Goal: Task Accomplishment & Management: Use online tool/utility

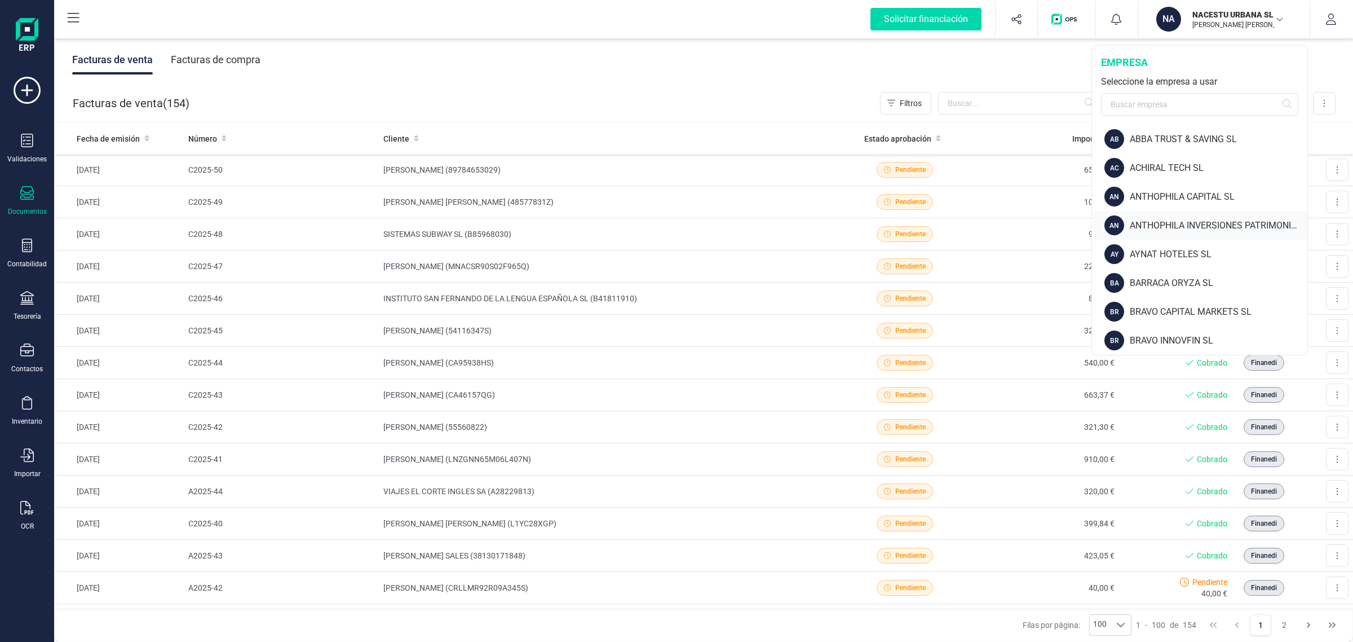
click at [1182, 224] on div "ANTHOPHILA INVERSIONES PATRIMONIALES SL" at bounding box center [1219, 226] width 178 height 14
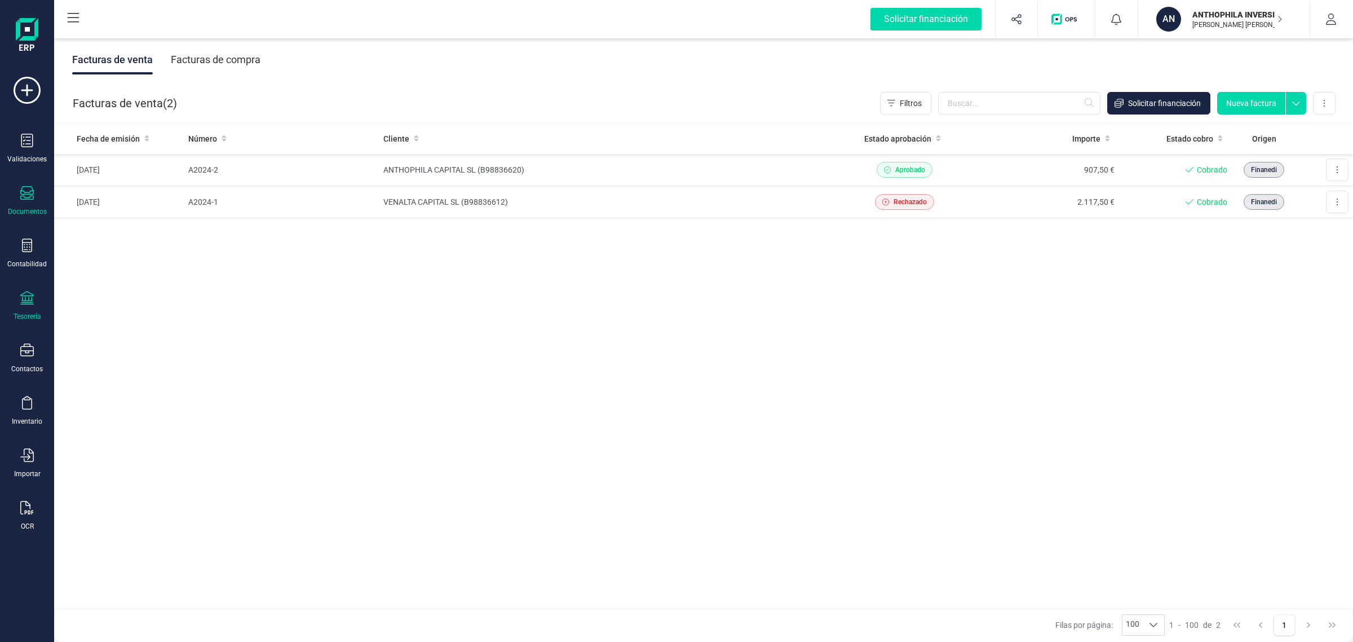
click at [31, 304] on div at bounding box center [27, 299] width 14 height 16
click at [104, 186] on span "Cuentas bancarias" at bounding box center [137, 193] width 99 height 14
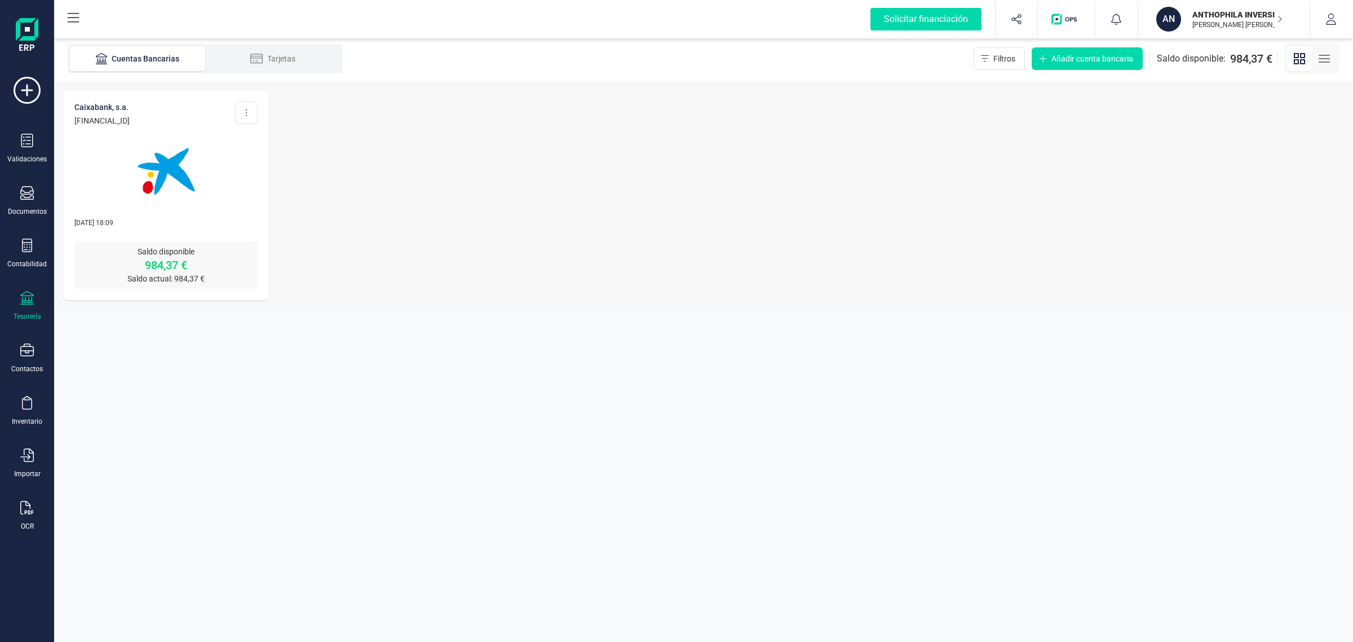
click at [111, 180] on div at bounding box center [165, 164] width 183 height 77
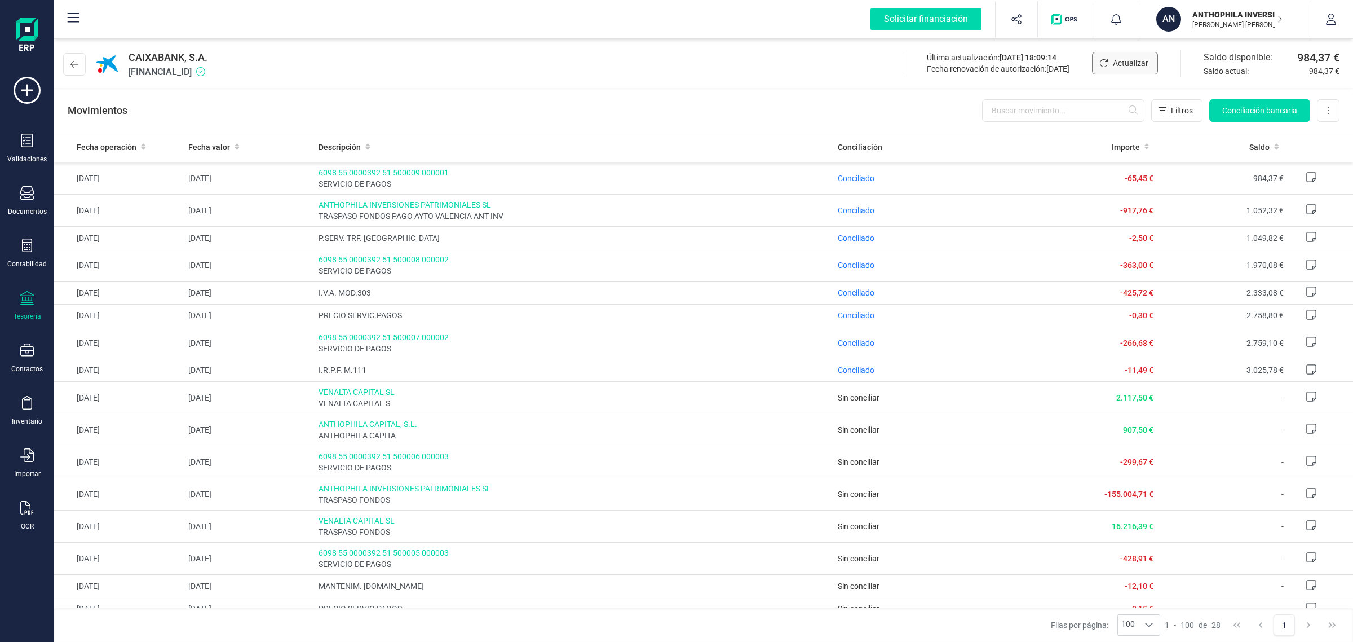
click at [1135, 64] on span "Actualizar" at bounding box center [1131, 63] width 36 height 11
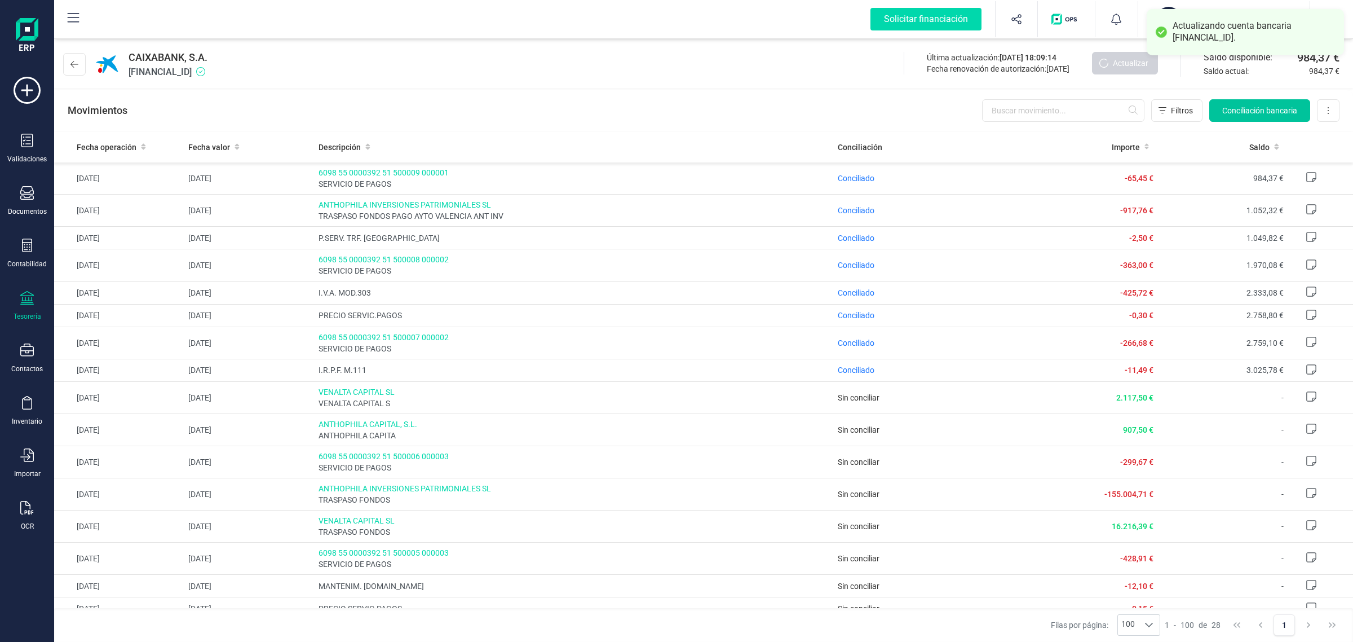
click at [1269, 111] on span "Conciliación bancaria" at bounding box center [1259, 110] width 75 height 11
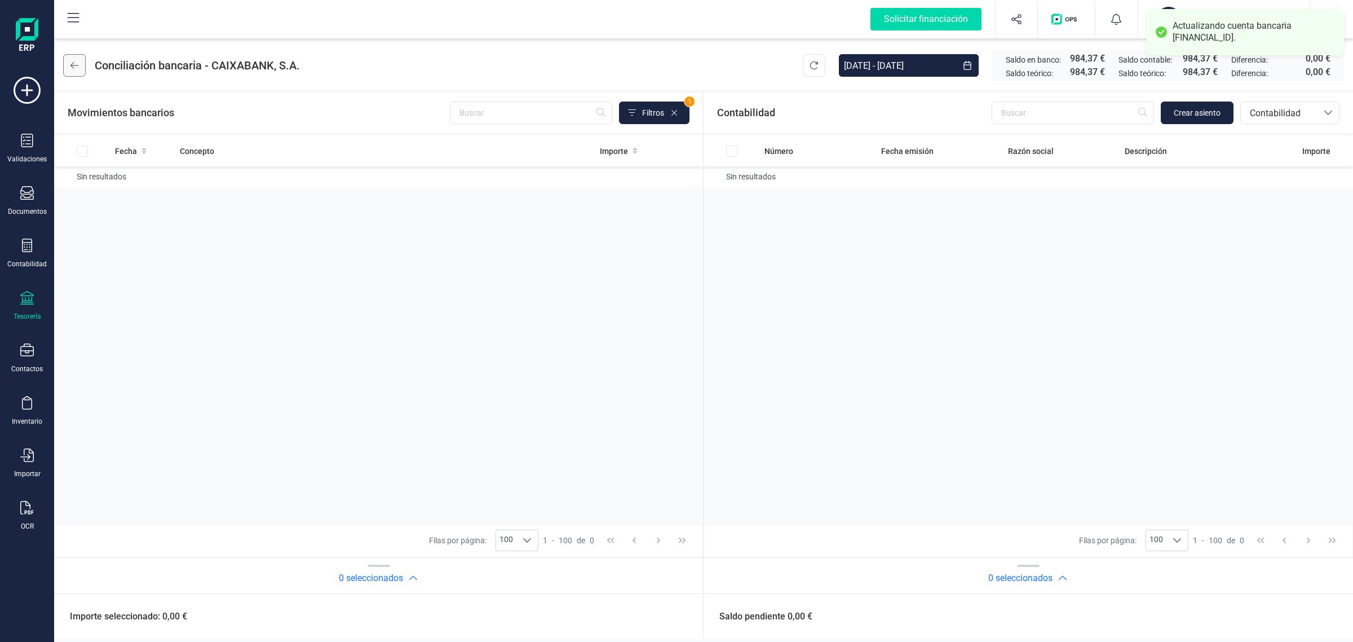
click at [81, 55] on button at bounding box center [74, 65] width 23 height 23
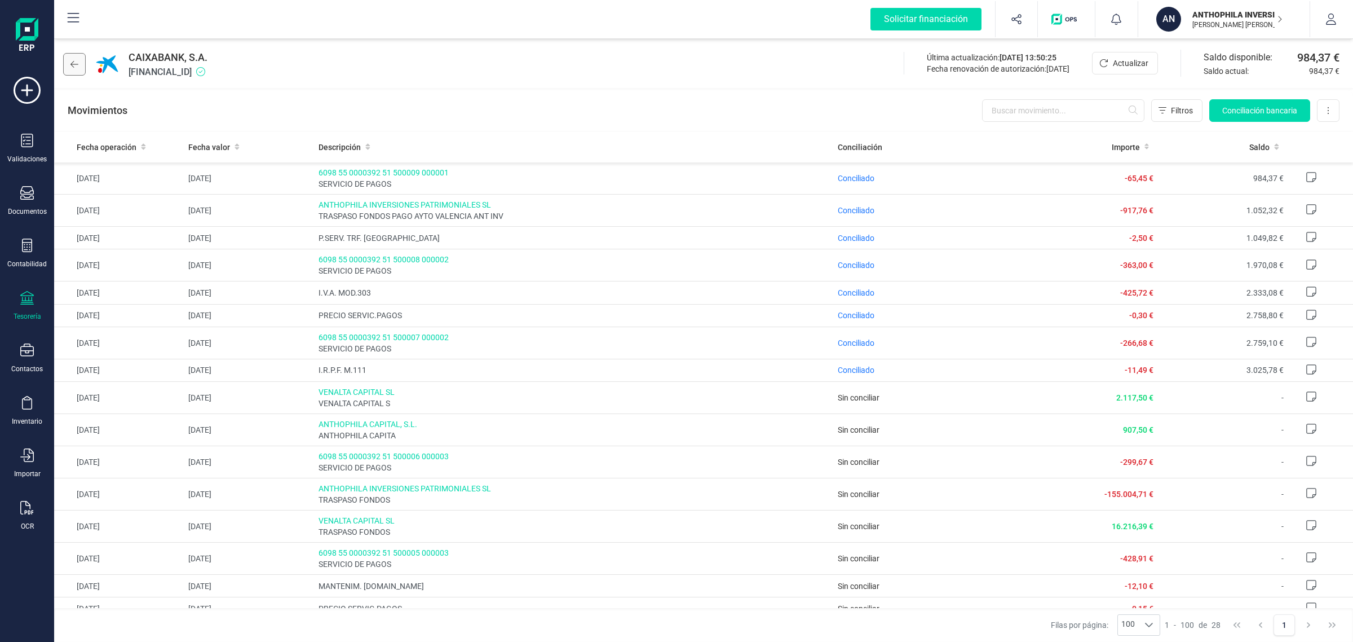
click at [72, 64] on icon at bounding box center [74, 64] width 8 height 7
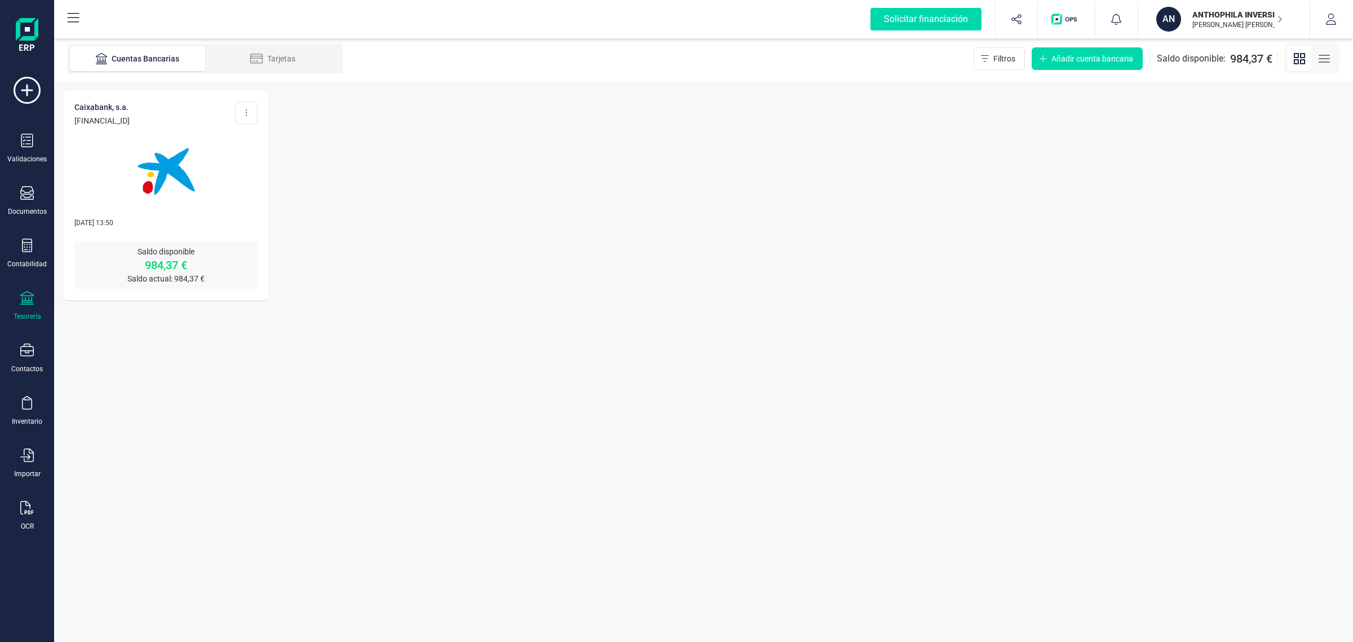
click at [1216, 20] on p "[PERSON_NAME] [PERSON_NAME]" at bounding box center [1238, 24] width 90 height 9
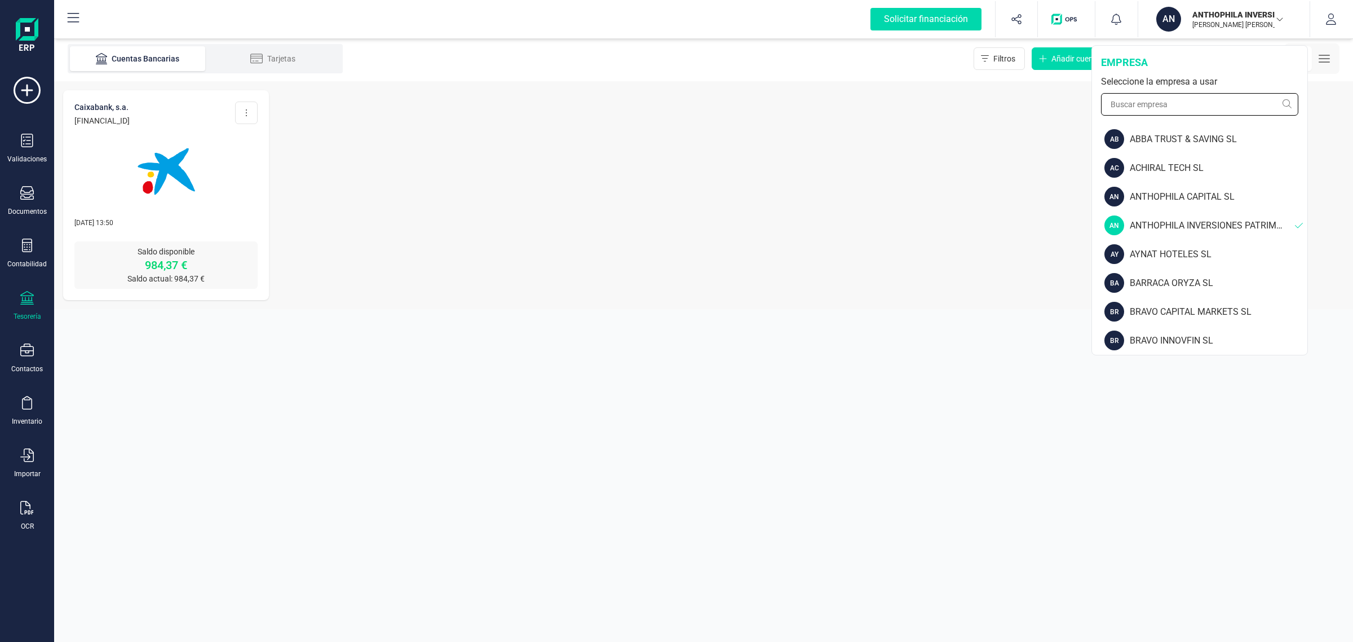
click at [1166, 111] on input "text" at bounding box center [1199, 104] width 197 height 23
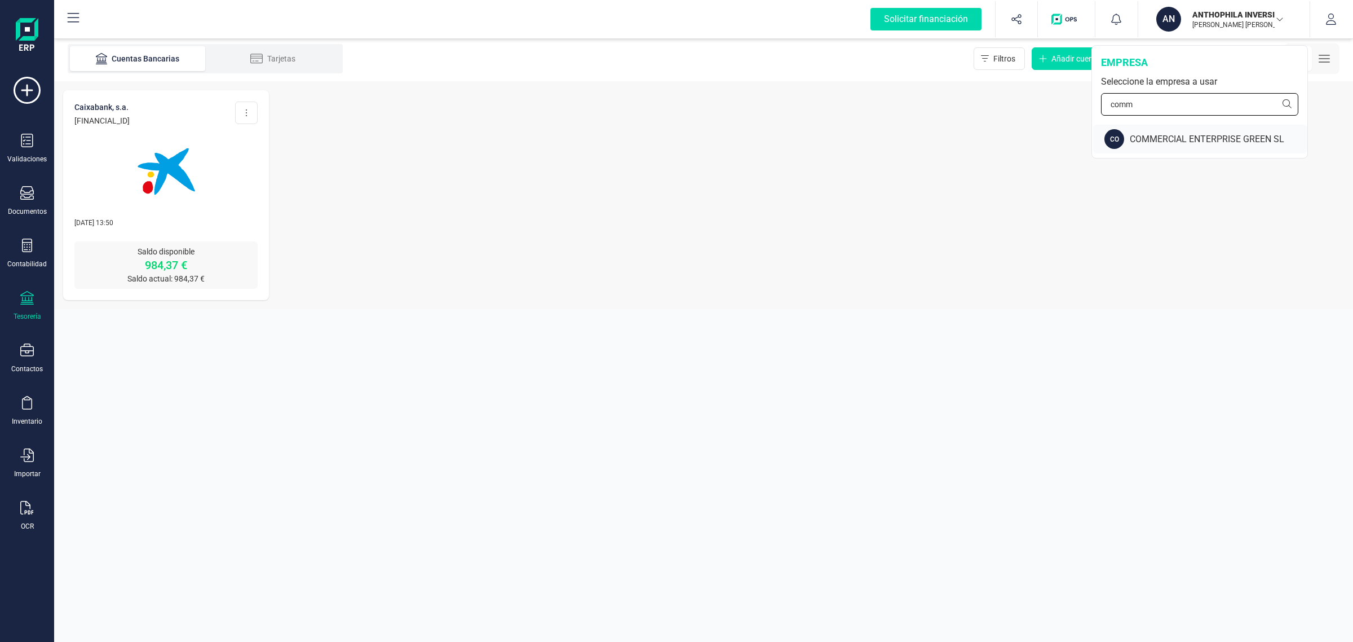
type input "comm"
click at [1159, 140] on div "COMMERCIAL ENTERPRISE GREEN SL" at bounding box center [1219, 140] width 178 height 14
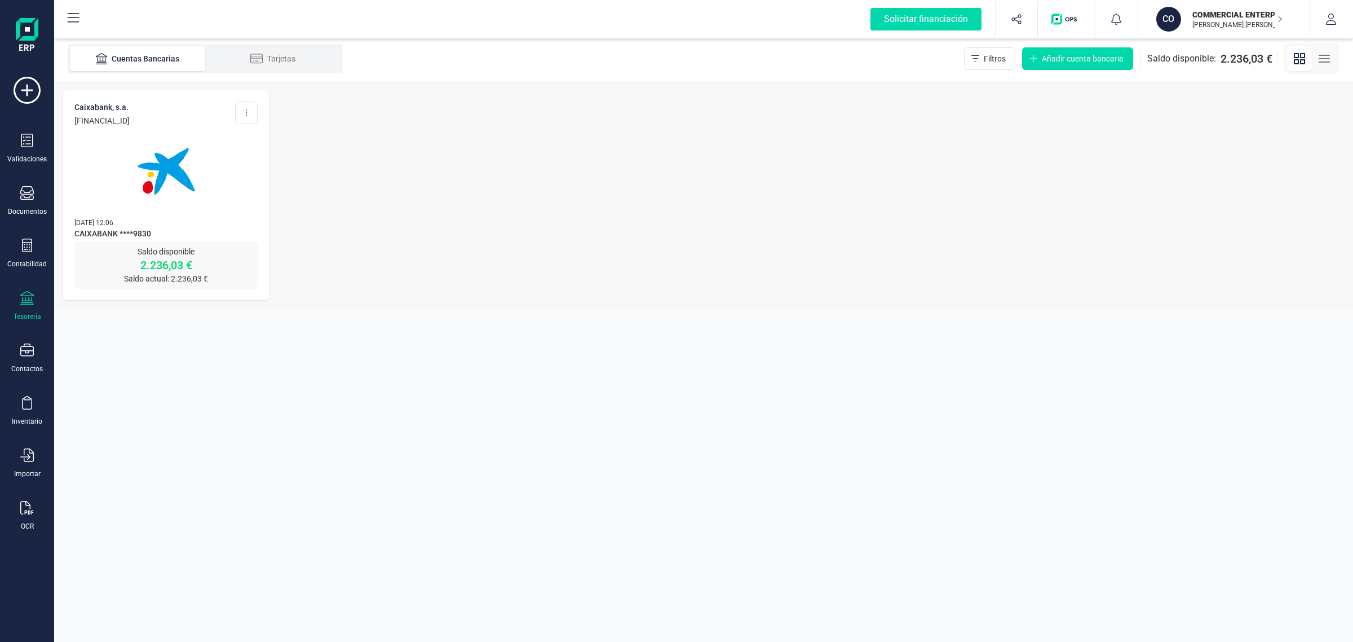
click at [196, 161] on img at bounding box center [166, 171] width 95 height 95
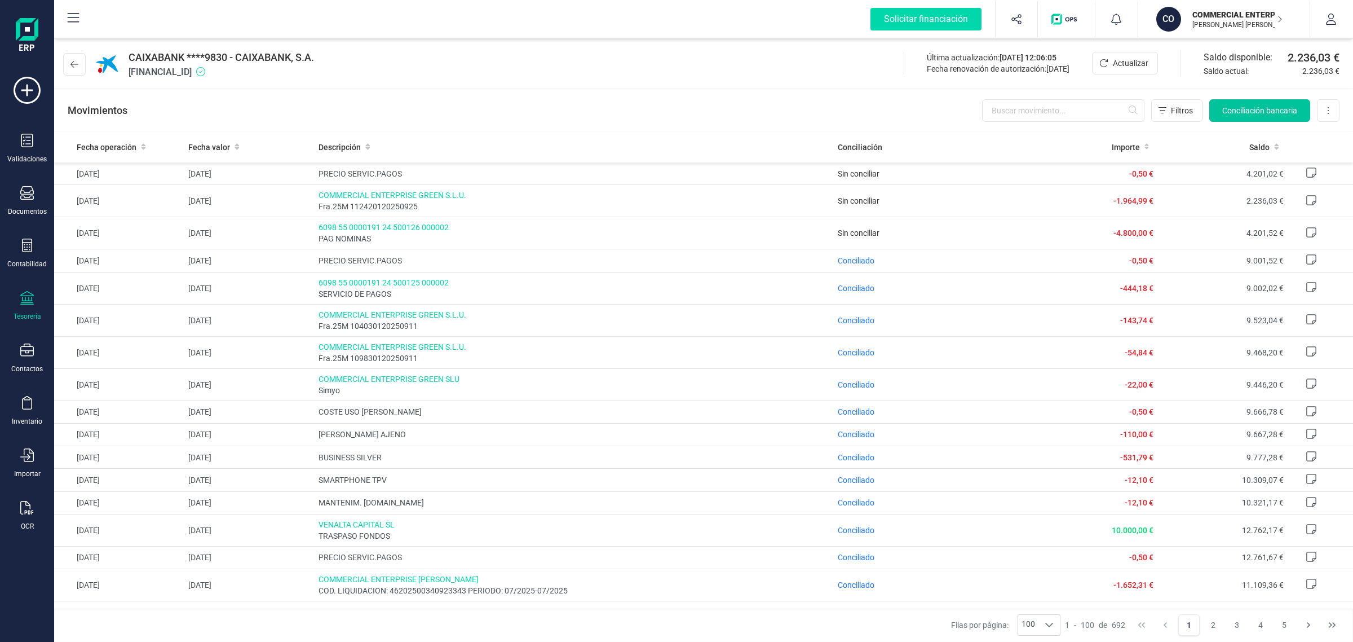
click at [1291, 114] on span "Conciliación bancaria" at bounding box center [1259, 110] width 75 height 11
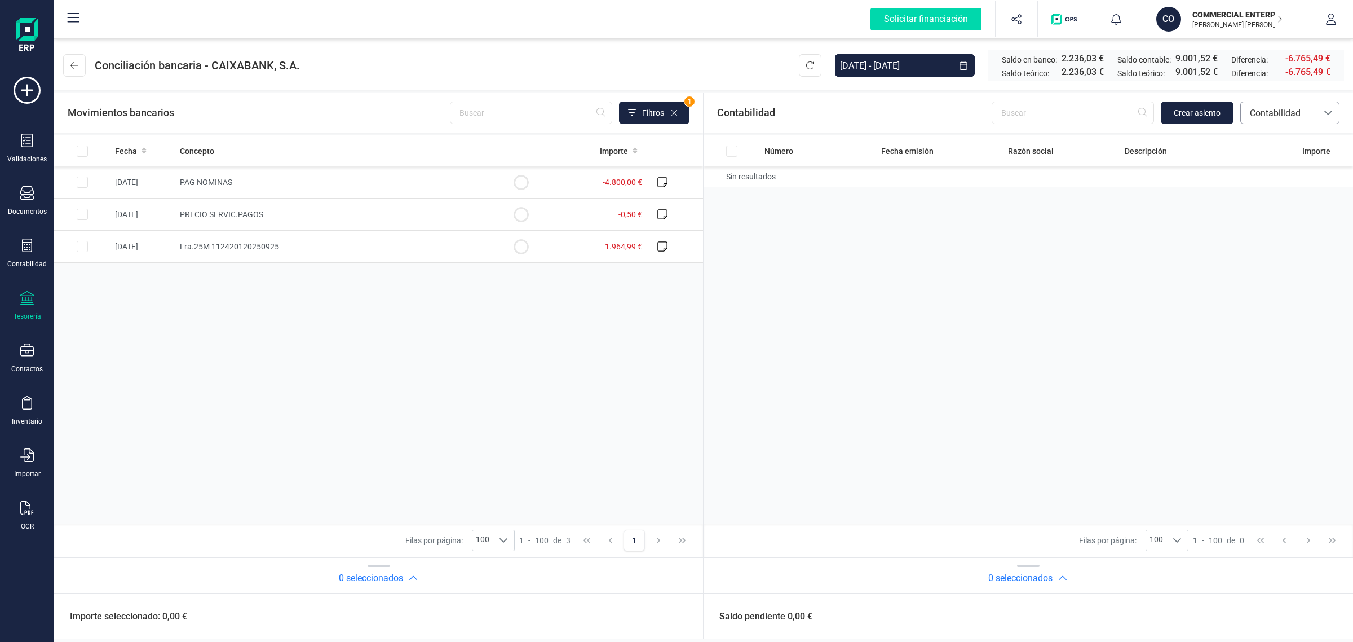
click at [1266, 114] on span "Contabilidad" at bounding box center [1280, 114] width 68 height 14
click at [1285, 195] on li "Facturas" at bounding box center [1290, 189] width 99 height 23
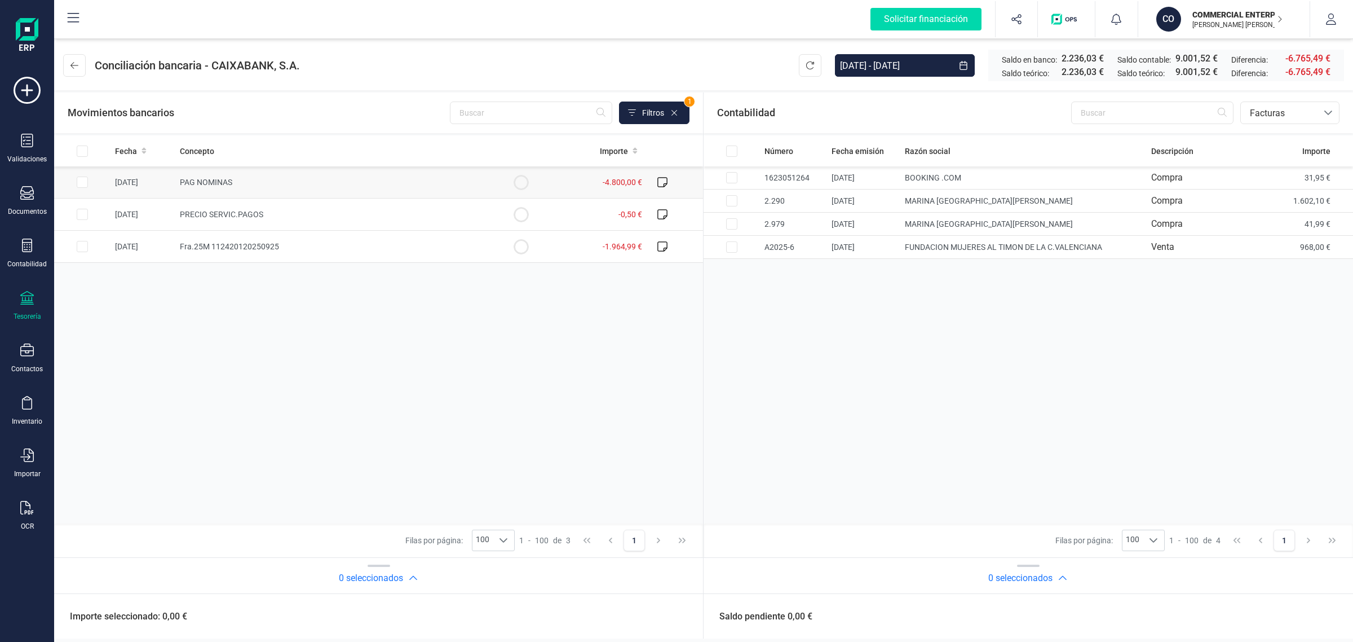
click at [582, 184] on td "-4.800,00 €" at bounding box center [598, 182] width 98 height 32
checkbox input "true"
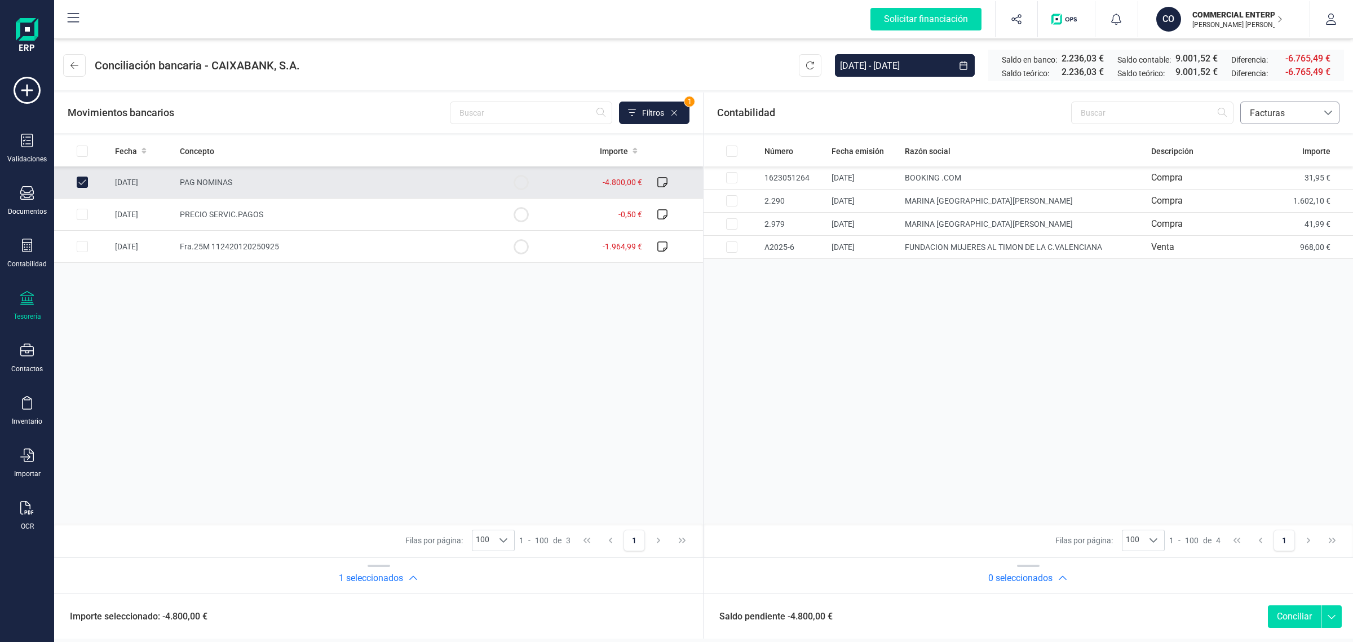
click at [1286, 120] on span "Facturas" at bounding box center [1280, 114] width 68 height 14
click at [1280, 141] on span "Contabilidad" at bounding box center [1275, 140] width 51 height 14
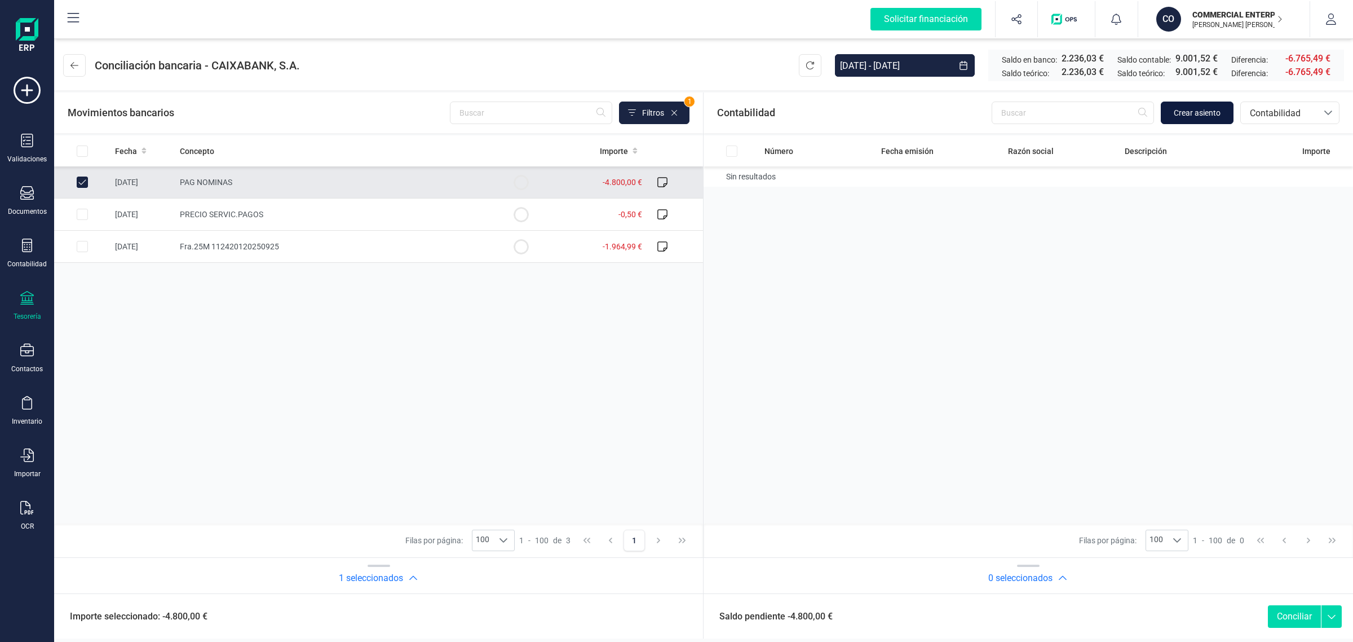
click at [1184, 111] on span "Crear asiento" at bounding box center [1197, 112] width 47 height 11
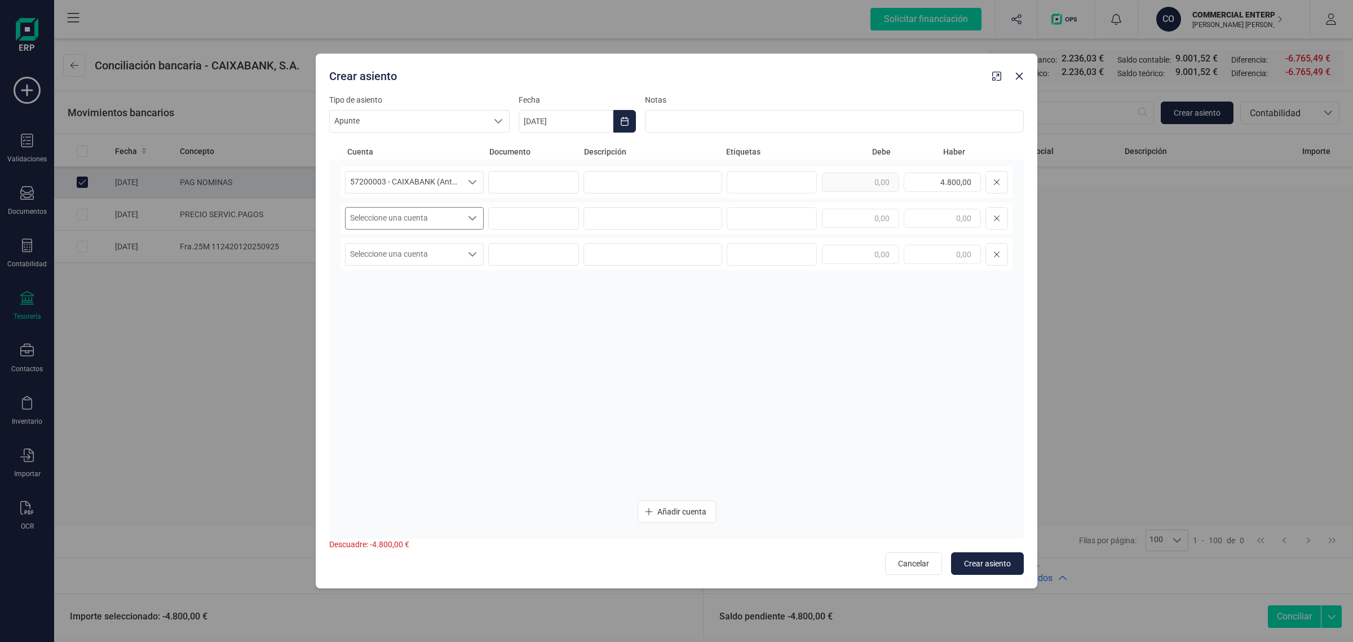
click at [393, 218] on span "Seleccione una cuenta" at bounding box center [404, 218] width 116 height 21
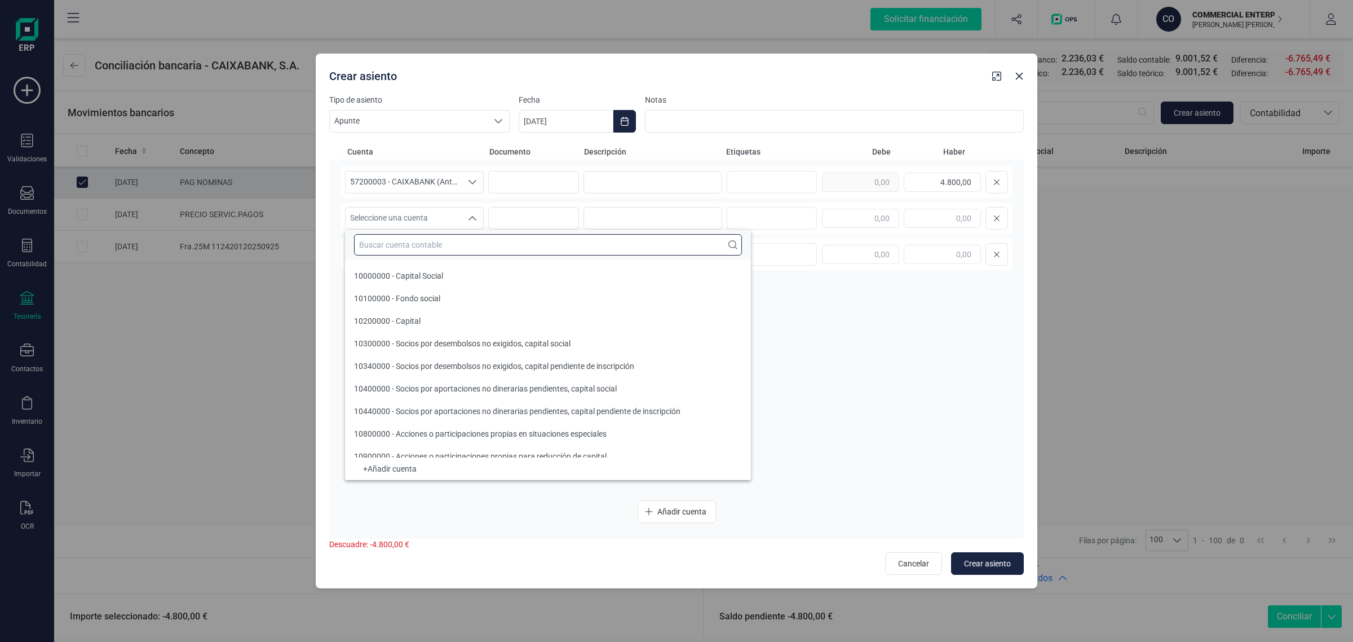
click at [409, 247] on input "text" at bounding box center [548, 244] width 388 height 21
click at [396, 246] on input "text" at bounding box center [548, 244] width 388 height 21
click at [396, 244] on input "text" at bounding box center [548, 244] width 388 height 21
click at [424, 218] on span "Seleccione una cuenta" at bounding box center [404, 218] width 116 height 21
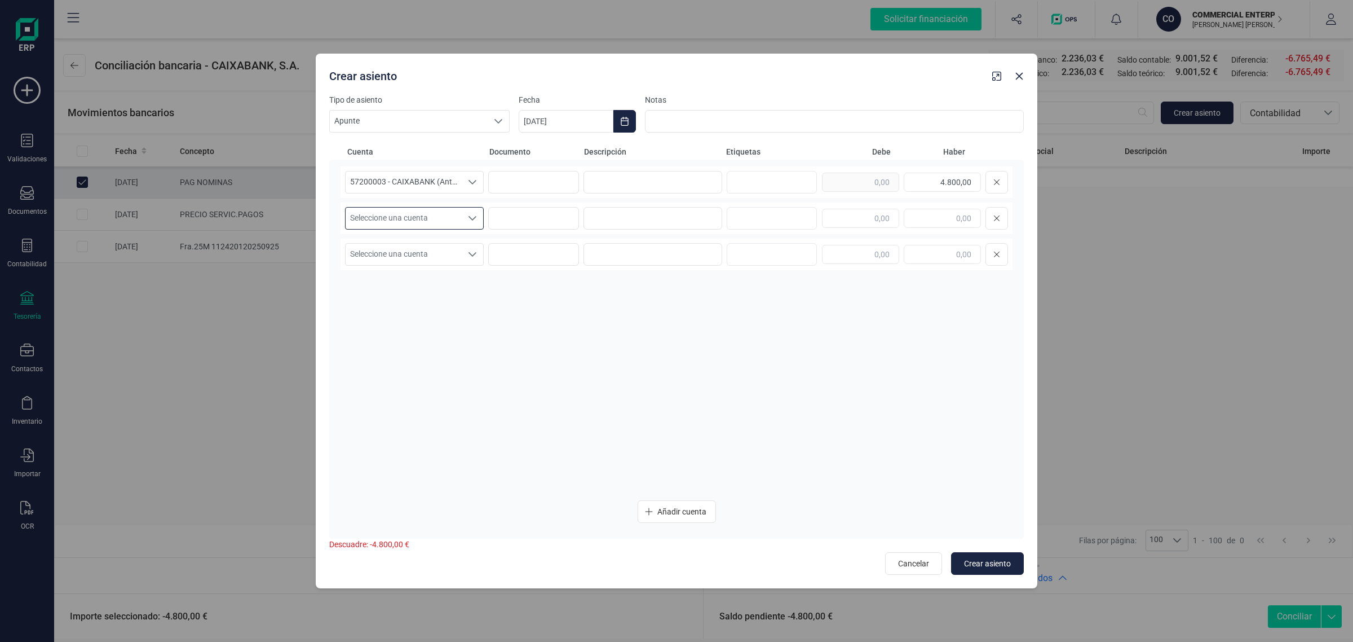
click at [440, 217] on span "Seleccione una cuenta" at bounding box center [404, 218] width 116 height 21
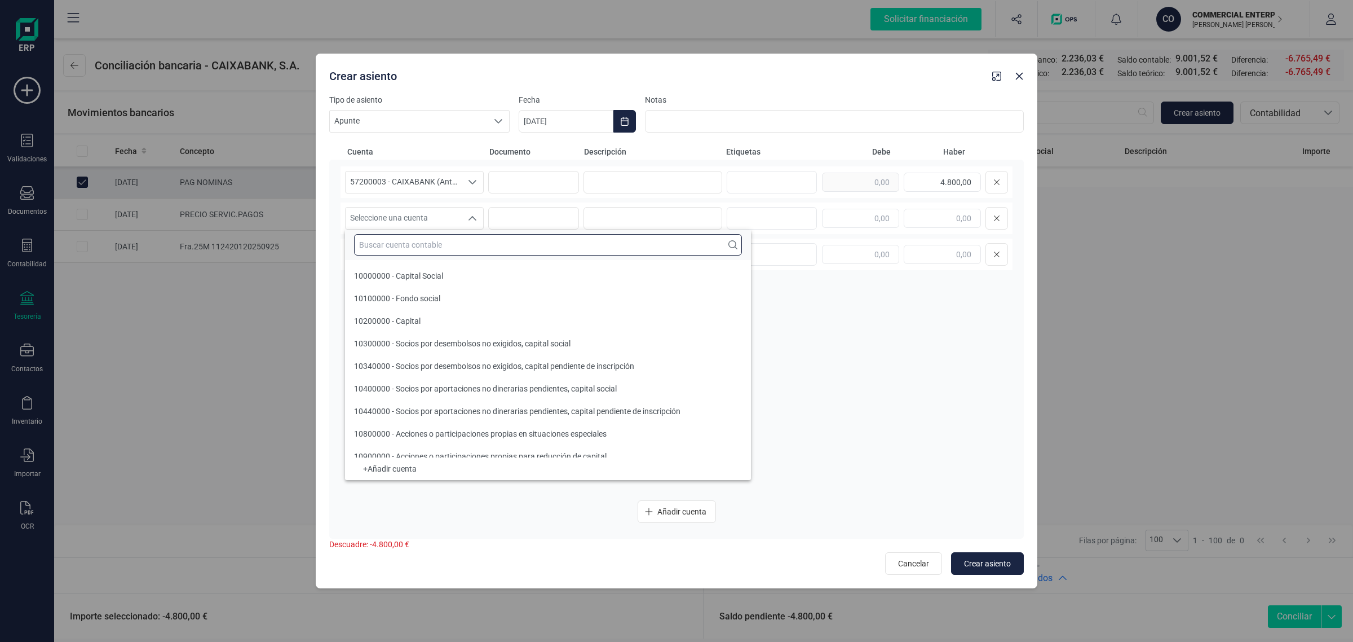
click at [392, 244] on input "text" at bounding box center [548, 244] width 388 height 21
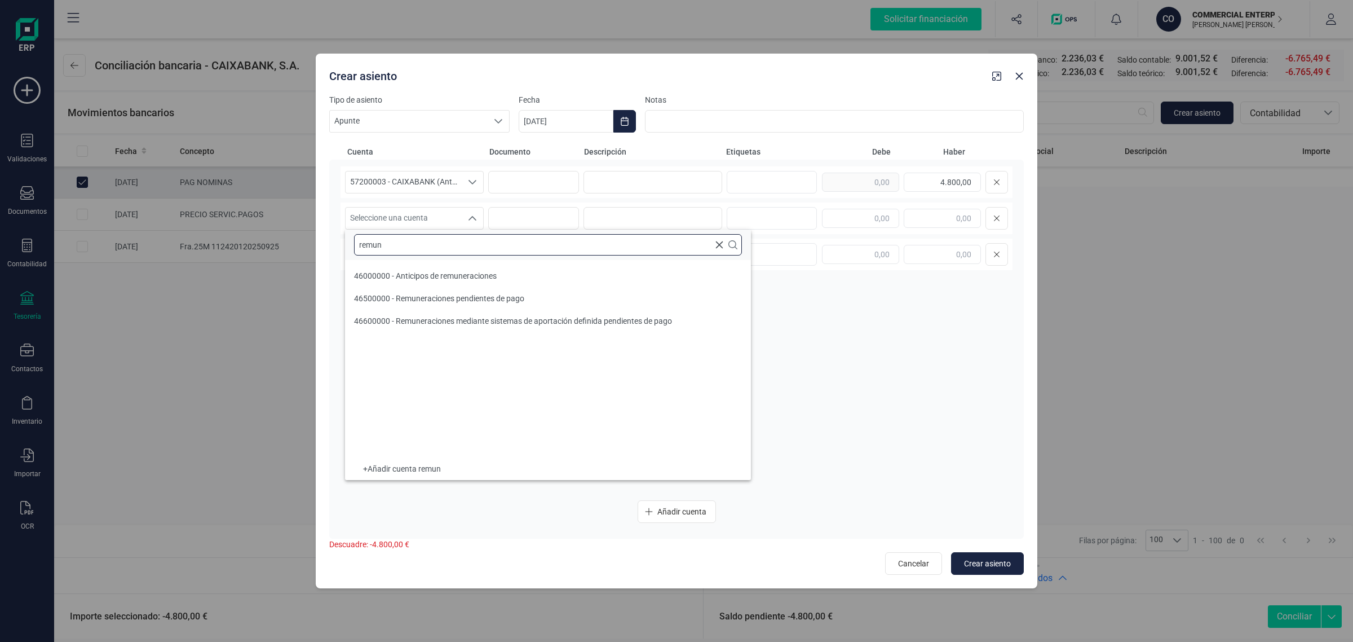
type input "remun"
click at [551, 299] on li "46500000 - Remuneraciones pendientes de pago" at bounding box center [548, 298] width 406 height 23
click at [395, 215] on span "46500000 - Remuneraciones pendientes de pago" at bounding box center [404, 218] width 116 height 21
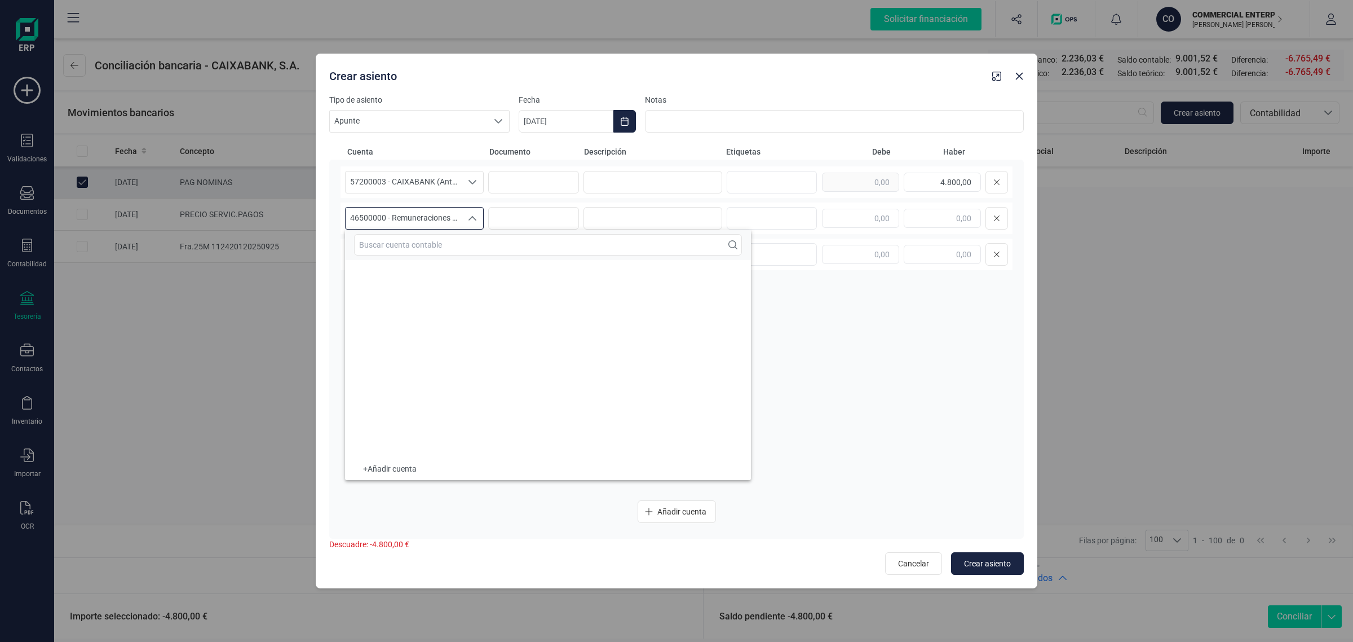
scroll to position [11259, 0]
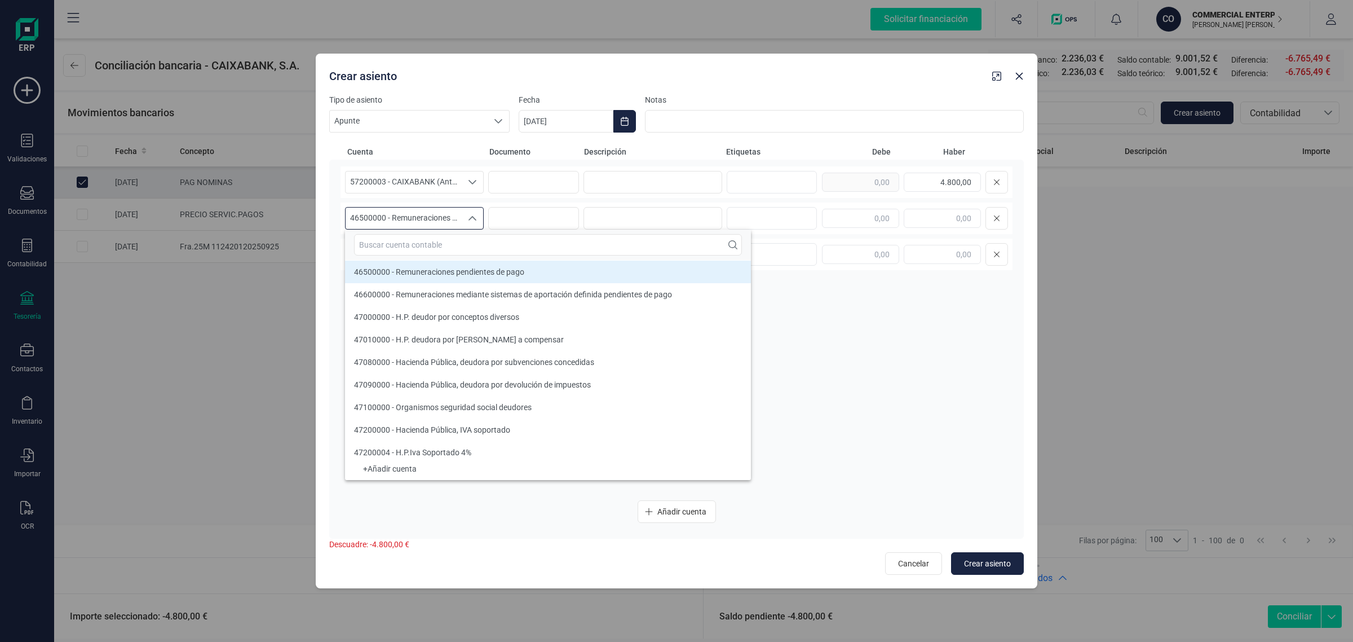
click at [936, 313] on div "57200003 - CAIXABANK (Antes BANKIA) 57200003 - CAIXABANK (Antes BANKIA) 4.800,0…" at bounding box center [677, 328] width 672 height 325
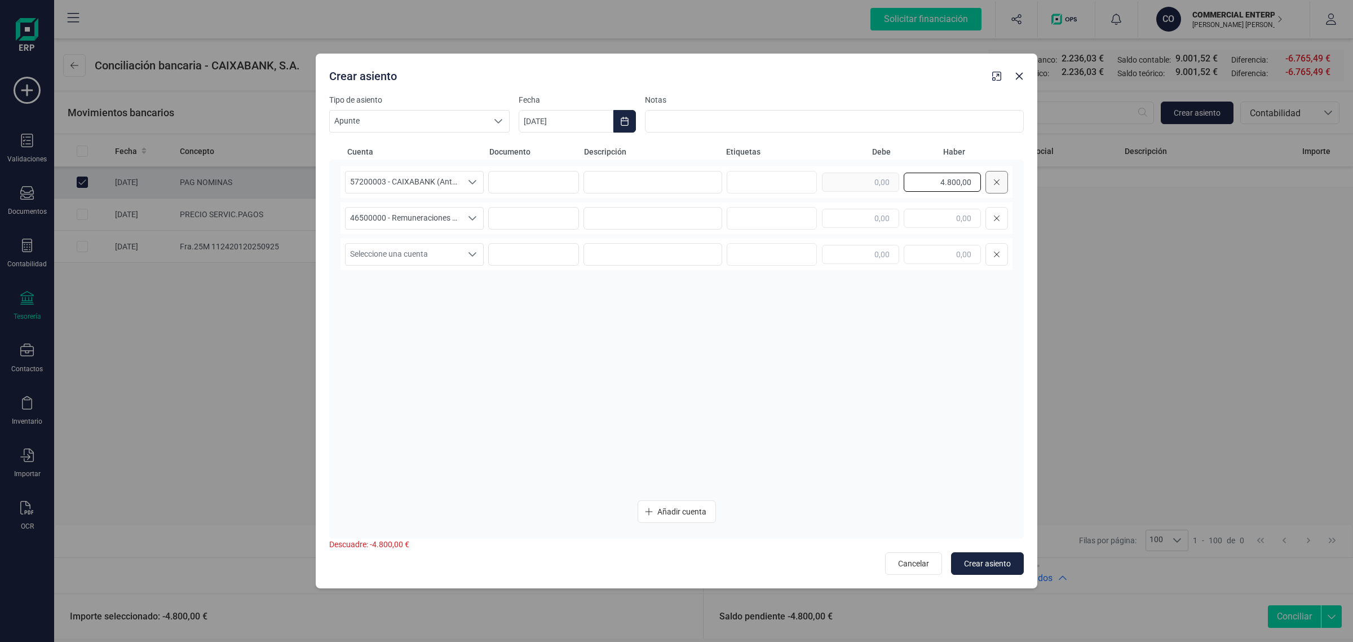
drag, startPoint x: 932, startPoint y: 184, endPoint x: 996, endPoint y: 187, distance: 63.8
click at [996, 187] on div "4.800,00" at bounding box center [915, 182] width 186 height 23
click at [870, 223] on input "text" at bounding box center [860, 218] width 77 height 19
paste input "4.800,00"
type input "4.800,00"
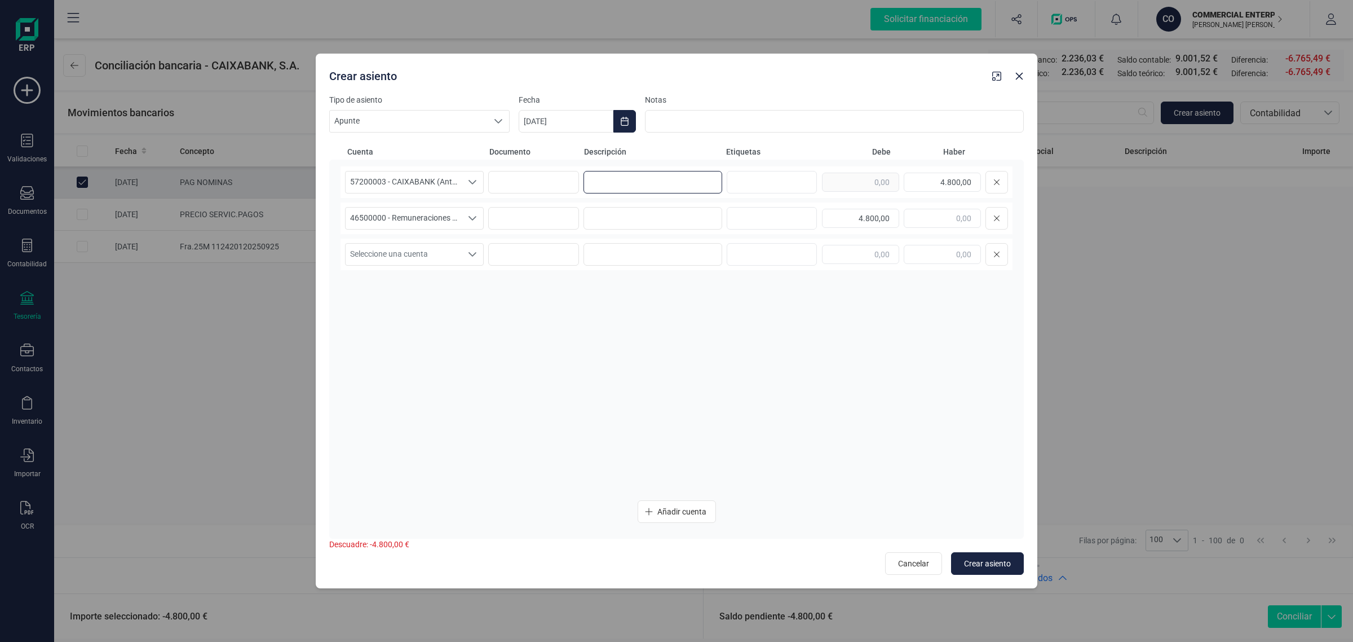
click at [619, 184] on input at bounding box center [653, 182] width 139 height 23
type input "N"
click at [688, 179] on input "PAGO NOMINA SEPTIEMBRE" at bounding box center [653, 182] width 139 height 23
drag, startPoint x: 707, startPoint y: 180, endPoint x: 554, endPoint y: 182, distance: 152.3
click at [554, 182] on div "57200003 - CAIXABANK (Antes BANKIA) 57200003 - CAIXABANK (Antes BANKIA) PAGO NO…" at bounding box center [677, 182] width 672 height 32
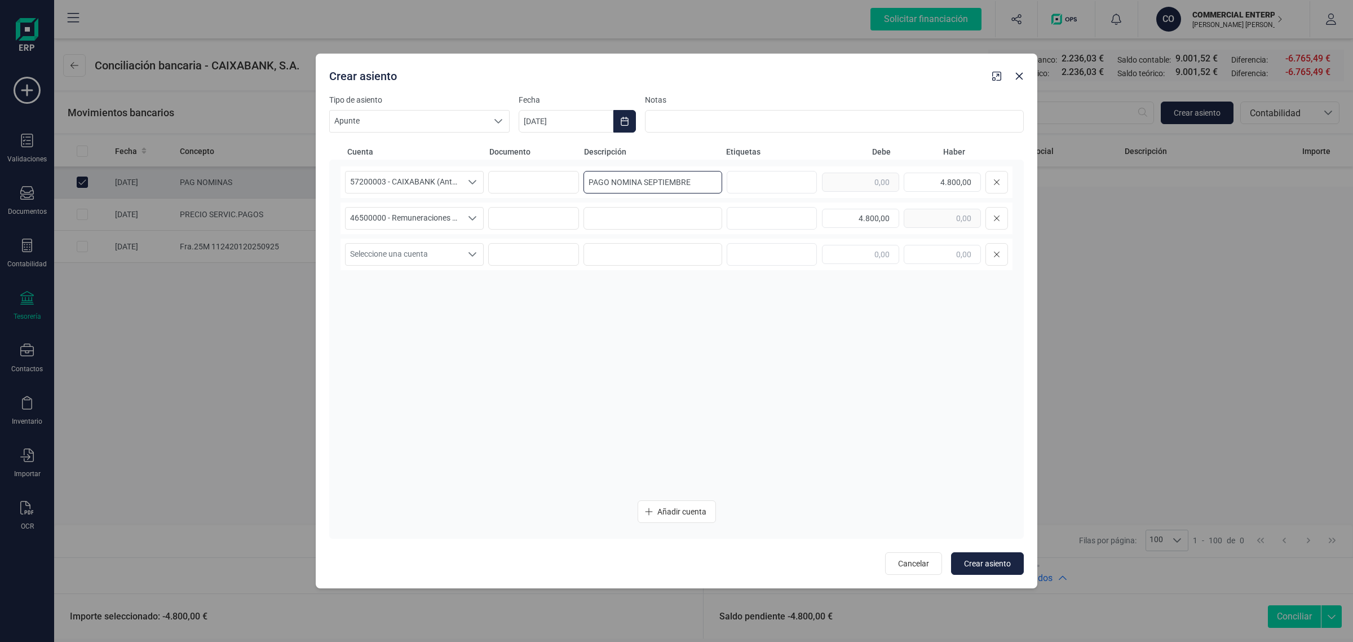
click at [622, 180] on input "PAGO NOMINA SEPTIEMBRE" at bounding box center [653, 182] width 139 height 23
drag, startPoint x: 695, startPoint y: 178, endPoint x: 557, endPoint y: 189, distance: 139.1
click at [557, 189] on div "57200003 - CAIXABANK (Antes BANKIA) 57200003 - CAIXABANK (Antes BANKIA) PAGO NÓ…" at bounding box center [677, 182] width 672 height 32
type input "PAGO NÓMINA SEPTIEMBRE"
click at [632, 212] on input at bounding box center [653, 218] width 139 height 23
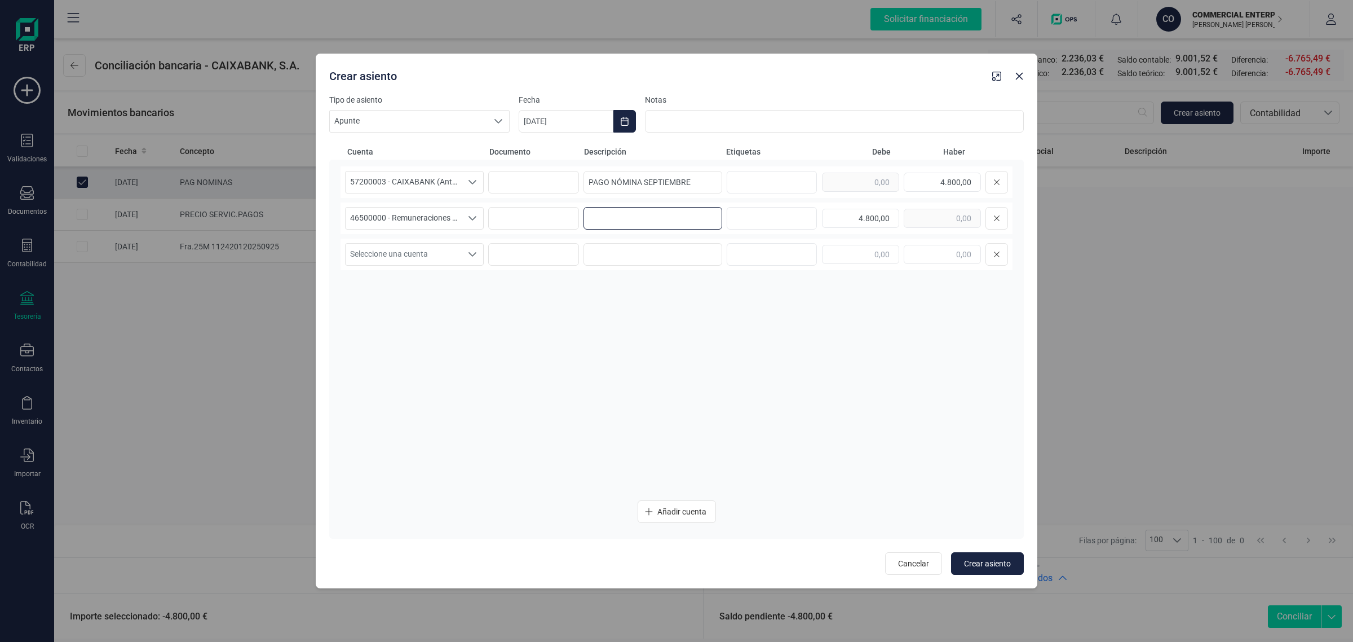
paste input "PAGO NÓMINA SEPTIEMBRE"
type input "PAGO NÓMINA SEPTIEMBRE"
click at [626, 119] on icon "Choose Date" at bounding box center [624, 121] width 9 height 9
click at [691, 313] on span "25" at bounding box center [688, 315] width 23 height 23
click at [987, 558] on span "Crear asiento" at bounding box center [987, 563] width 47 height 11
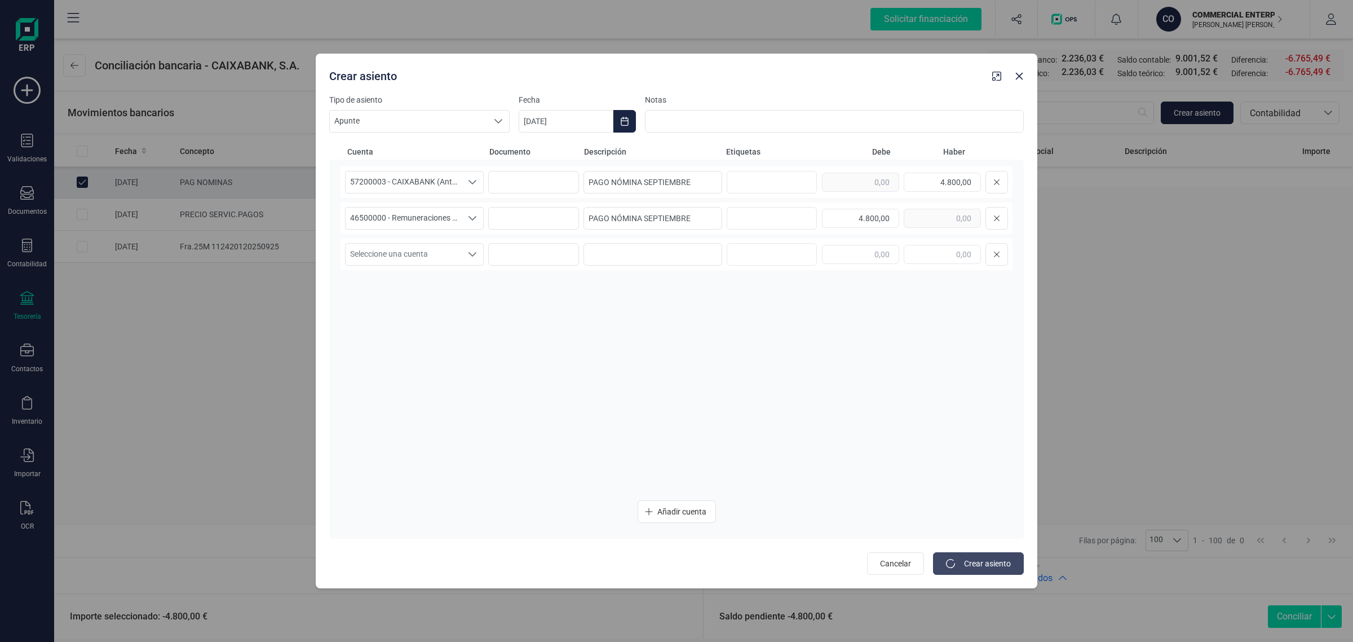
type input "[DATE]"
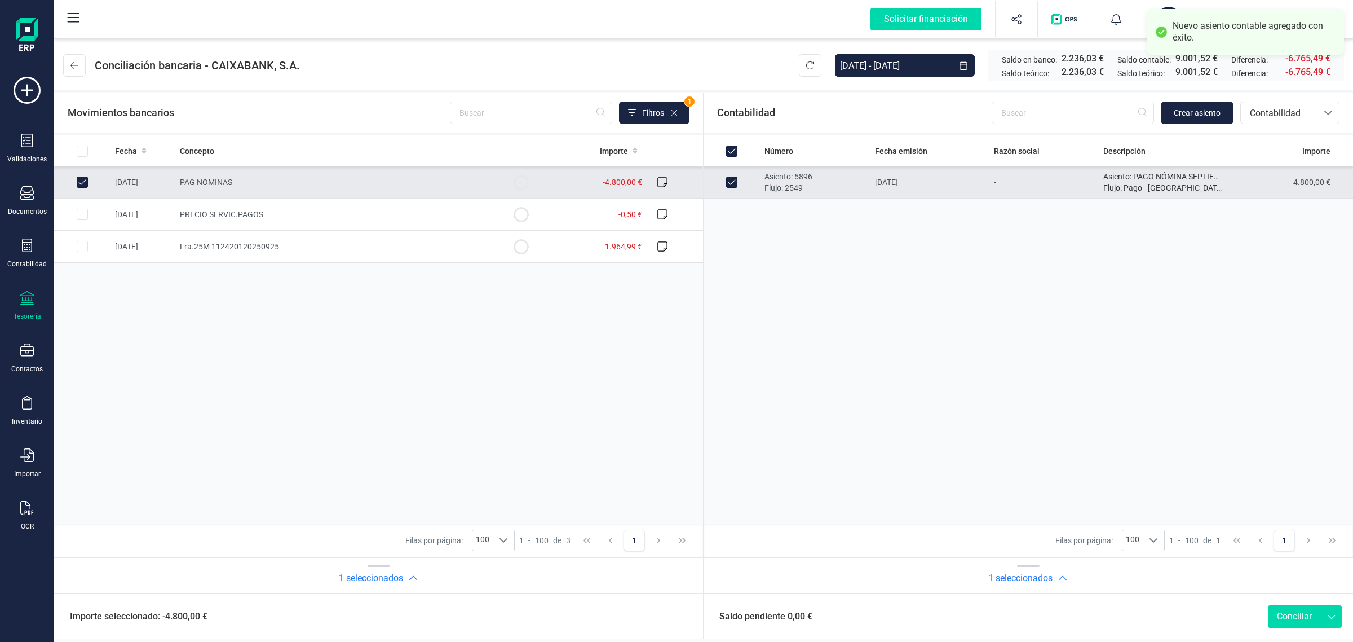
click at [1293, 610] on button "Conciliar" at bounding box center [1294, 616] width 53 height 23
checkbox input "false"
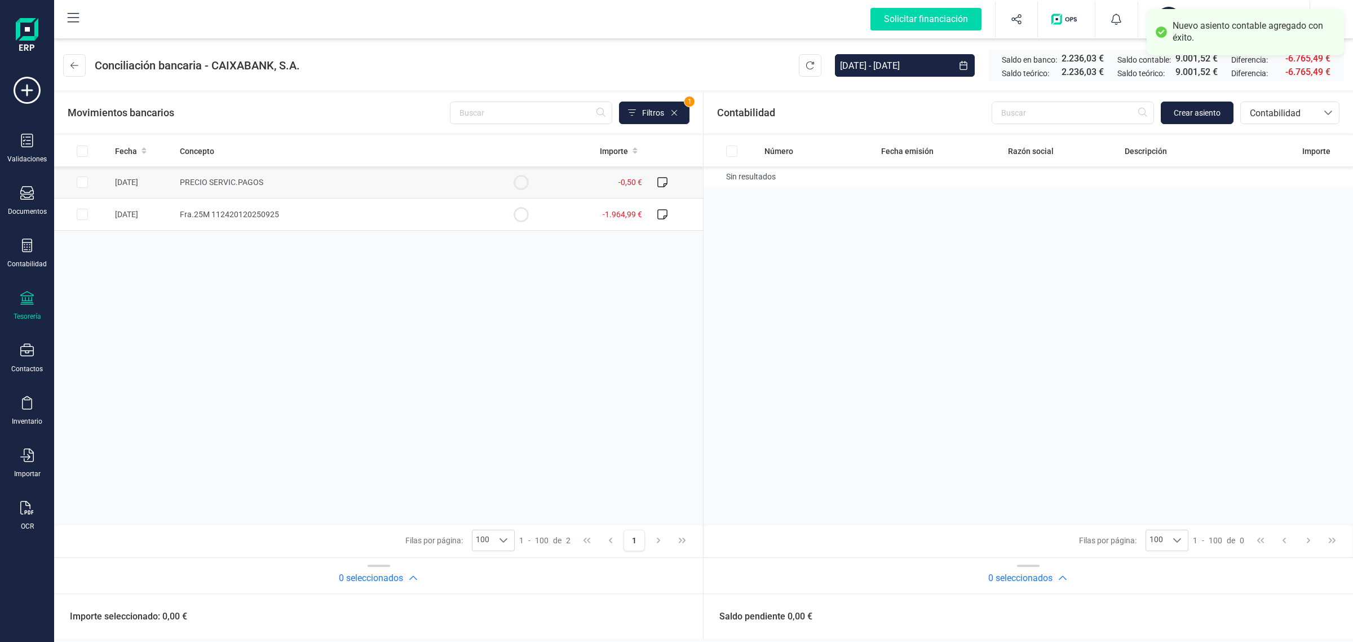
click at [550, 181] on td "-0,50 €" at bounding box center [598, 182] width 98 height 32
checkbox input "true"
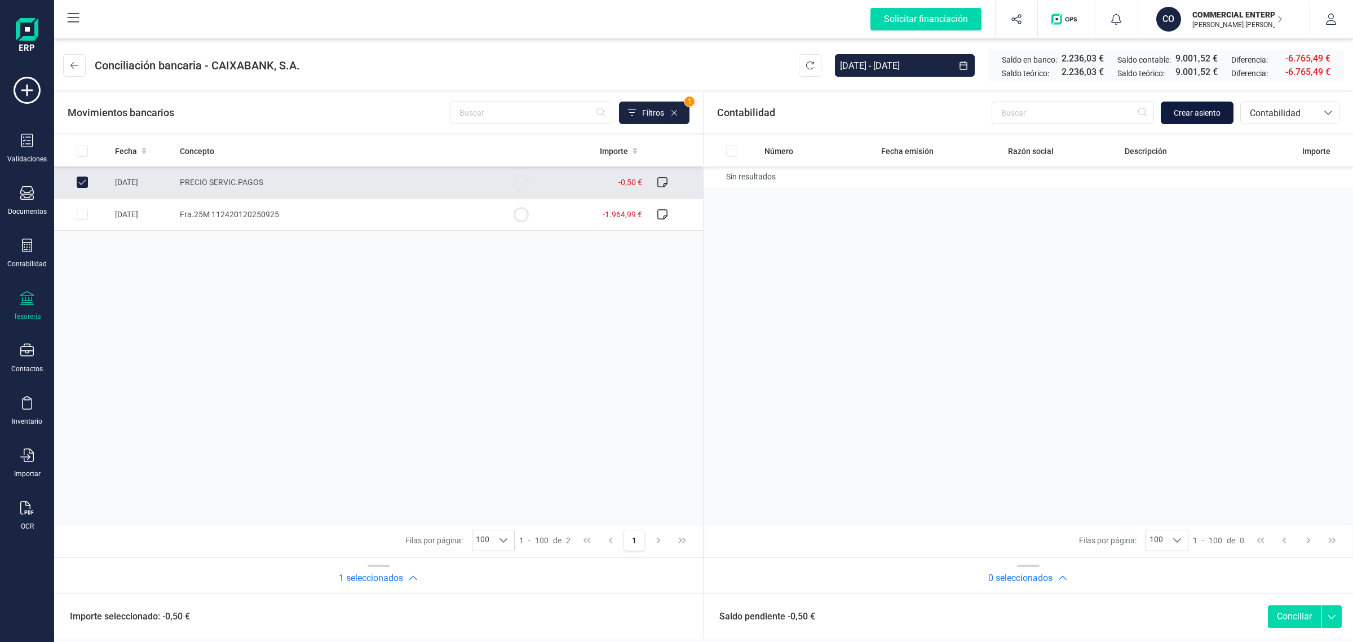
click at [1204, 116] on span "Crear asiento" at bounding box center [1197, 112] width 47 height 11
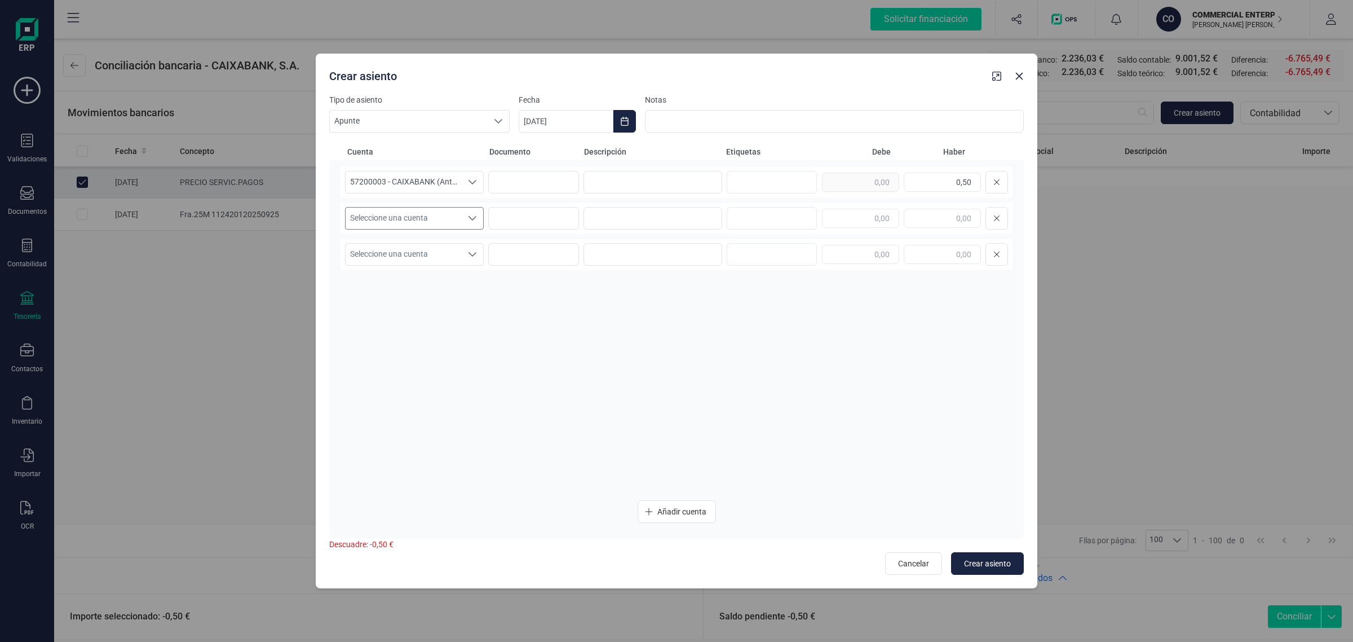
click at [440, 210] on span "Seleccione una cuenta" at bounding box center [404, 218] width 116 height 21
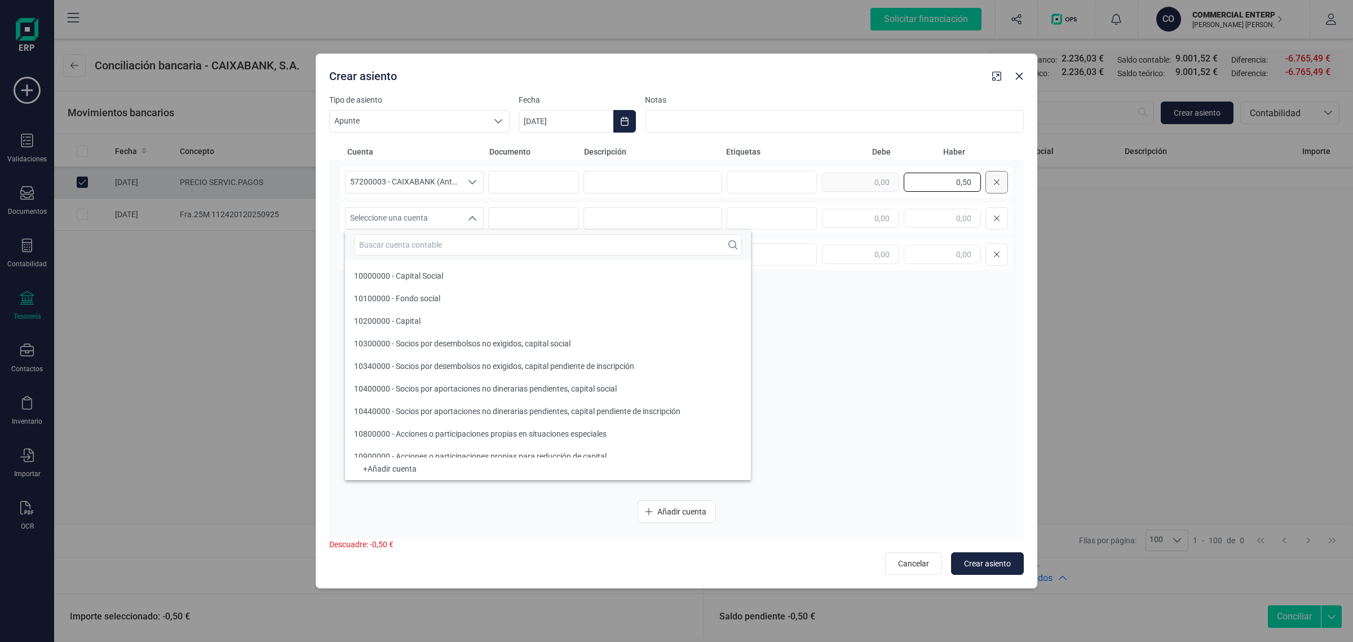
drag, startPoint x: 932, startPoint y: 182, endPoint x: 1005, endPoint y: 192, distance: 74.5
click at [1005, 192] on div "0,50" at bounding box center [915, 182] width 186 height 23
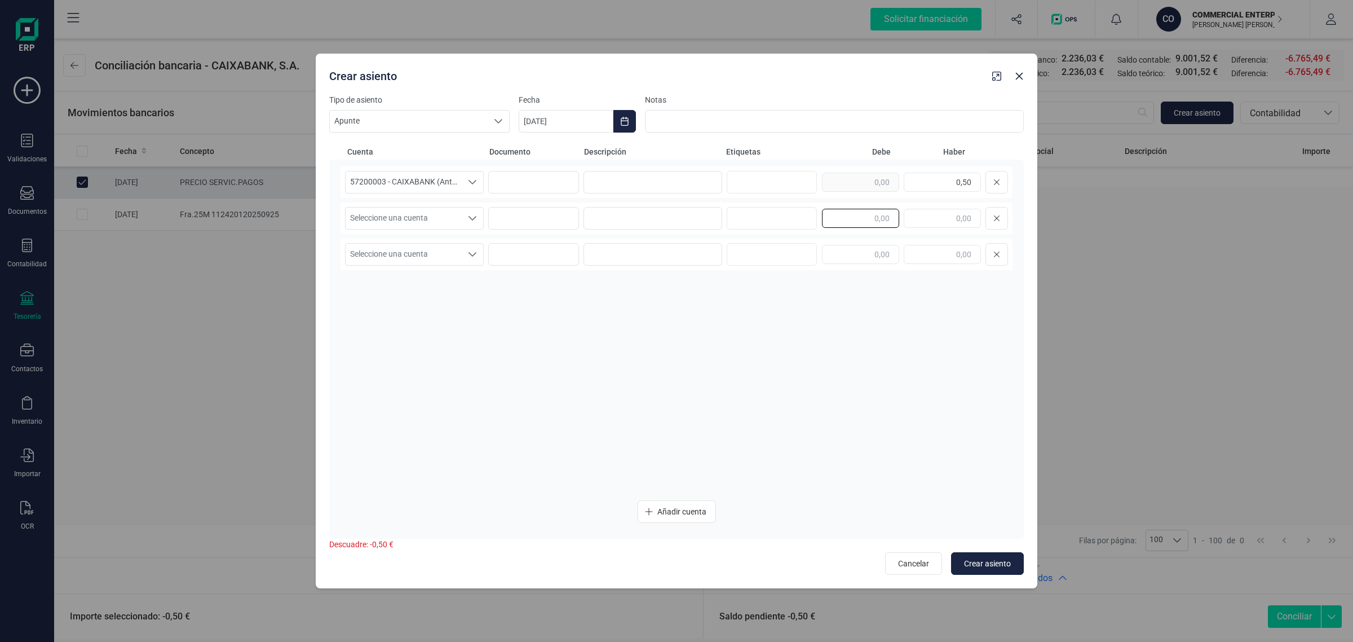
click at [870, 215] on input "text" at bounding box center [860, 218] width 77 height 19
paste input "0,50"
type input "0,50"
click at [396, 221] on span "Seleccione una cuenta" at bounding box center [404, 218] width 116 height 21
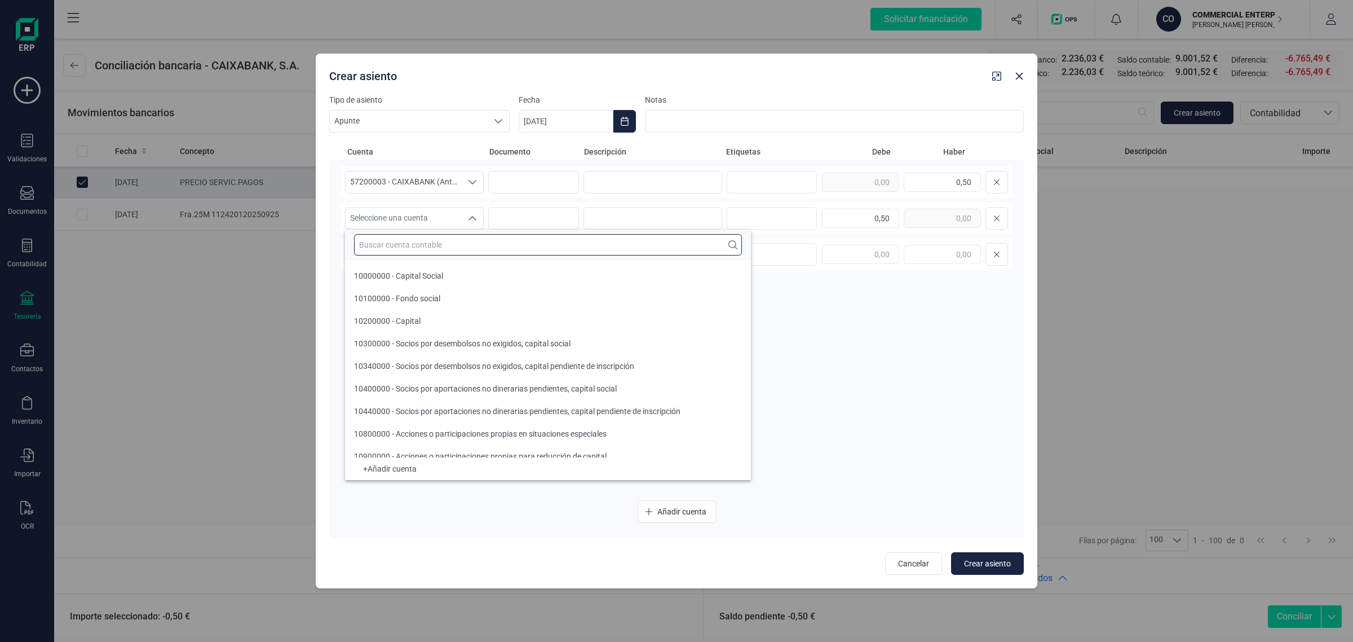
click at [396, 246] on input "text" at bounding box center [548, 244] width 388 height 21
type input "P"
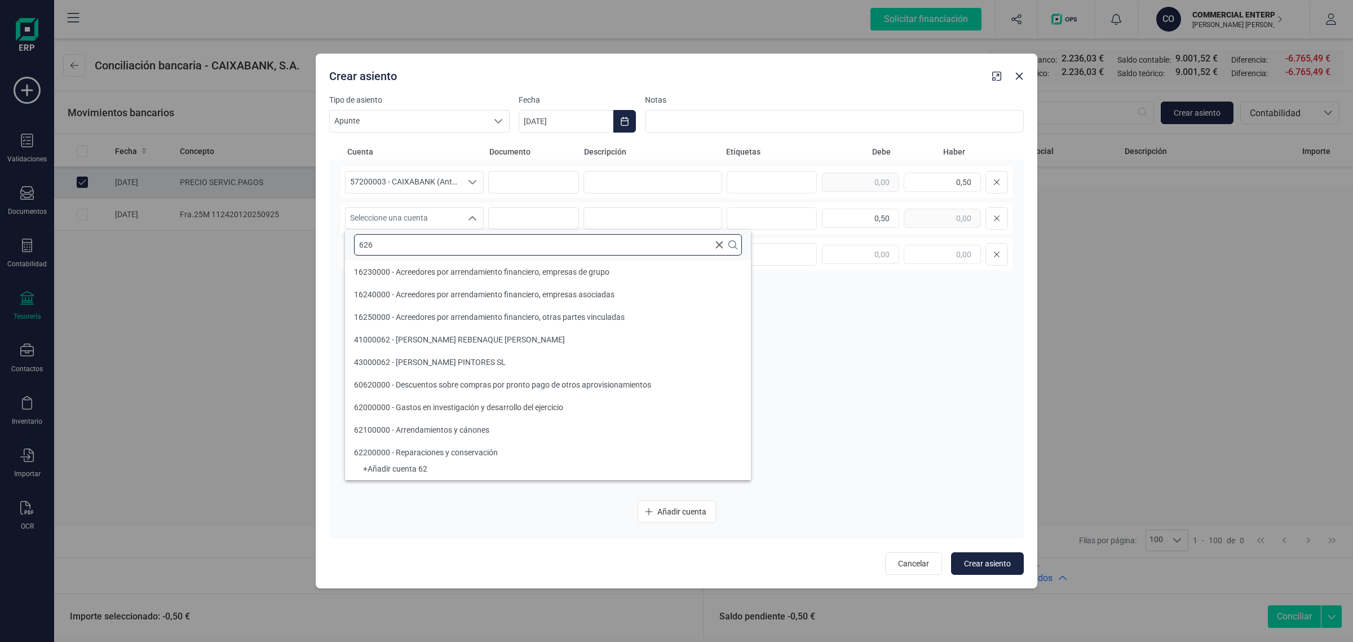
scroll to position [0, 0]
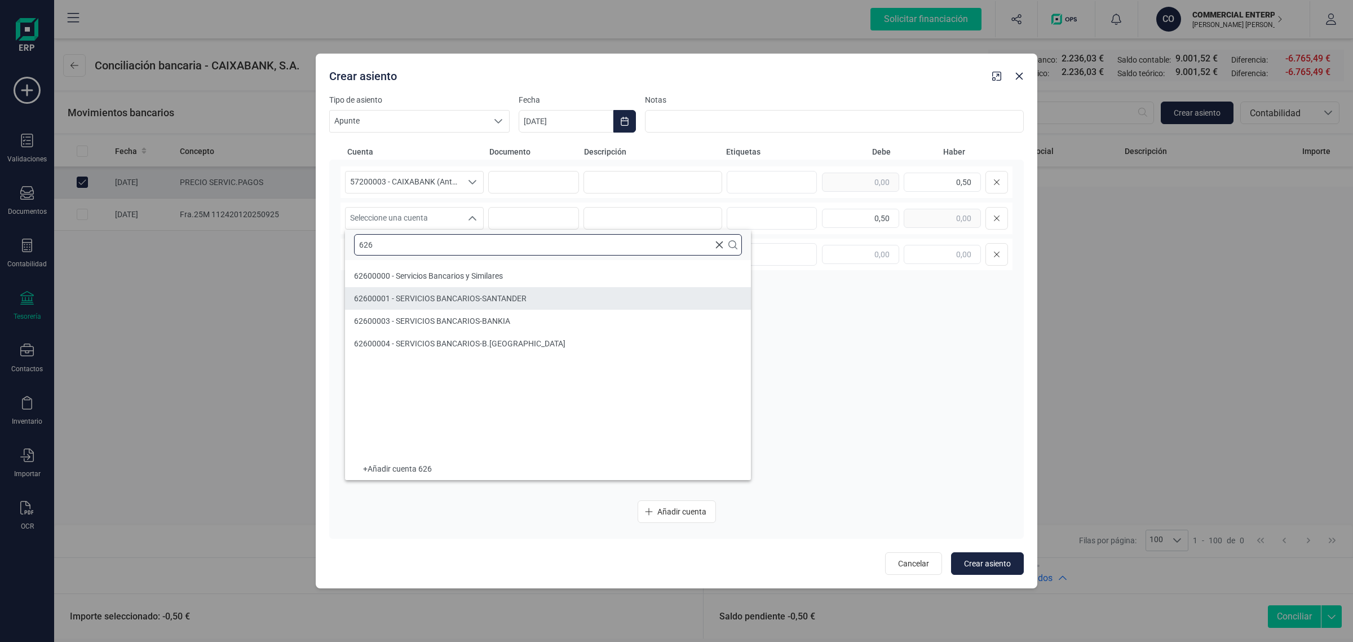
type input "626"
click at [509, 277] on li "62600000 - Servicios Bancarios y Similares" at bounding box center [548, 275] width 406 height 23
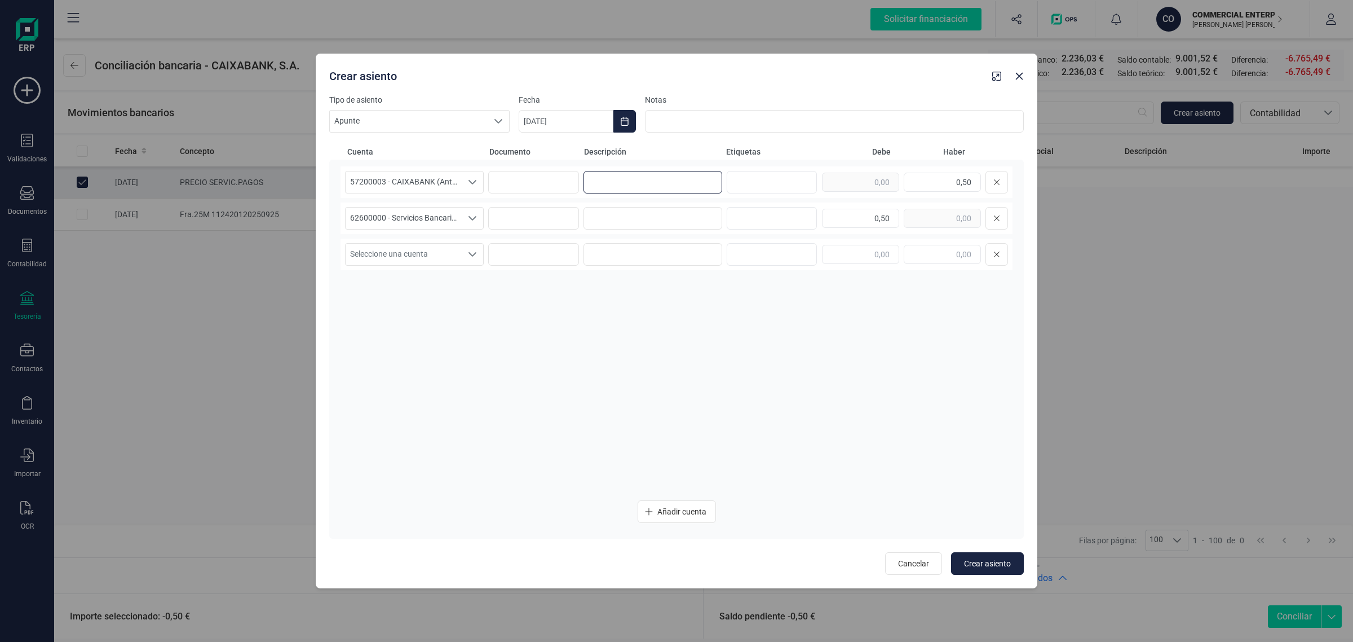
click at [688, 189] on input at bounding box center [653, 182] width 139 height 23
drag, startPoint x: 656, startPoint y: 183, endPoint x: 558, endPoint y: 198, distance: 98.7
click at [558, 198] on div "57200003 - CAIXABANK (Antes BANKIA) 57200003 - CAIXABANK (Antes BANKIA) 5720000…" at bounding box center [677, 328] width 672 height 325
type input "COMISIONES"
click at [606, 213] on input at bounding box center [653, 218] width 139 height 23
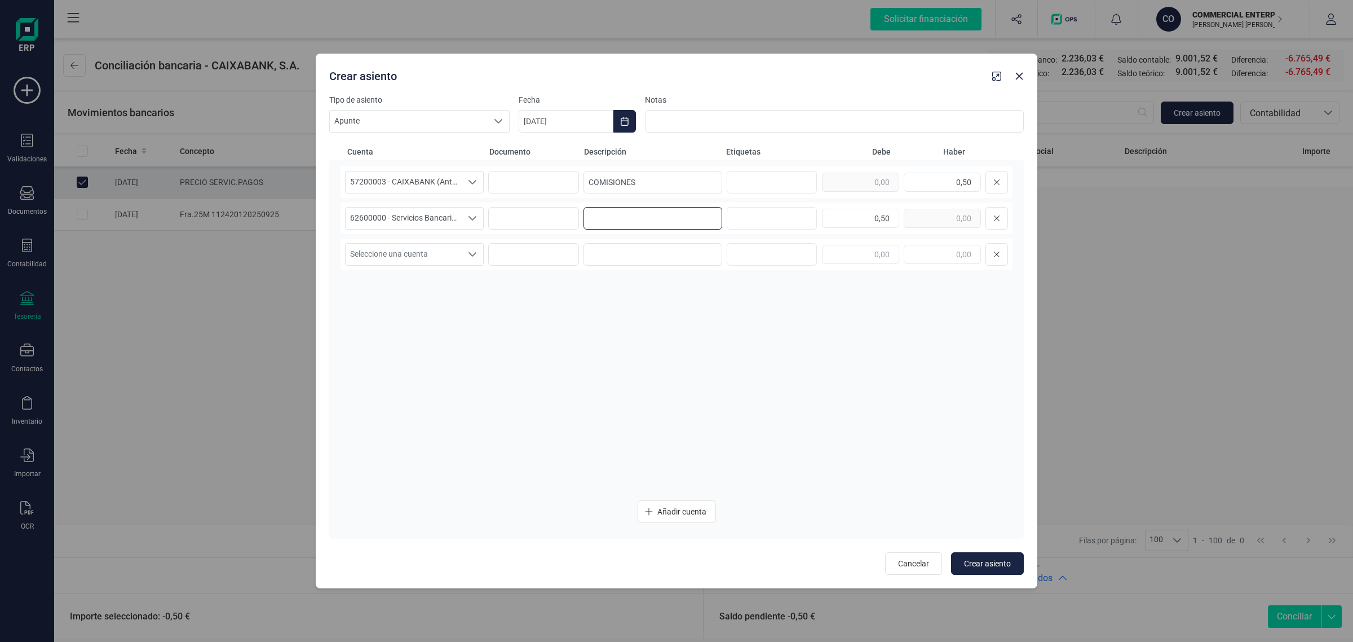
paste input "COMISIONES"
type input "COMISIONES"
click at [626, 122] on icon "Choose Date" at bounding box center [624, 121] width 9 height 9
click at [733, 310] on span "26" at bounding box center [733, 315] width 23 height 23
click at [992, 563] on span "Crear asiento" at bounding box center [987, 563] width 47 height 11
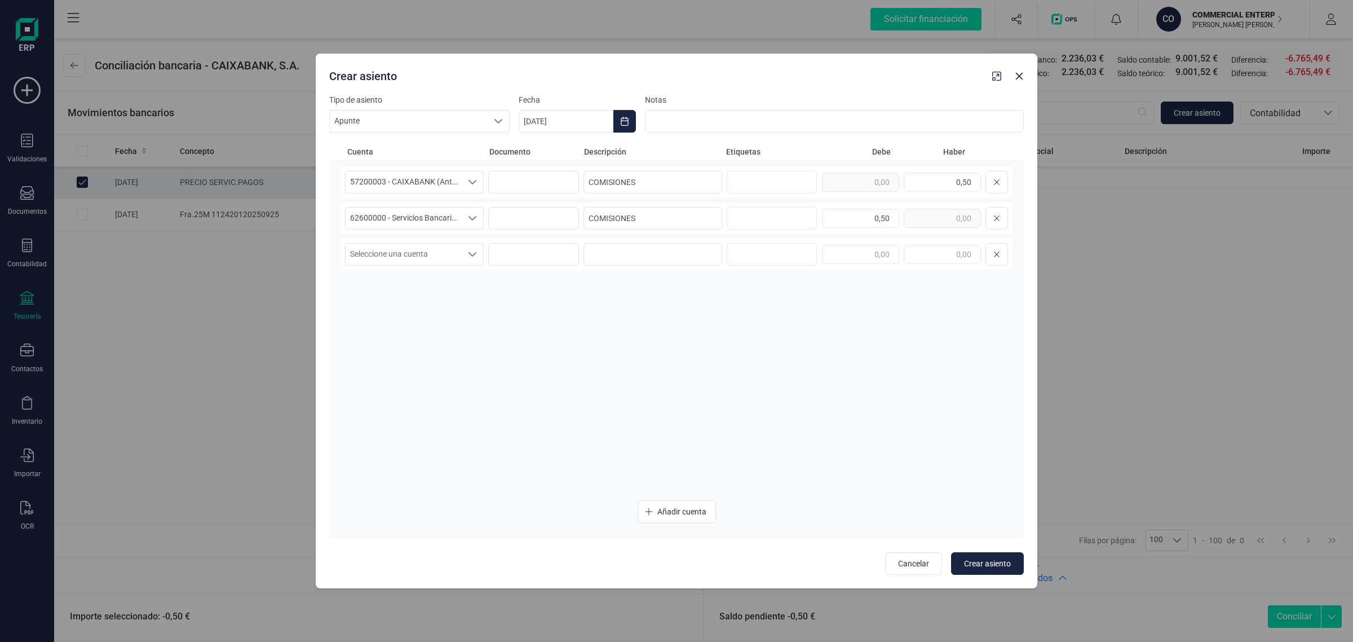
type input "[DATE]"
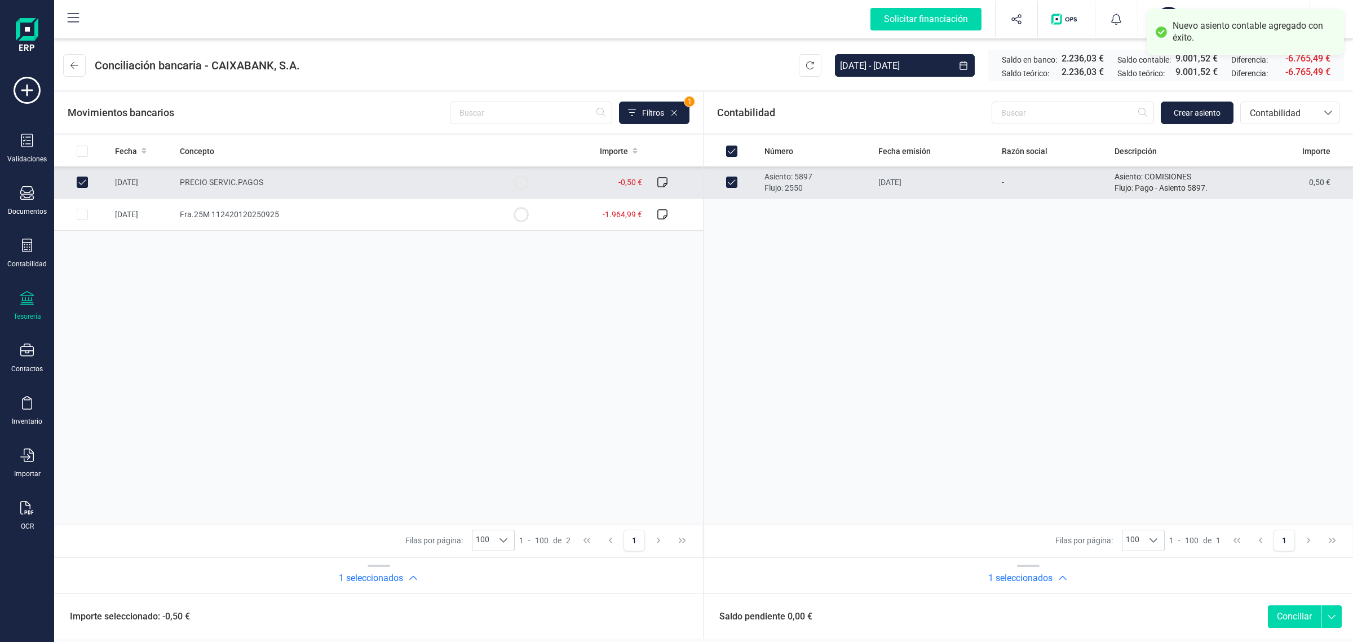
click at [1295, 615] on button "Conciliar" at bounding box center [1294, 616] width 53 height 23
checkbox input "false"
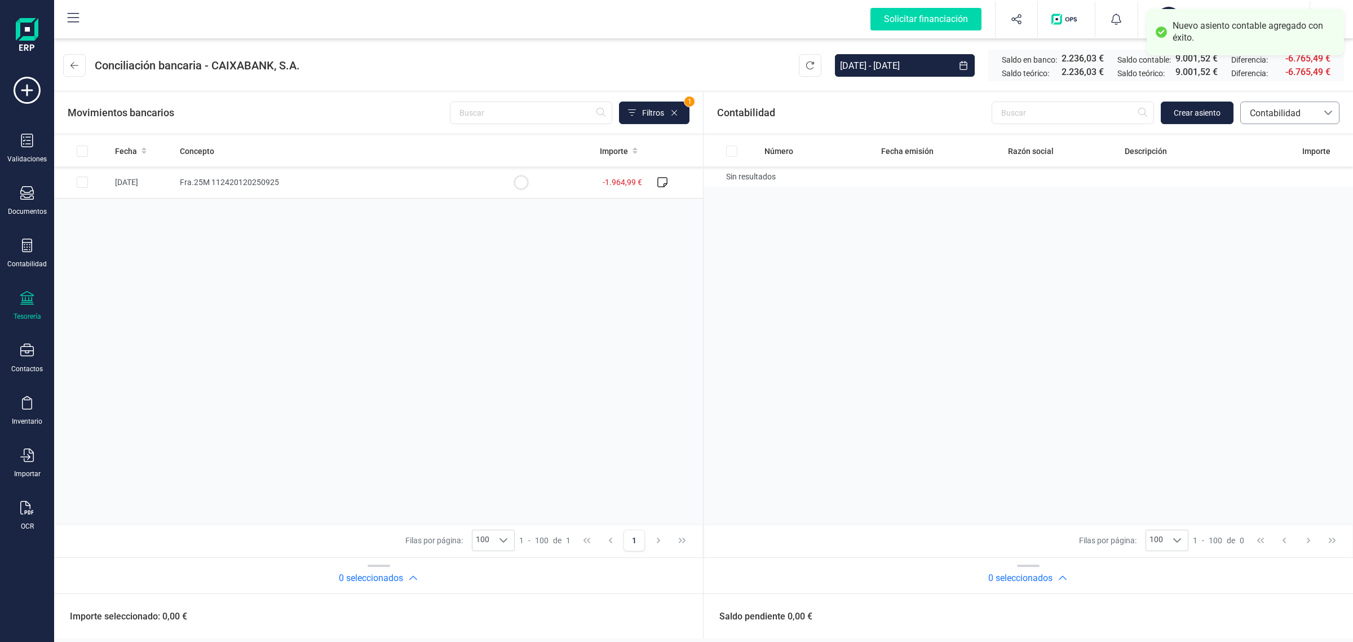
click at [1298, 111] on span "Contabilidad" at bounding box center [1280, 114] width 68 height 14
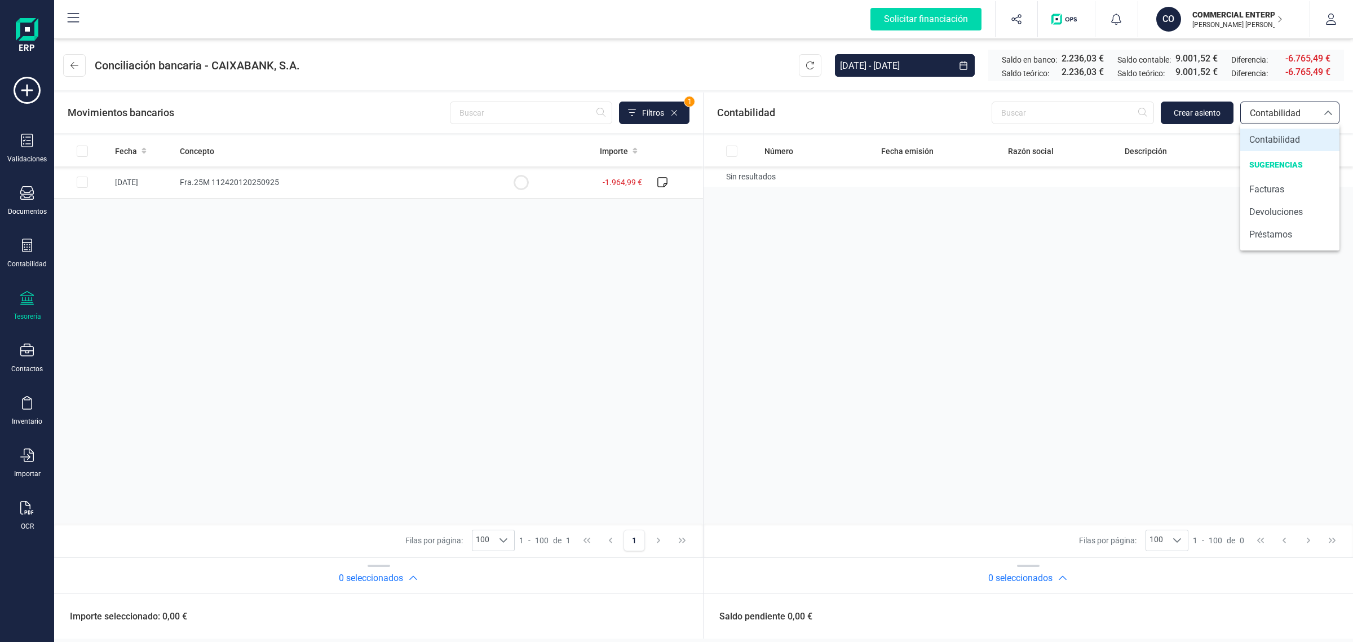
click at [1156, 292] on div "Número Fecha emisión Razón social Descripción Importe Sin resultados" at bounding box center [1029, 329] width 650 height 388
click at [1267, 111] on span "Contabilidad" at bounding box center [1280, 114] width 68 height 14
click at [1252, 178] on li "Facturas" at bounding box center [1290, 189] width 99 height 23
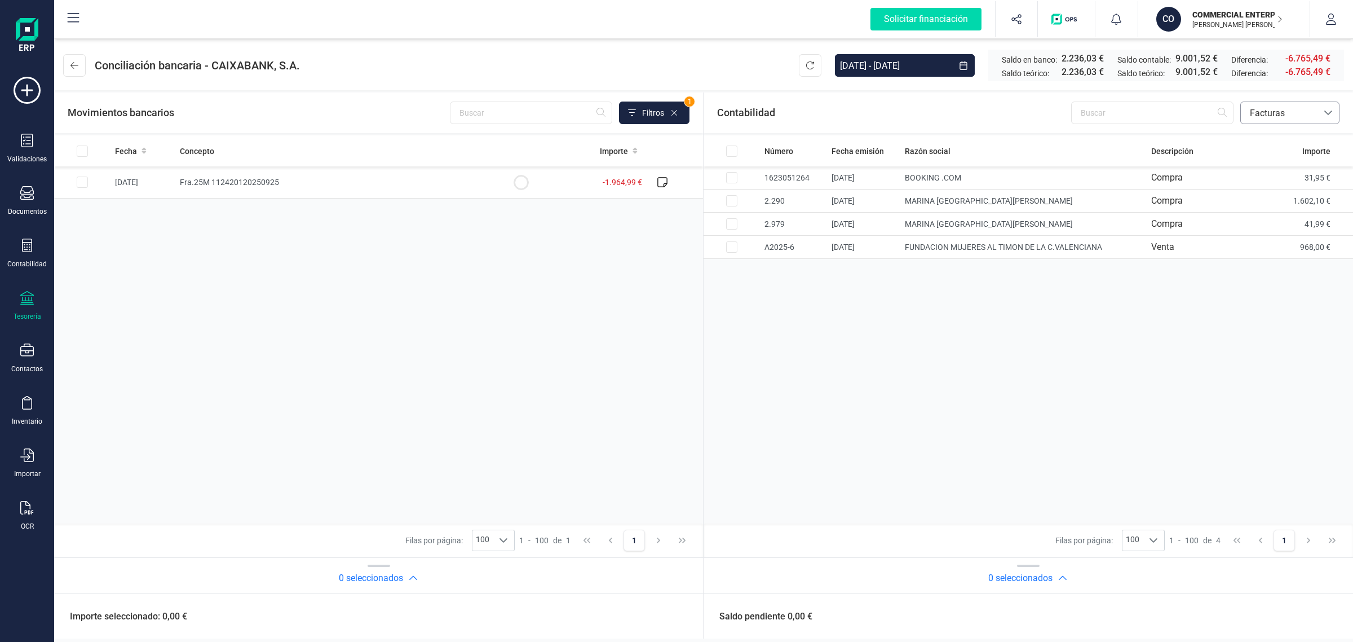
click at [1291, 107] on span "Facturas" at bounding box center [1280, 114] width 68 height 14
click at [1276, 144] on span "Contabilidad" at bounding box center [1275, 140] width 51 height 14
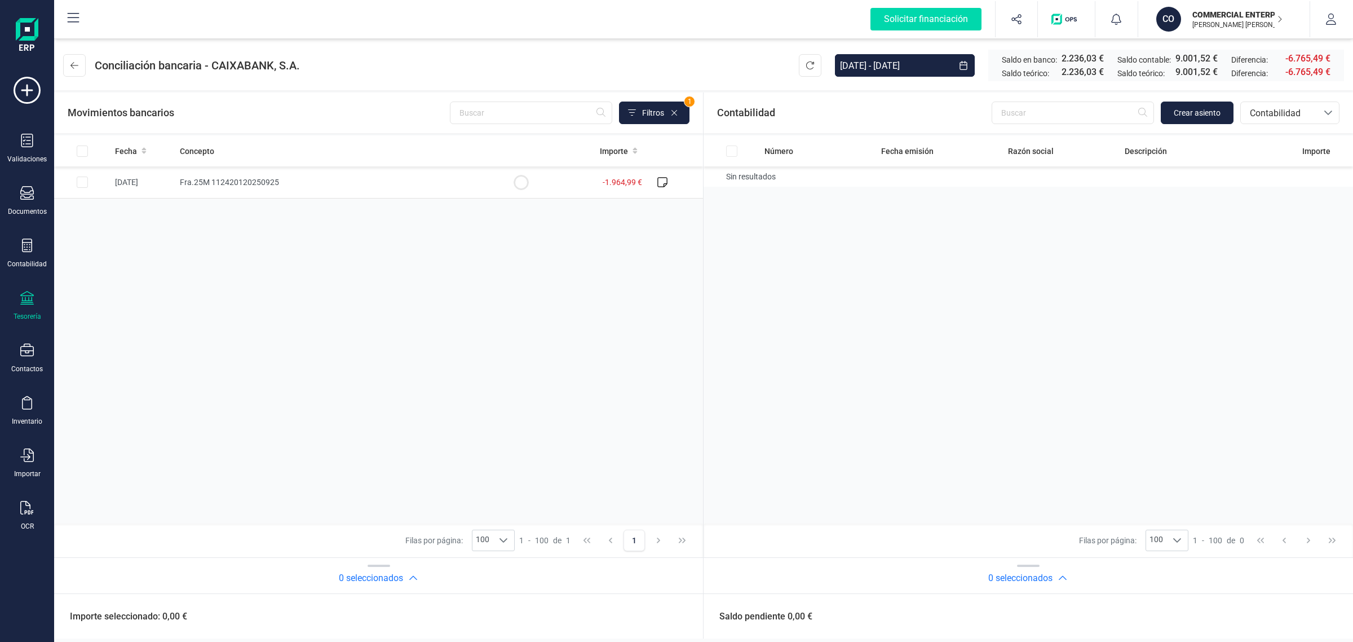
click at [1041, 342] on div "Número Fecha emisión Razón social Descripción Importe Sin resultados" at bounding box center [1029, 329] width 650 height 388
click at [31, 196] on icon at bounding box center [27, 193] width 14 height 14
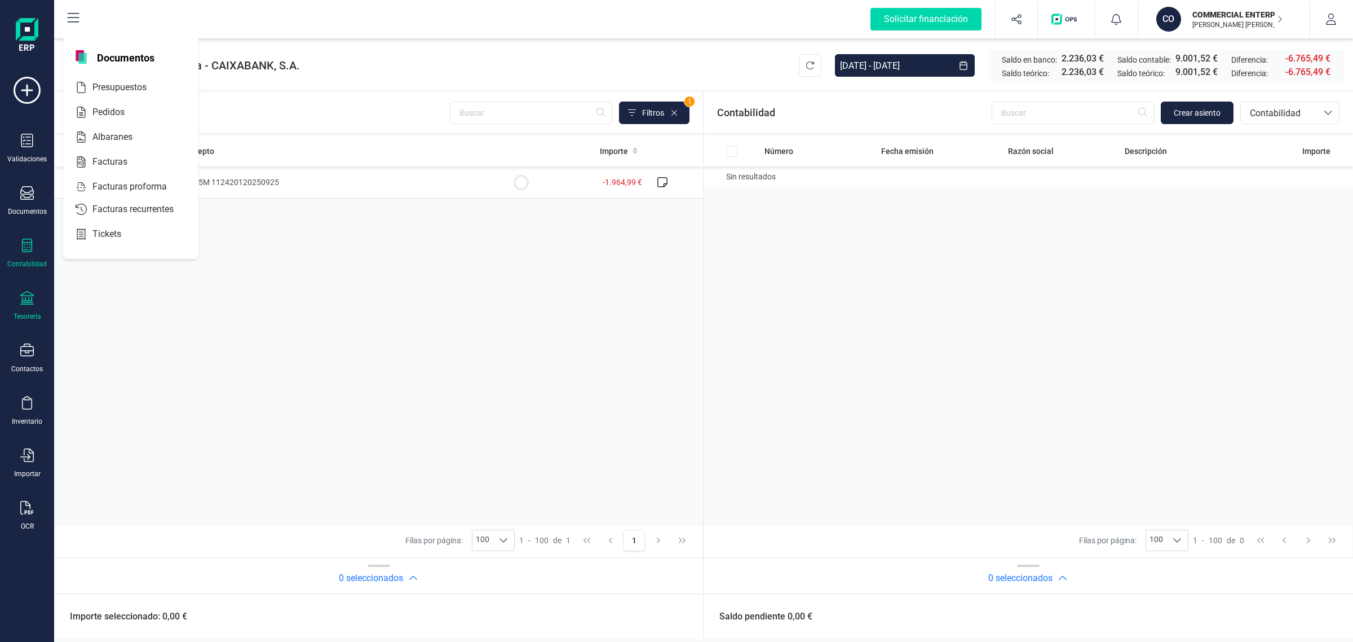
click at [24, 255] on div "Contabilidad" at bounding box center [27, 254] width 45 height 30
click at [31, 259] on div "Contabilidad" at bounding box center [26, 263] width 39 height 9
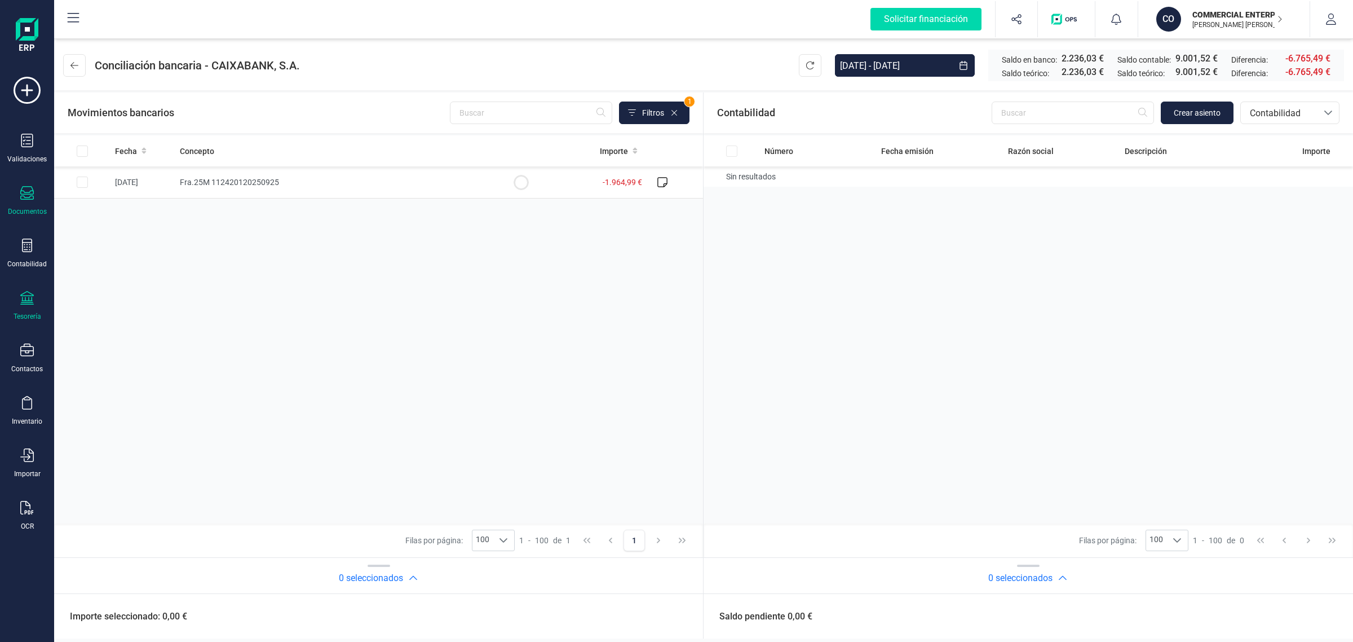
click at [26, 196] on icon at bounding box center [27, 193] width 14 height 14
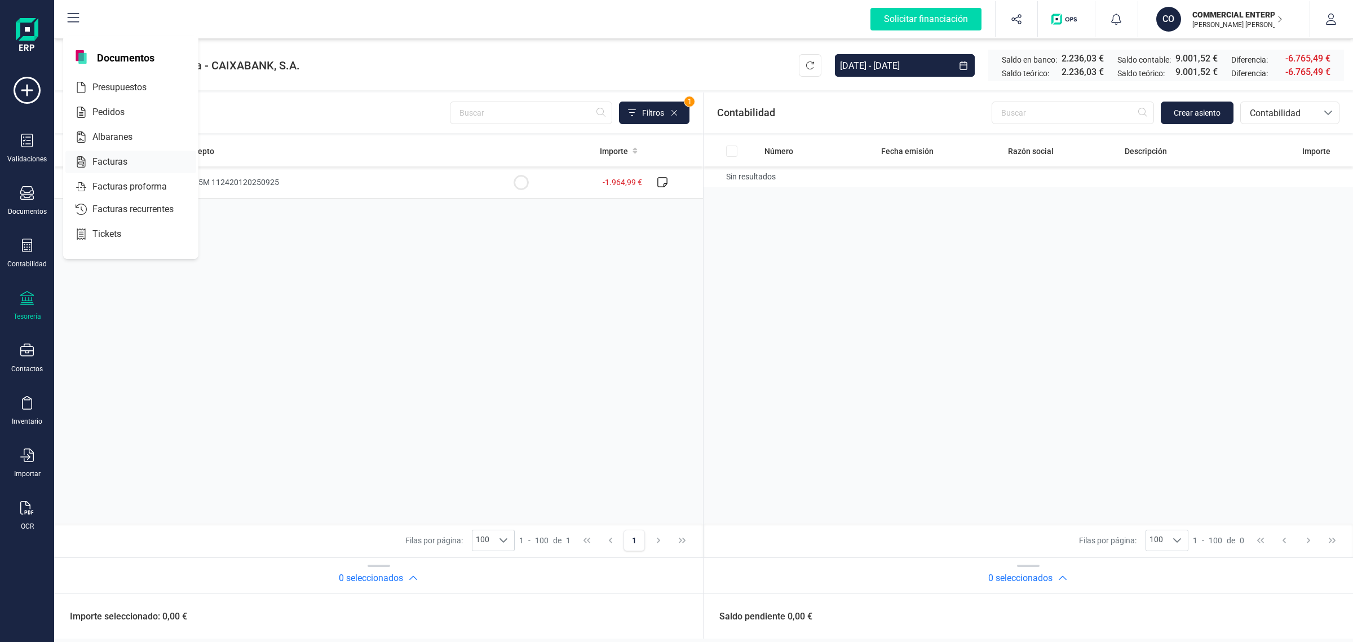
click at [125, 153] on div "Facturas" at bounding box center [130, 162] width 131 height 23
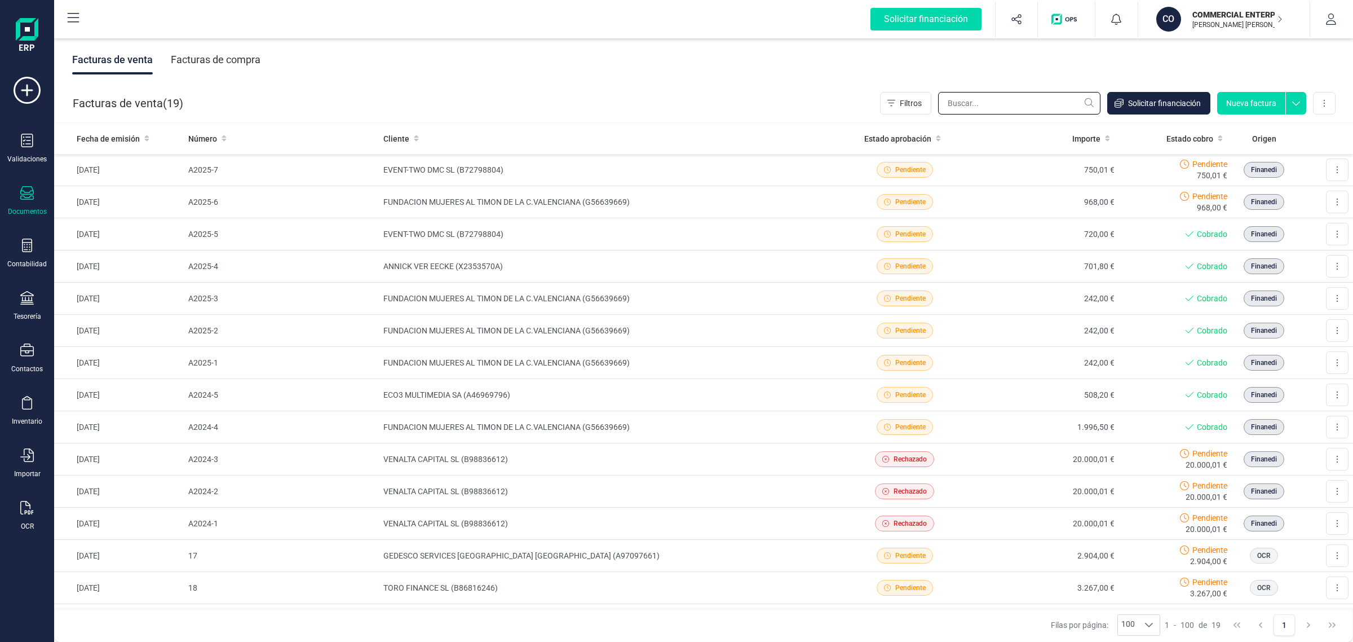
click at [970, 99] on input "text" at bounding box center [1019, 103] width 162 height 23
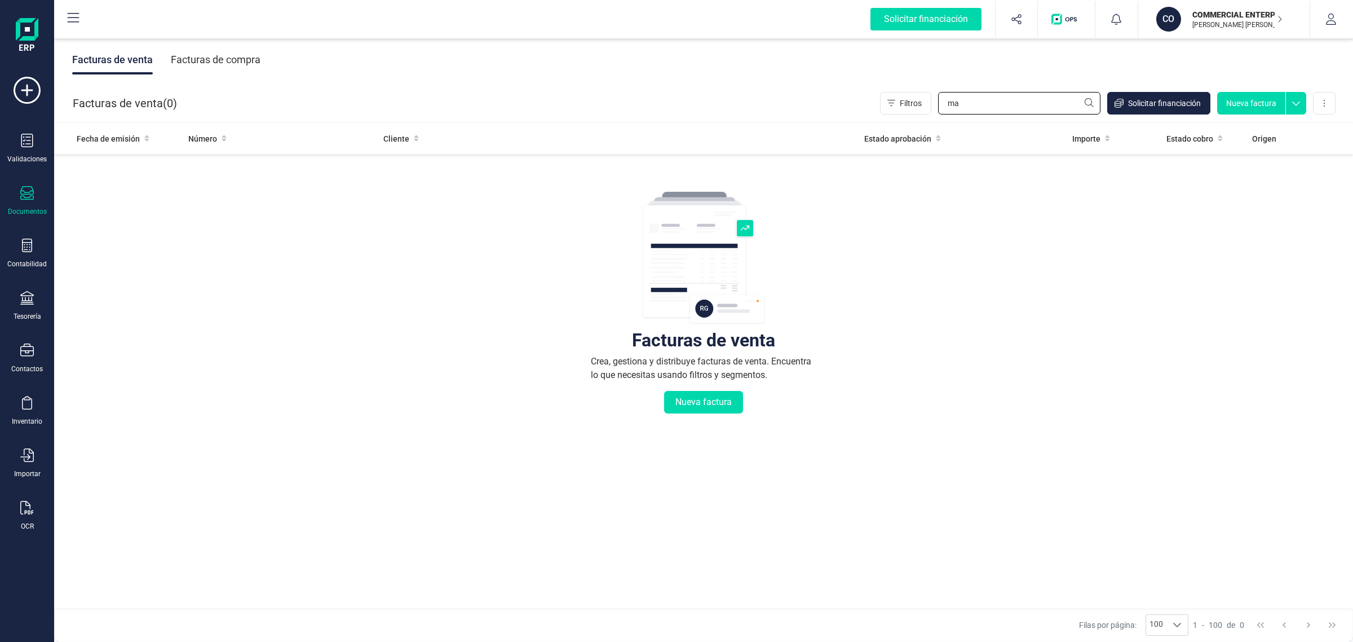
type input "m"
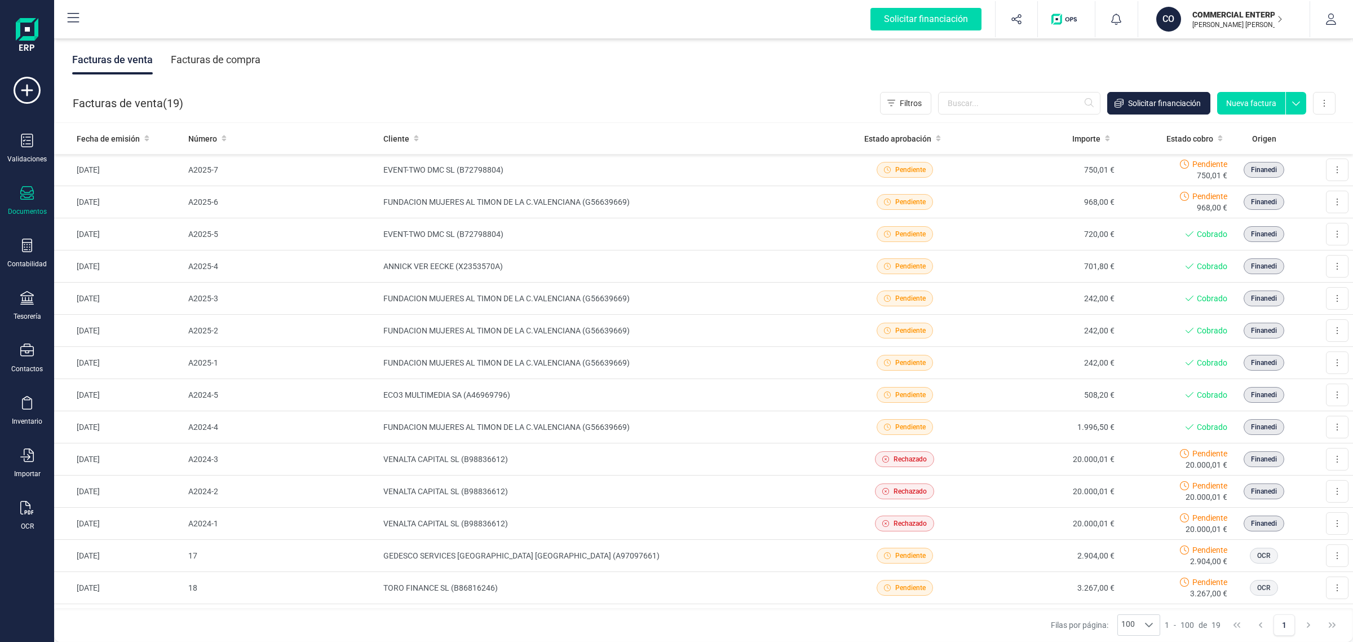
click at [206, 60] on div "Facturas de compra" at bounding box center [216, 59] width 90 height 29
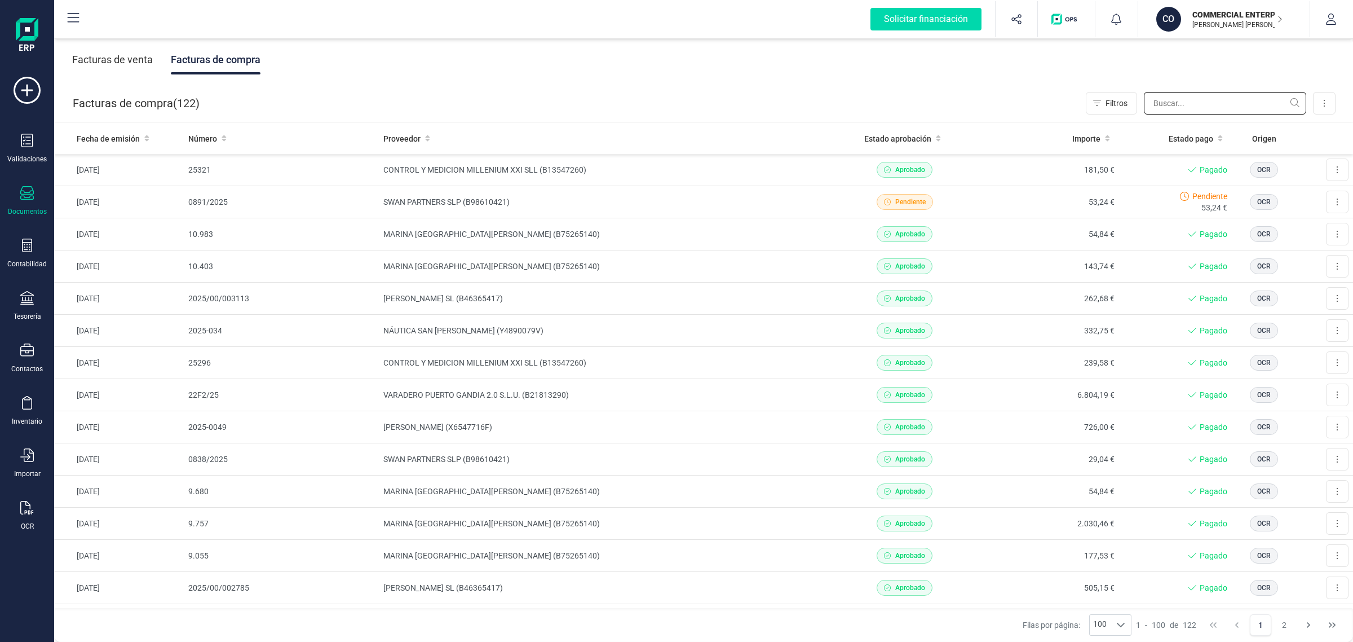
click at [1172, 104] on input "text" at bounding box center [1225, 103] width 162 height 23
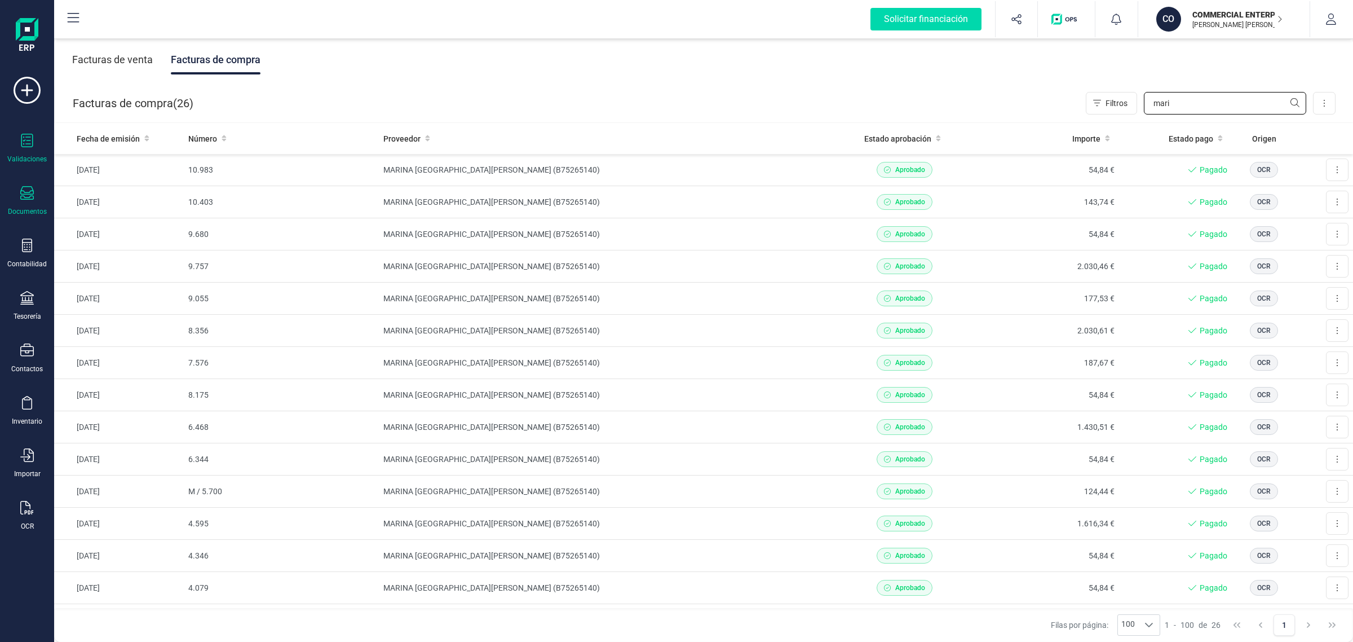
type input "mari"
click at [21, 140] on icon at bounding box center [27, 141] width 12 height 14
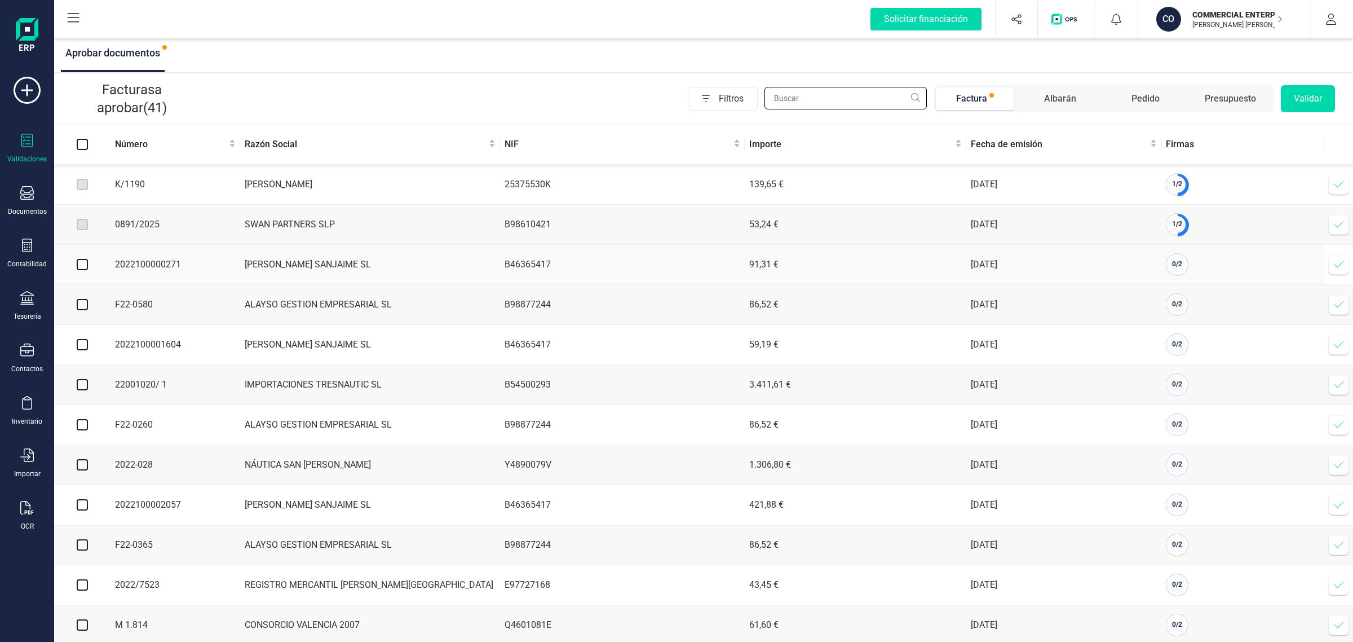
click at [827, 101] on input "text" at bounding box center [846, 98] width 162 height 23
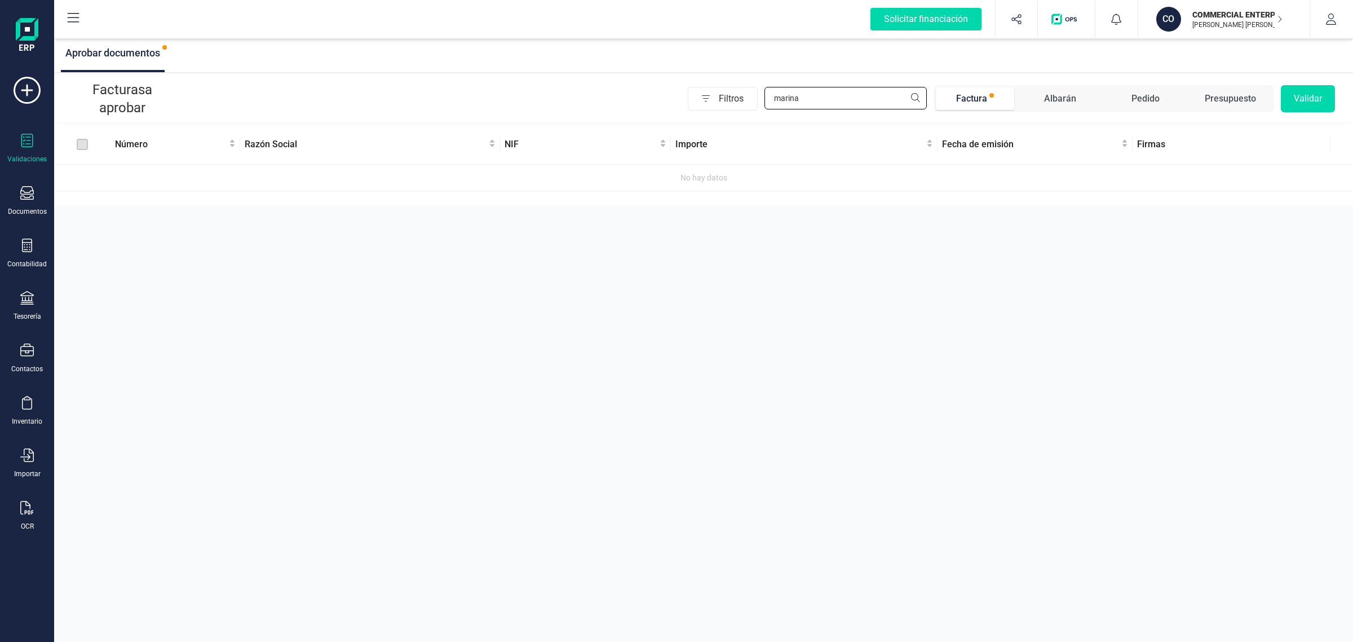
type input "marina"
click at [27, 252] on div at bounding box center [27, 247] width 14 height 16
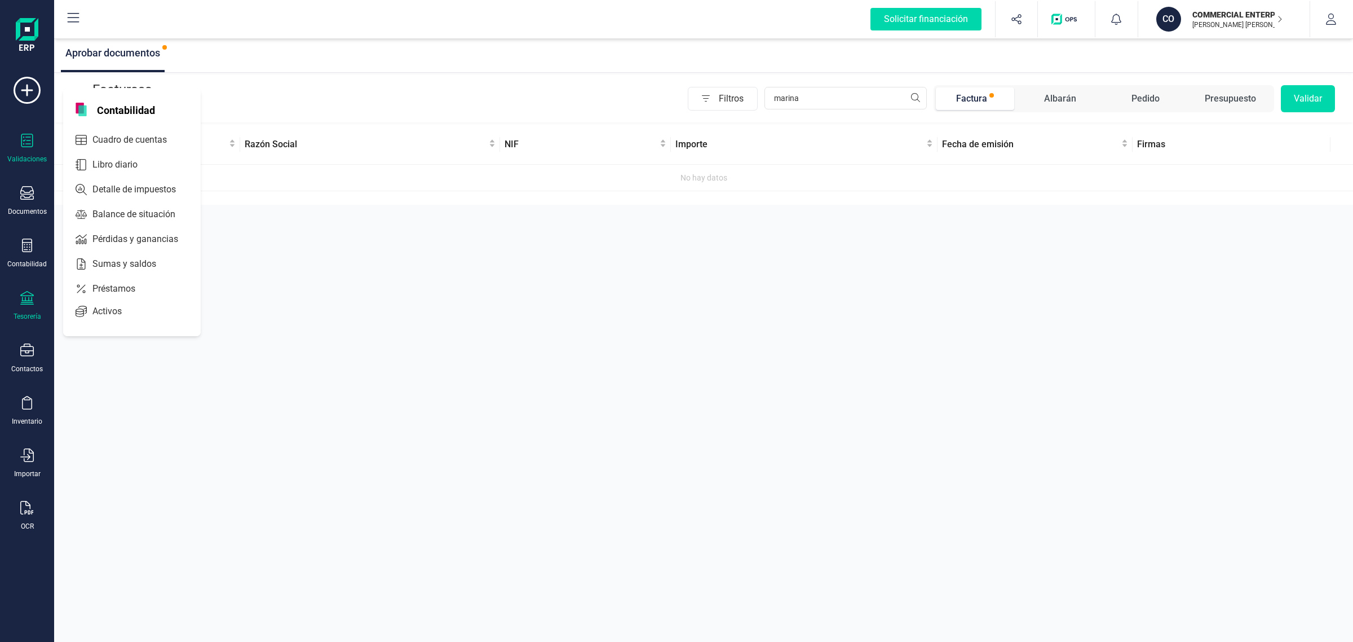
click at [23, 303] on icon at bounding box center [27, 298] width 14 height 14
click at [137, 167] on div "Tesorería" at bounding box center [139, 159] width 153 height 38
click at [142, 206] on div "Pagos y cobros" at bounding box center [139, 217] width 149 height 23
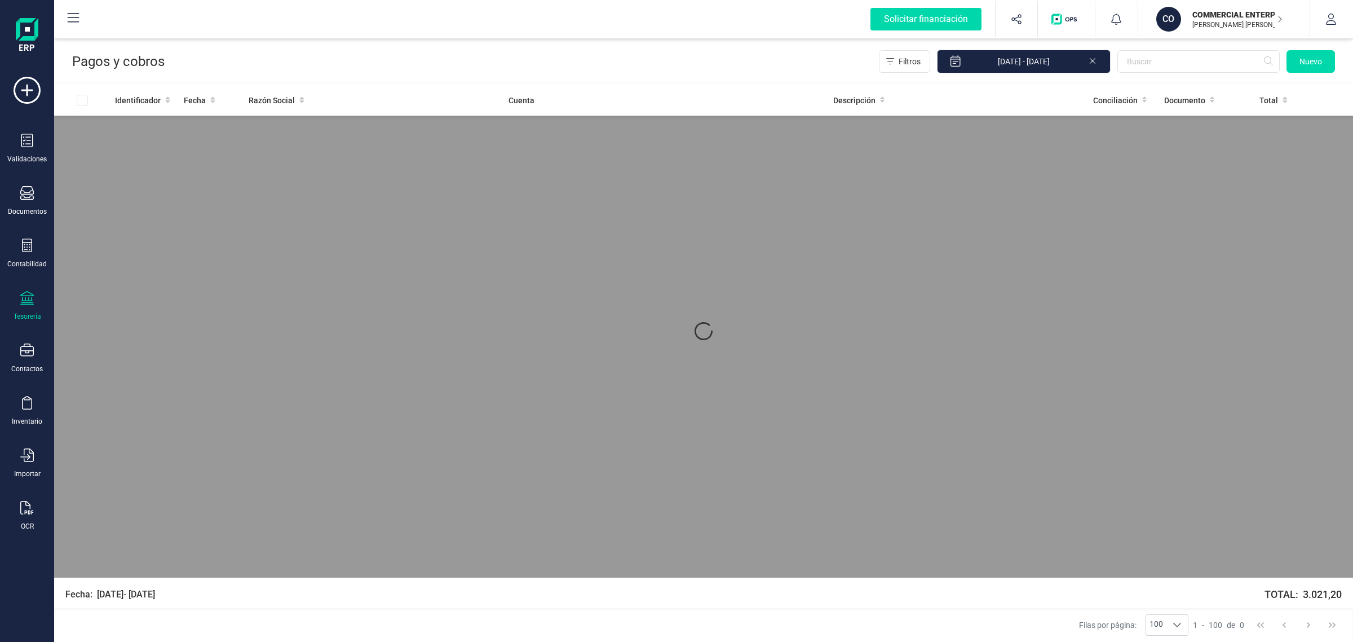
click at [24, 314] on div "Tesorería" at bounding box center [28, 316] width 28 height 9
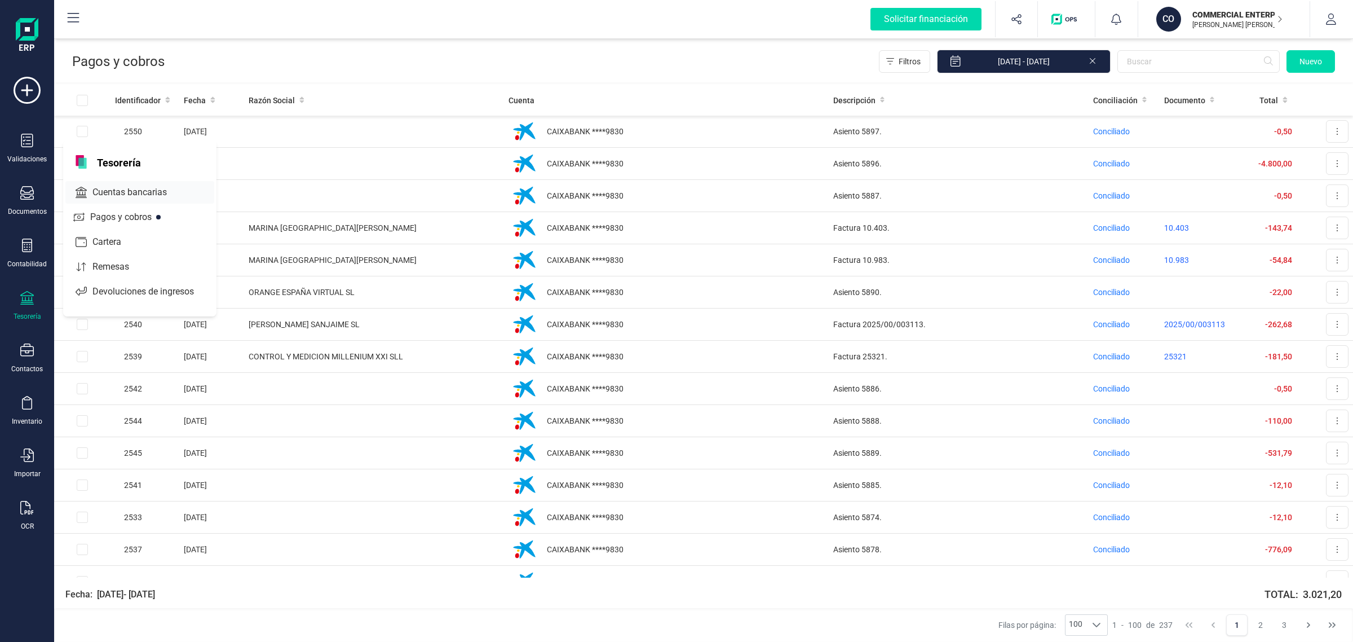
click at [131, 186] on span "Cuentas bancarias" at bounding box center [137, 193] width 99 height 14
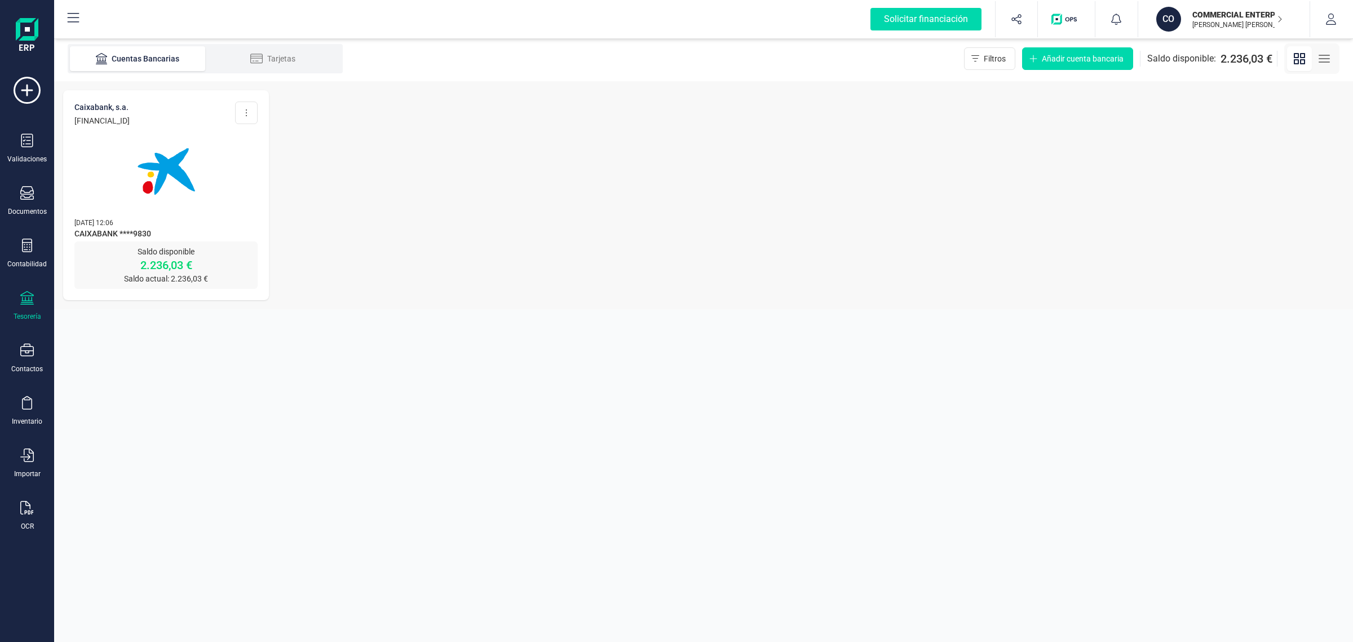
click at [131, 185] on img at bounding box center [166, 171] width 95 height 95
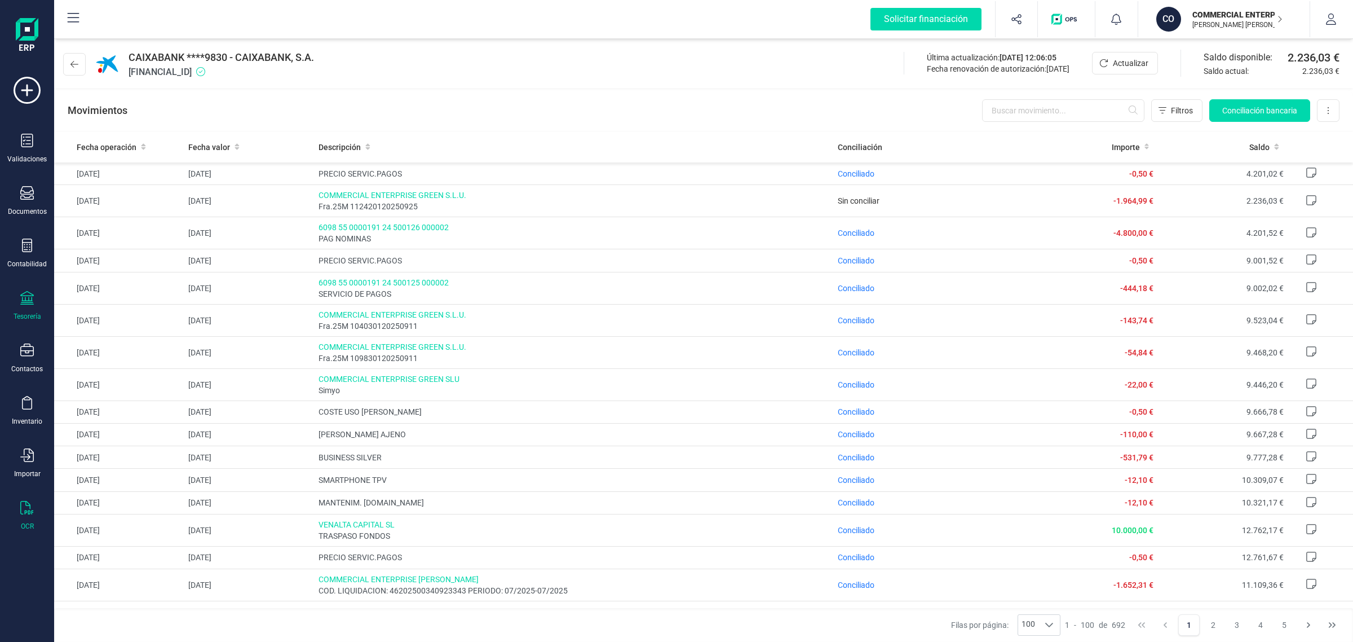
drag, startPoint x: 25, startPoint y: 515, endPoint x: 12, endPoint y: 506, distance: 16.3
click at [24, 515] on div "OCR" at bounding box center [27, 516] width 45 height 30
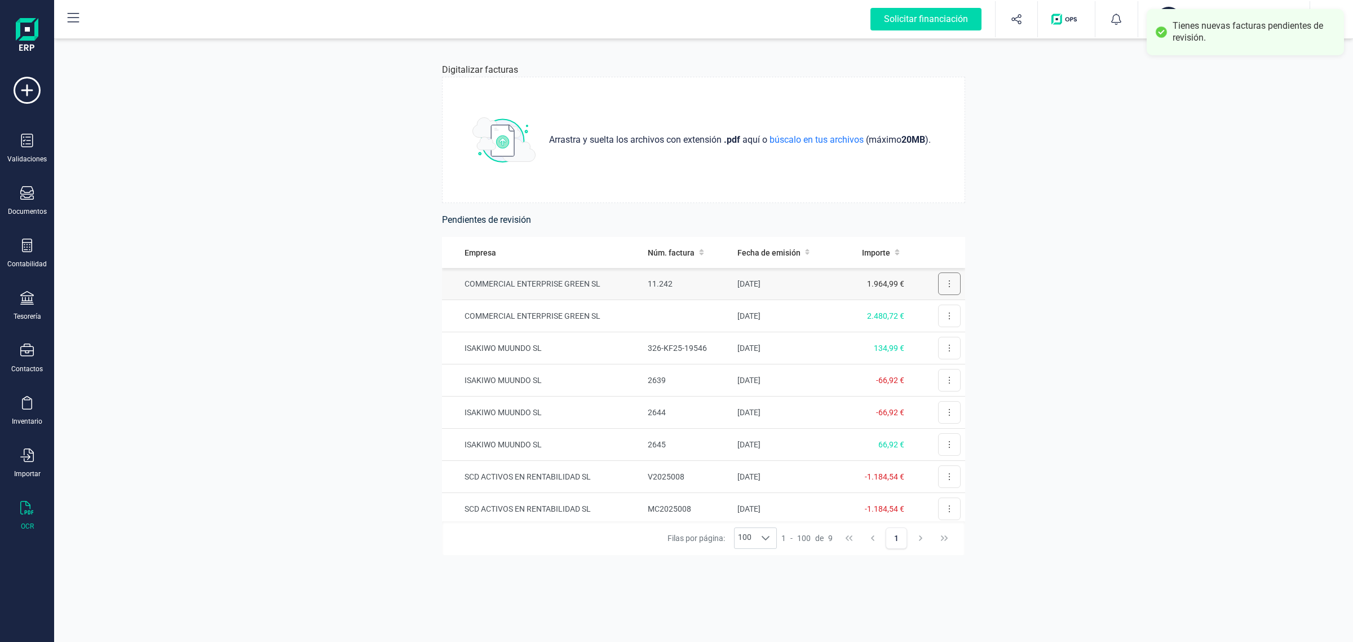
click at [941, 285] on button at bounding box center [949, 283] width 23 height 23
click at [923, 311] on span "Revisar factura" at bounding box center [922, 311] width 54 height 11
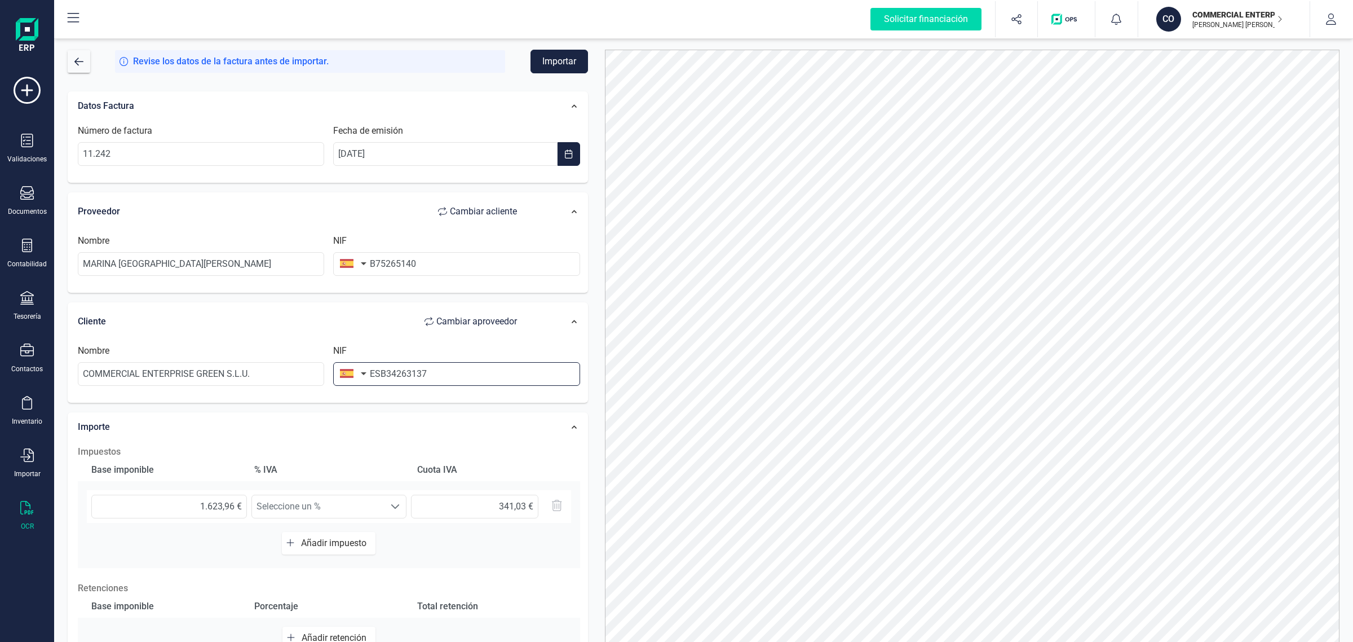
click at [379, 376] on input "ESB34263137" at bounding box center [456, 374] width 246 height 24
type input "B34263137"
click at [449, 401] on li "B34263137" at bounding box center [456, 402] width 246 height 23
type input "COMMERCIAL ENTERPRISE GREEN SL"
click at [560, 58] on button "Importar" at bounding box center [560, 62] width 58 height 24
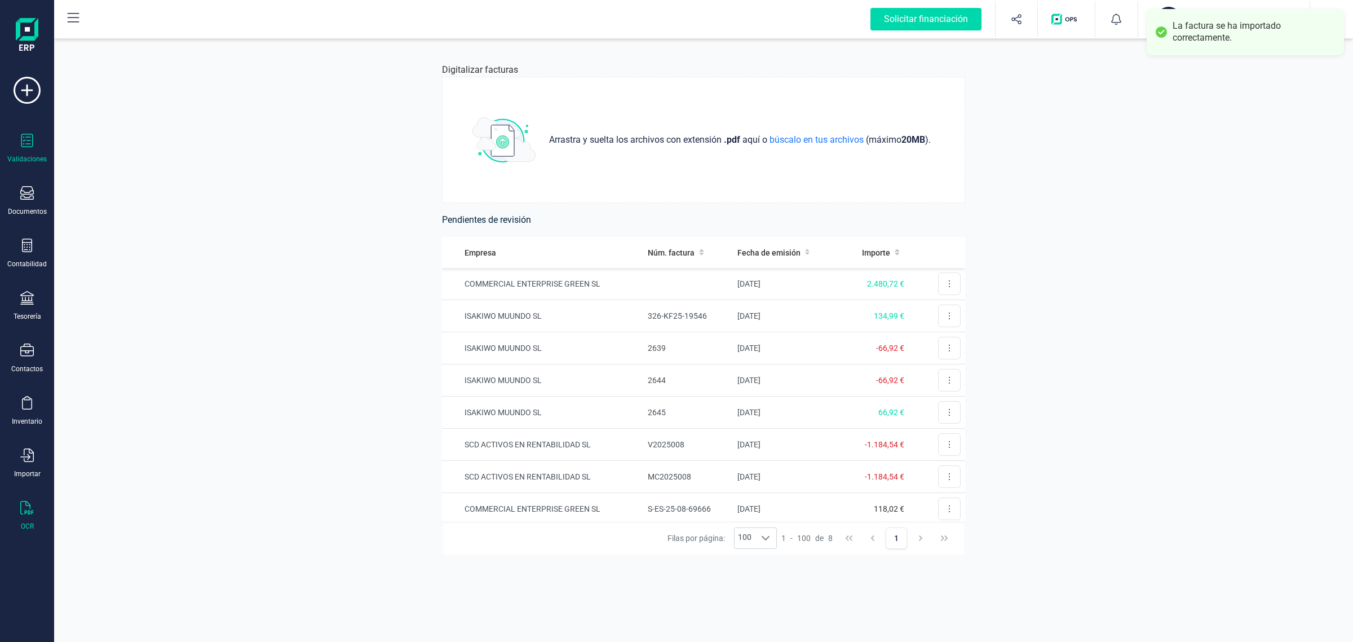
click at [27, 148] on div at bounding box center [27, 142] width 14 height 16
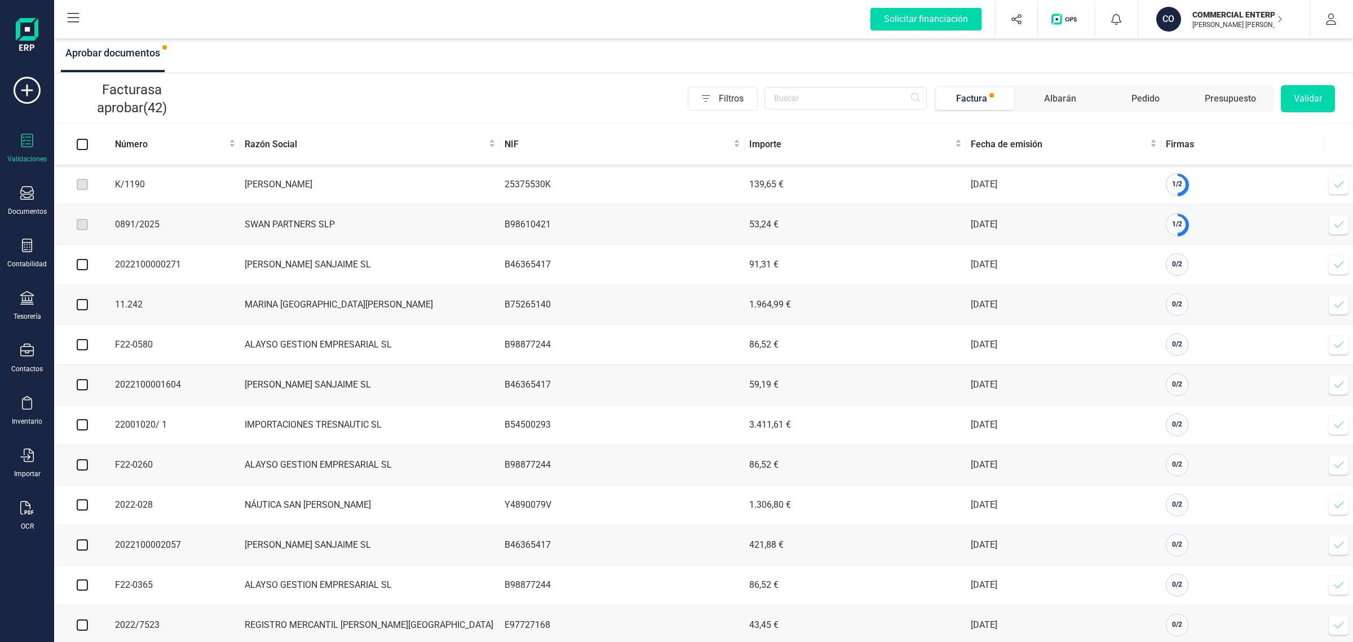
click at [1341, 308] on icon at bounding box center [1339, 304] width 11 height 11
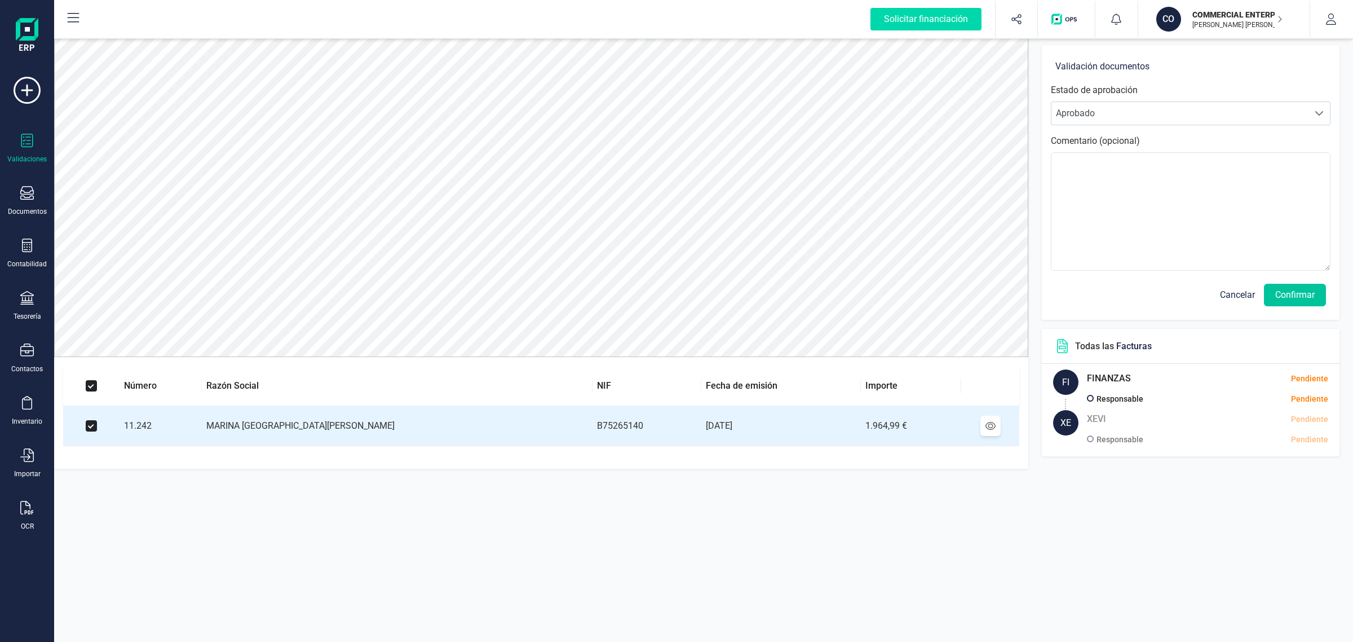
click at [1294, 294] on button "Confirmar" at bounding box center [1295, 295] width 62 height 23
click at [1299, 292] on button "Confirmar" at bounding box center [1295, 295] width 62 height 23
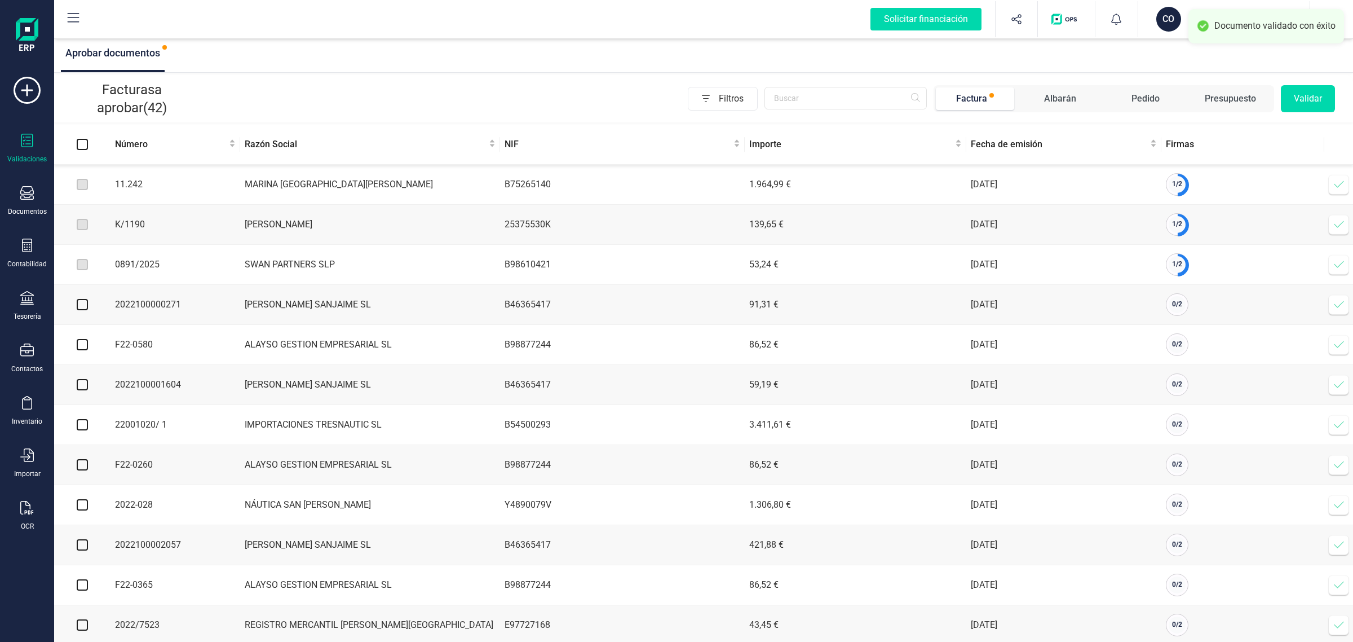
click at [1346, 182] on span at bounding box center [1339, 184] width 23 height 23
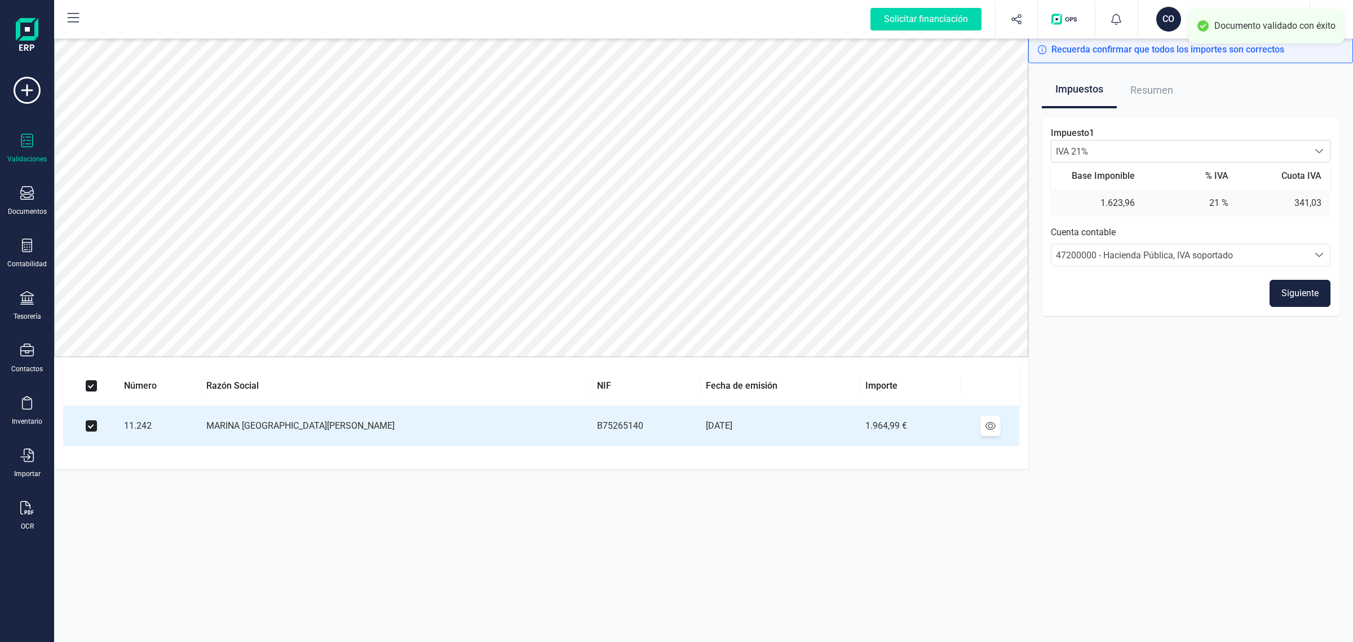
click at [1290, 294] on button "Siguiente" at bounding box center [1300, 293] width 61 height 27
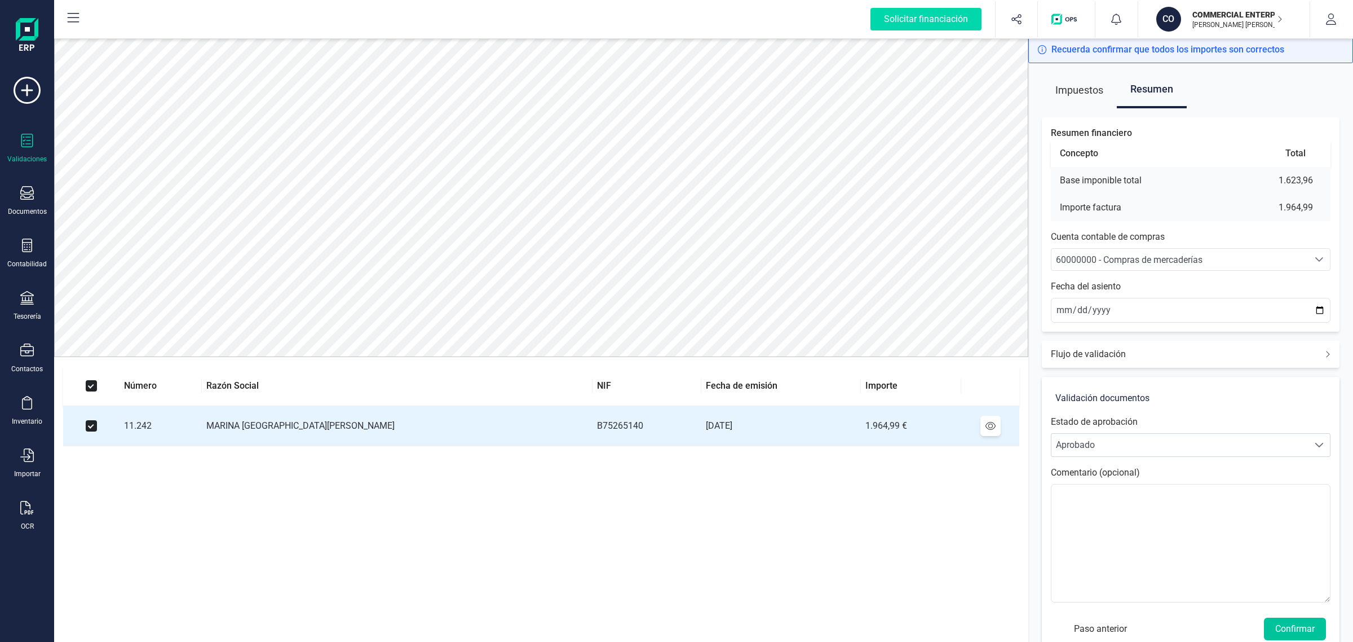
click at [1296, 628] on button "Confirmar" at bounding box center [1295, 628] width 62 height 23
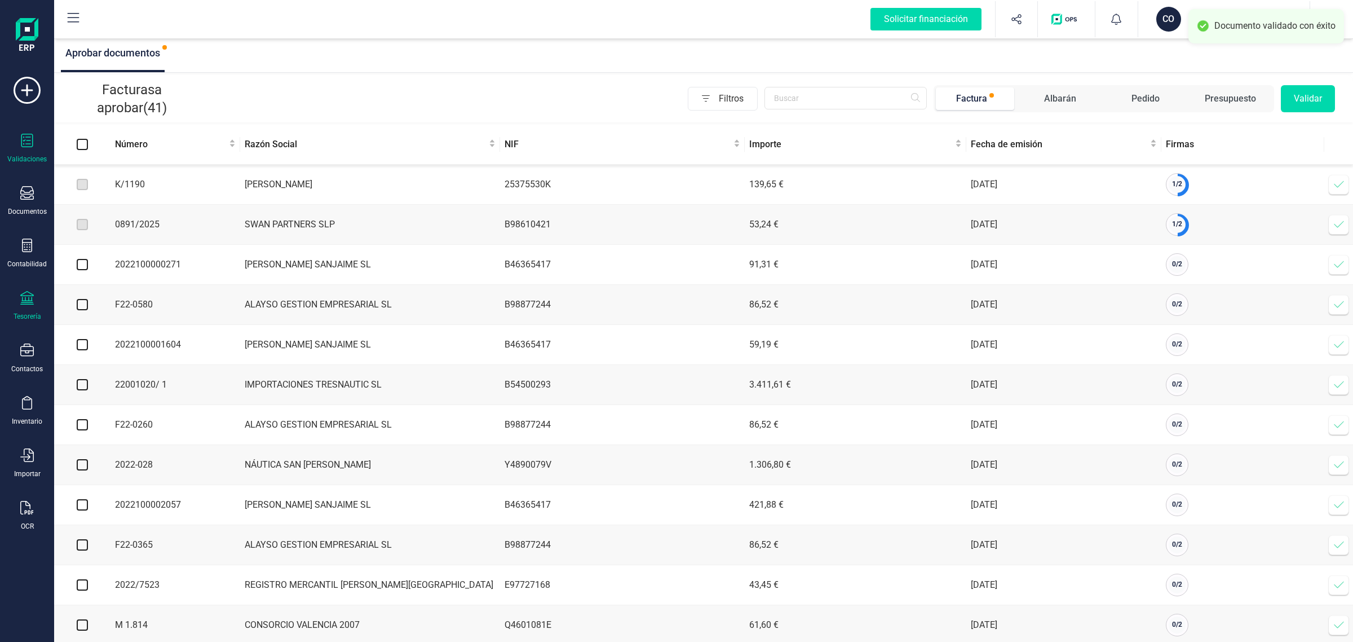
click at [33, 306] on div "Tesorería" at bounding box center [27, 306] width 45 height 30
click at [134, 186] on span "Cuentas bancarias" at bounding box center [137, 193] width 99 height 14
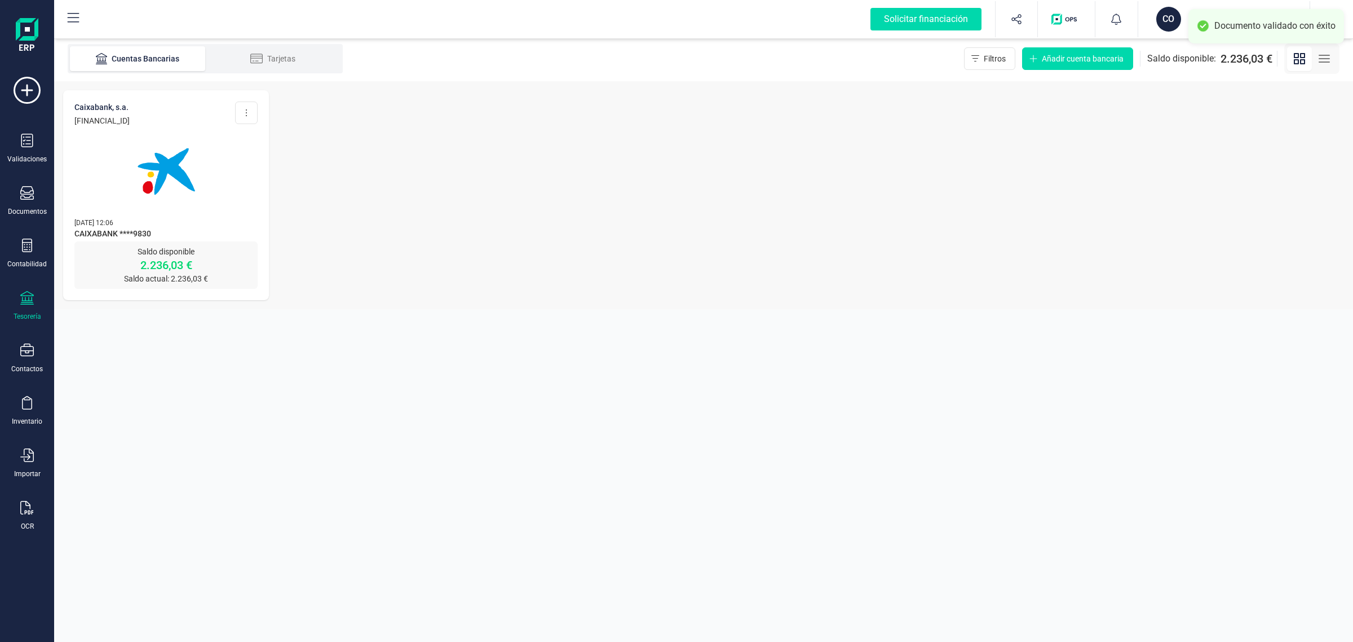
click at [142, 205] on img at bounding box center [166, 171] width 95 height 95
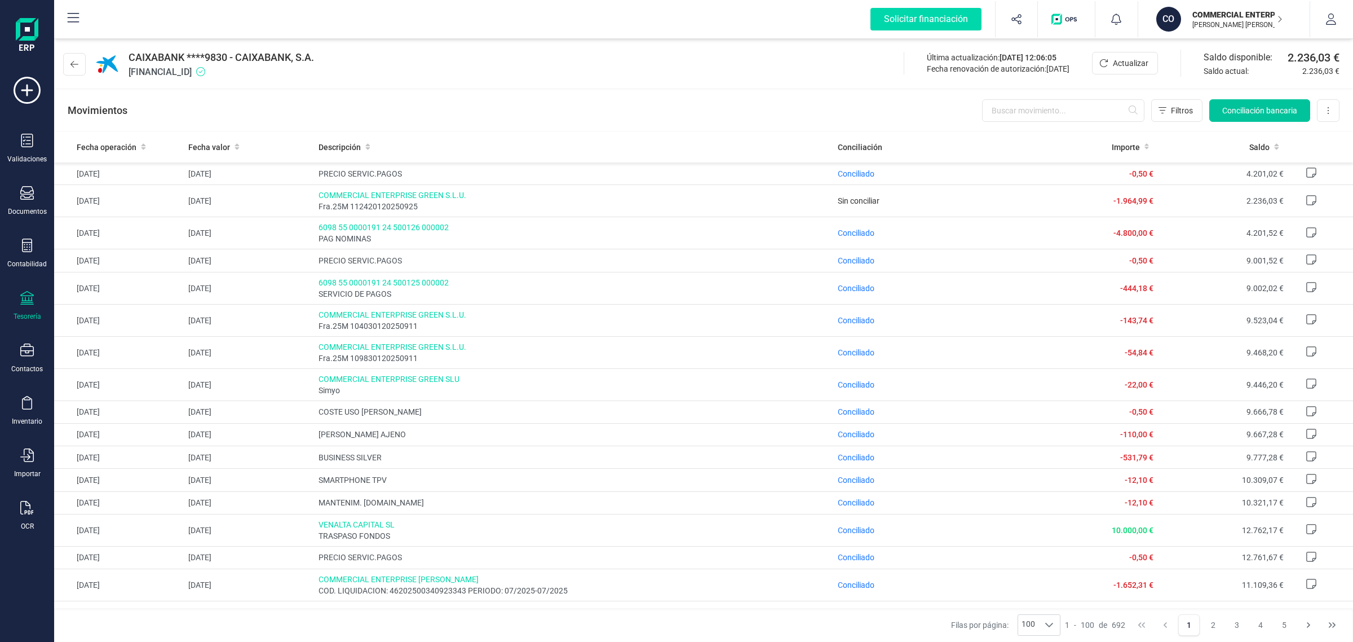
click at [1281, 105] on span "Conciliación bancaria" at bounding box center [1259, 110] width 75 height 11
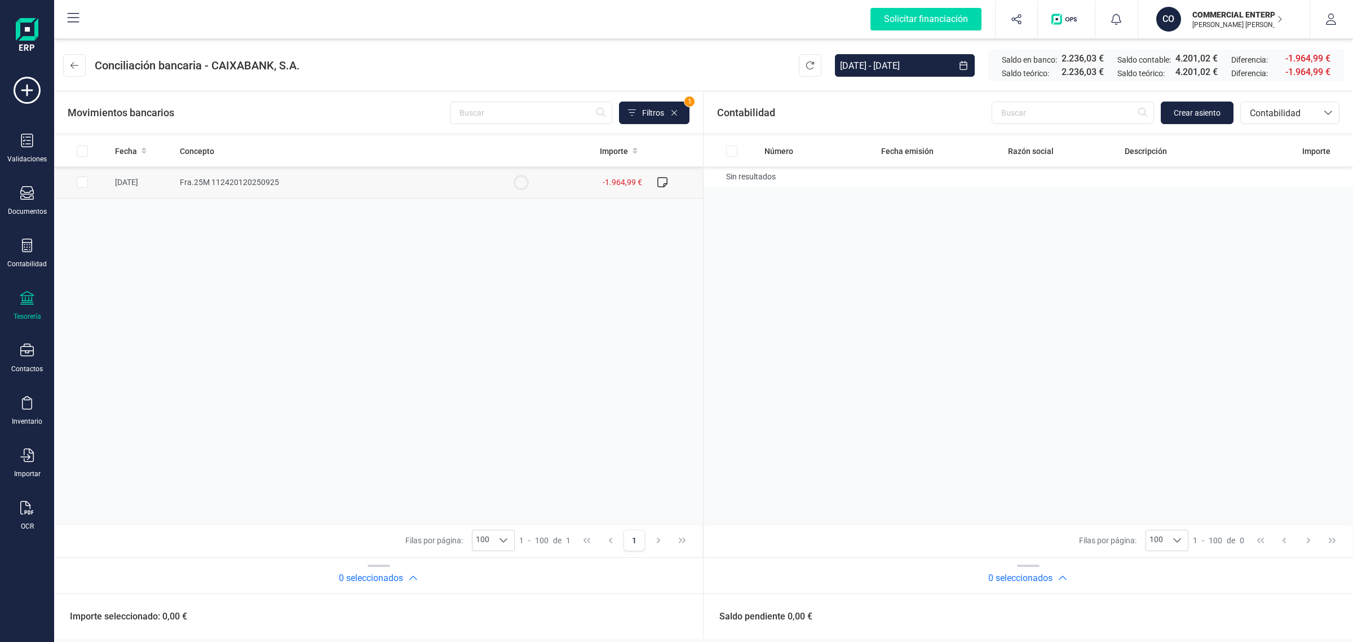
click at [444, 187] on td "Fra.25M 112420120250925" at bounding box center [333, 182] width 317 height 32
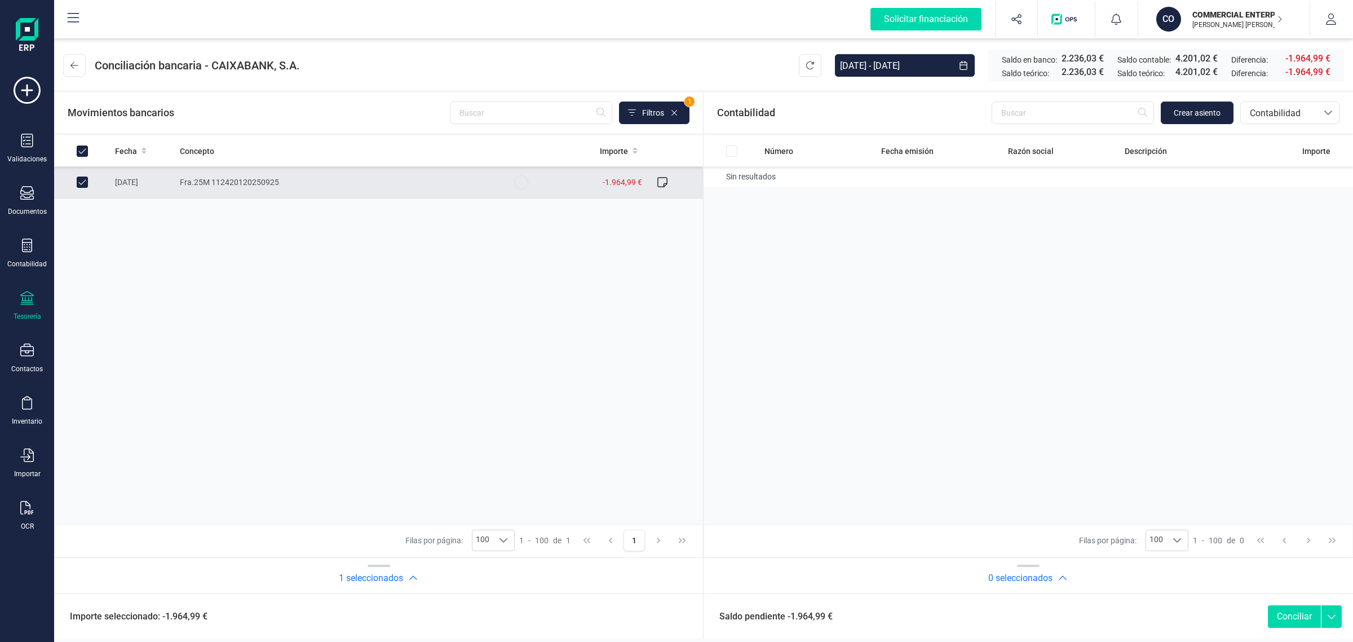
checkbox input "true"
click at [1279, 114] on span "Contabilidad" at bounding box center [1280, 114] width 68 height 14
click at [1267, 190] on span "Facturas" at bounding box center [1267, 190] width 35 height 14
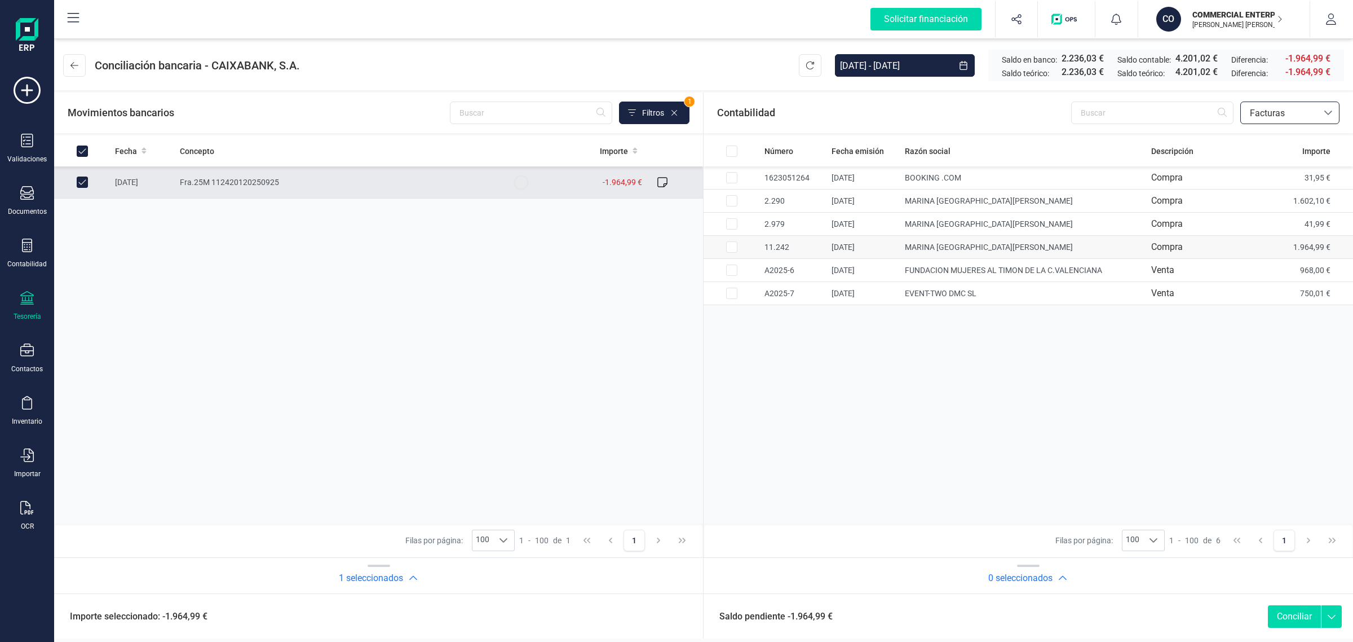
click at [1268, 246] on td "Compra" at bounding box center [1212, 247] width 130 height 23
checkbox input "true"
click at [1293, 615] on button "Conciliar" at bounding box center [1294, 616] width 53 height 23
checkbox input "false"
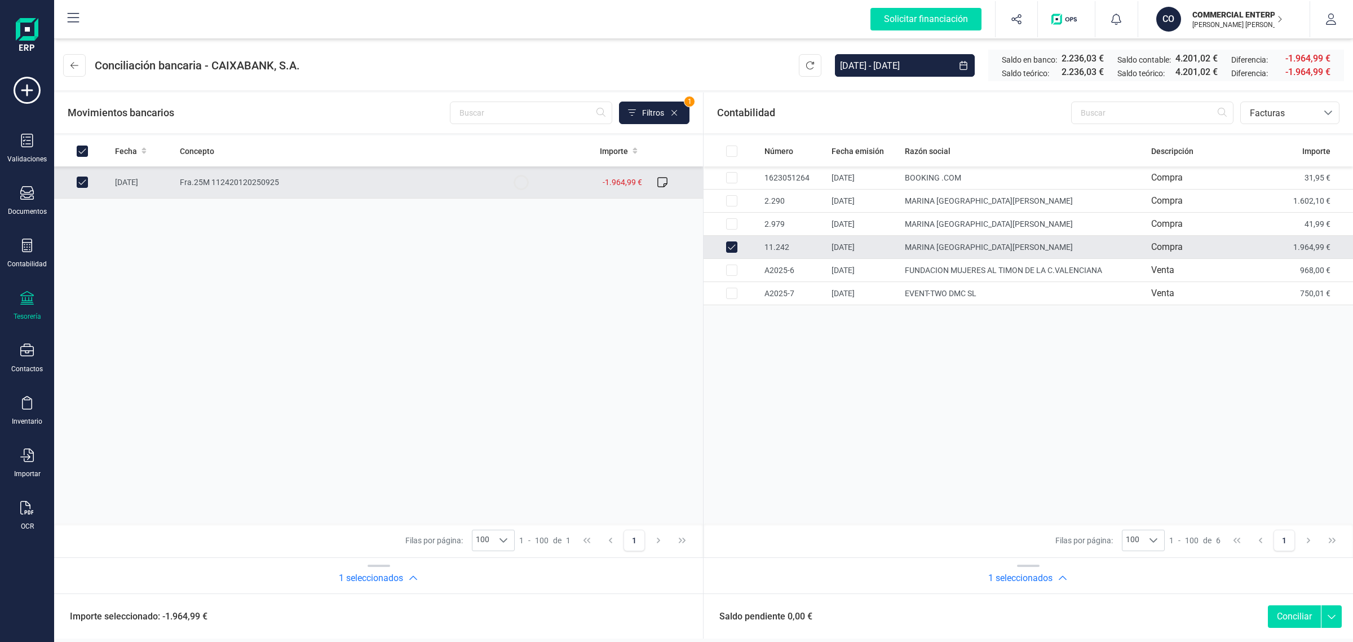
checkbox input "false"
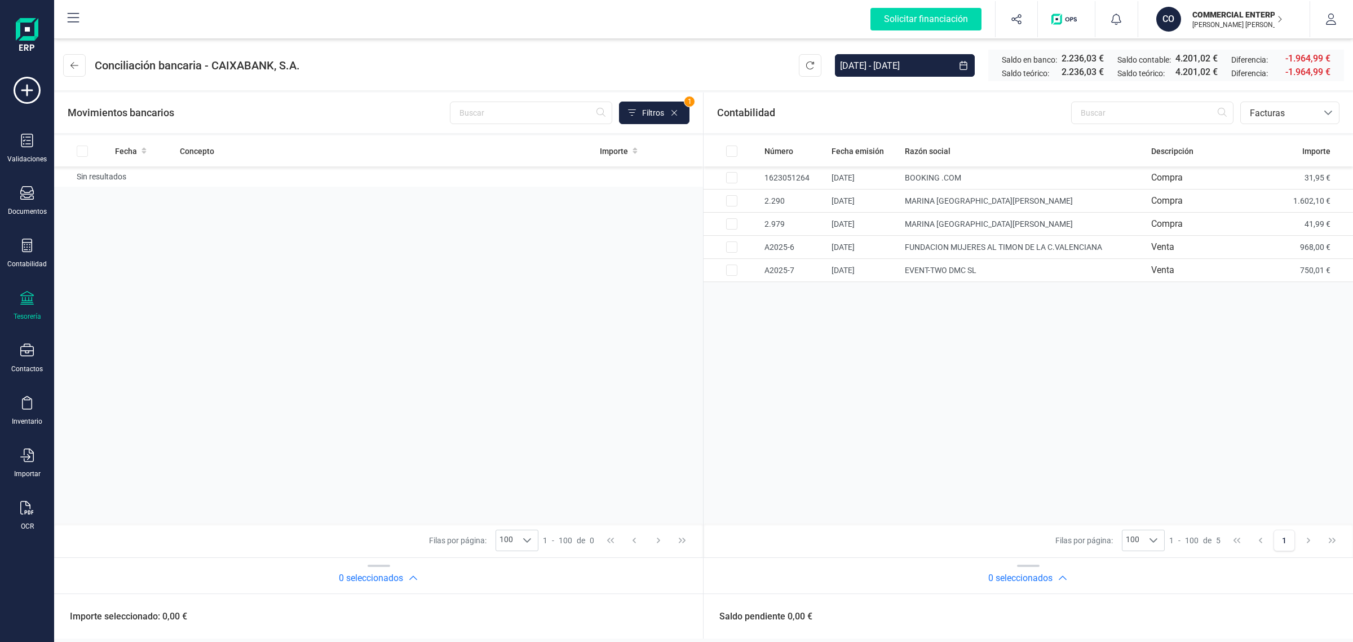
drag, startPoint x: 1217, startPoint y: 20, endPoint x: 1208, endPoint y: 38, distance: 20.7
click at [1217, 20] on p "[PERSON_NAME] [PERSON_NAME]" at bounding box center [1238, 24] width 90 height 9
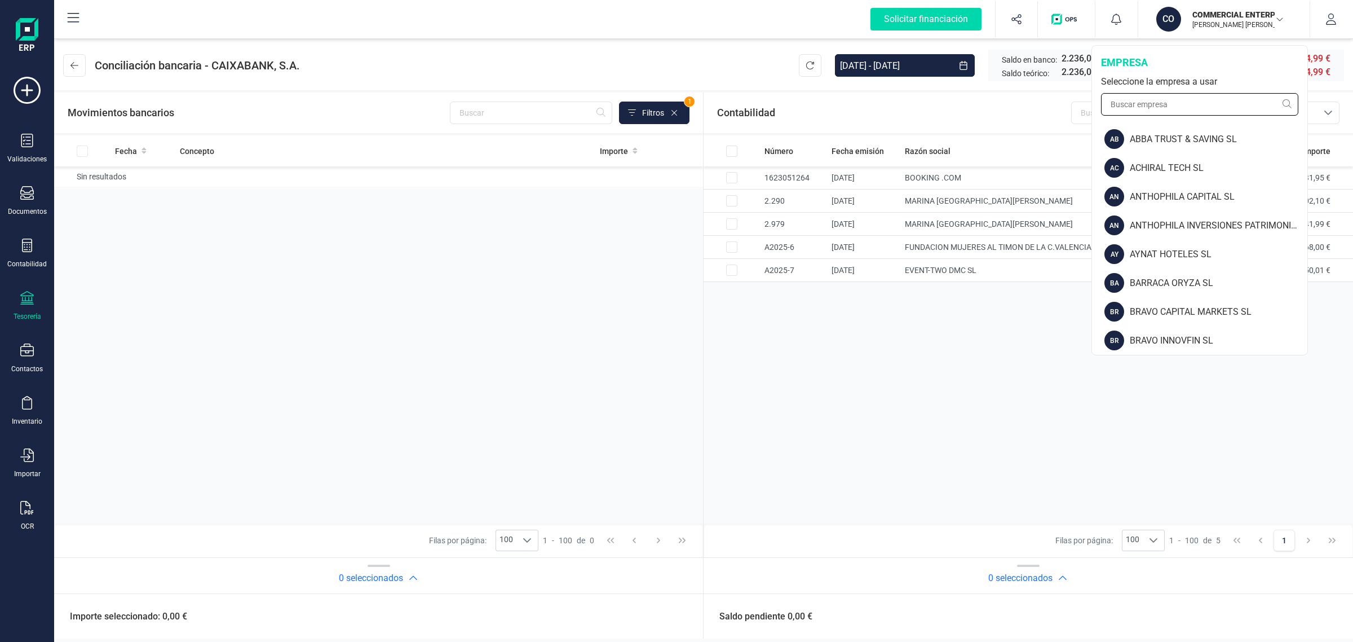
click at [1173, 103] on input "text" at bounding box center [1199, 104] width 197 height 23
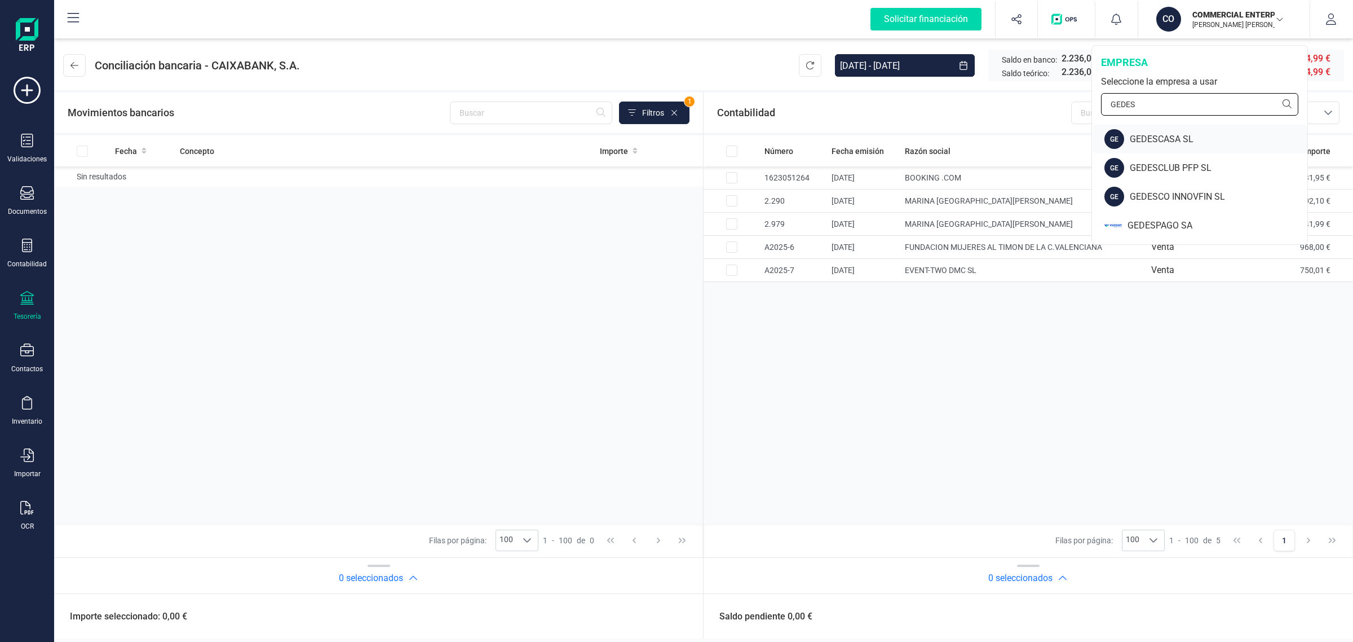
type input "GEDES"
click at [1180, 140] on div "GEDESCASA SL" at bounding box center [1219, 140] width 178 height 14
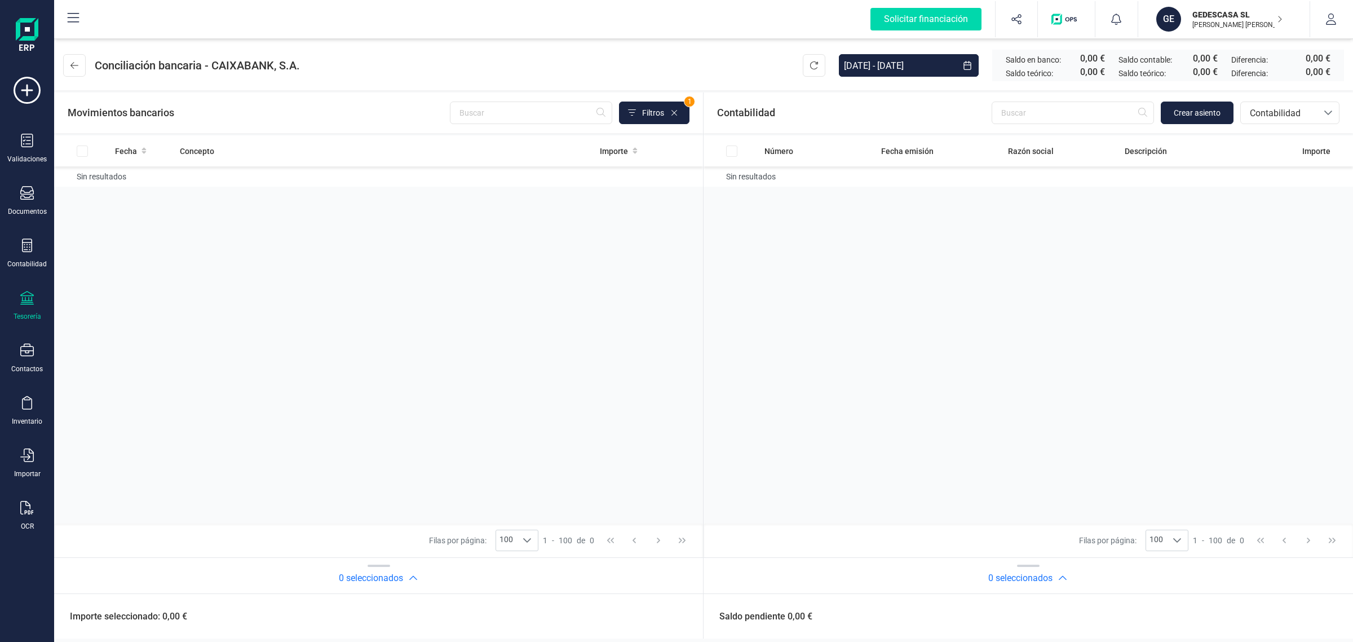
click at [23, 301] on icon at bounding box center [27, 298] width 14 height 14
click at [117, 186] on span "Cuentas bancarias" at bounding box center [135, 193] width 99 height 14
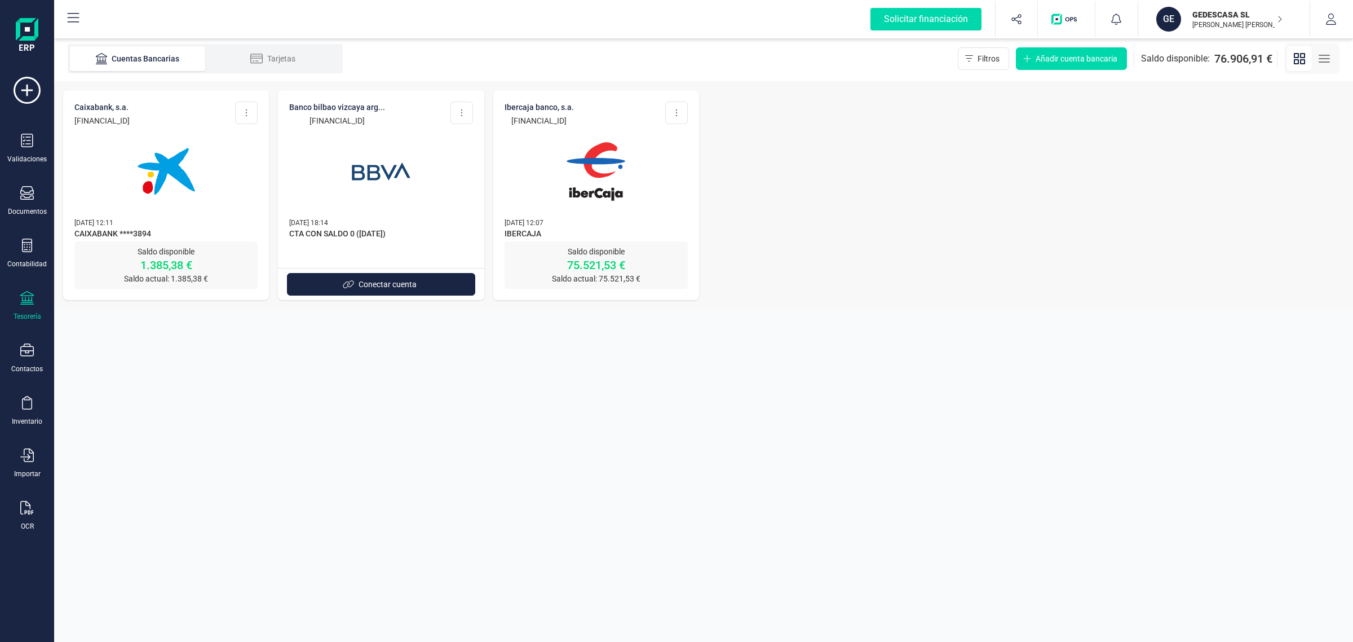
click at [158, 191] on img at bounding box center [166, 171] width 95 height 95
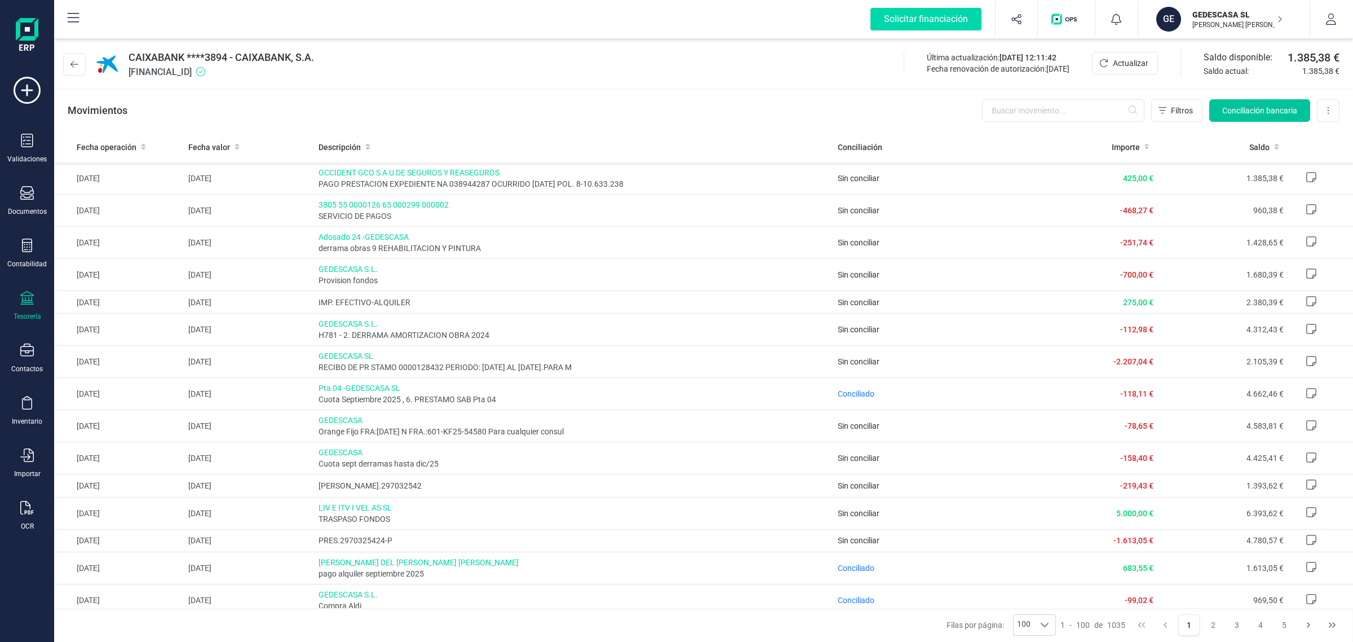
click at [1269, 100] on button "Conciliación bancaria" at bounding box center [1260, 110] width 101 height 23
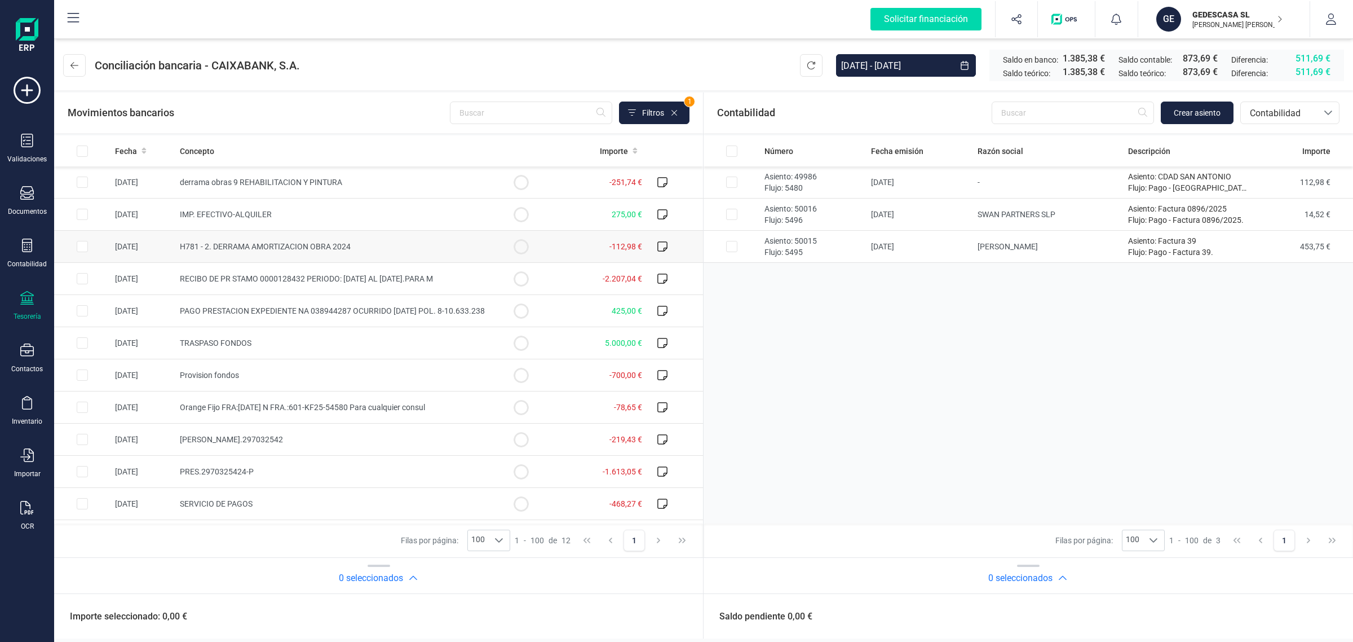
click at [457, 254] on td "H781 - 2. DERRAMA AMORTIZACION OBRA 2024" at bounding box center [333, 247] width 317 height 32
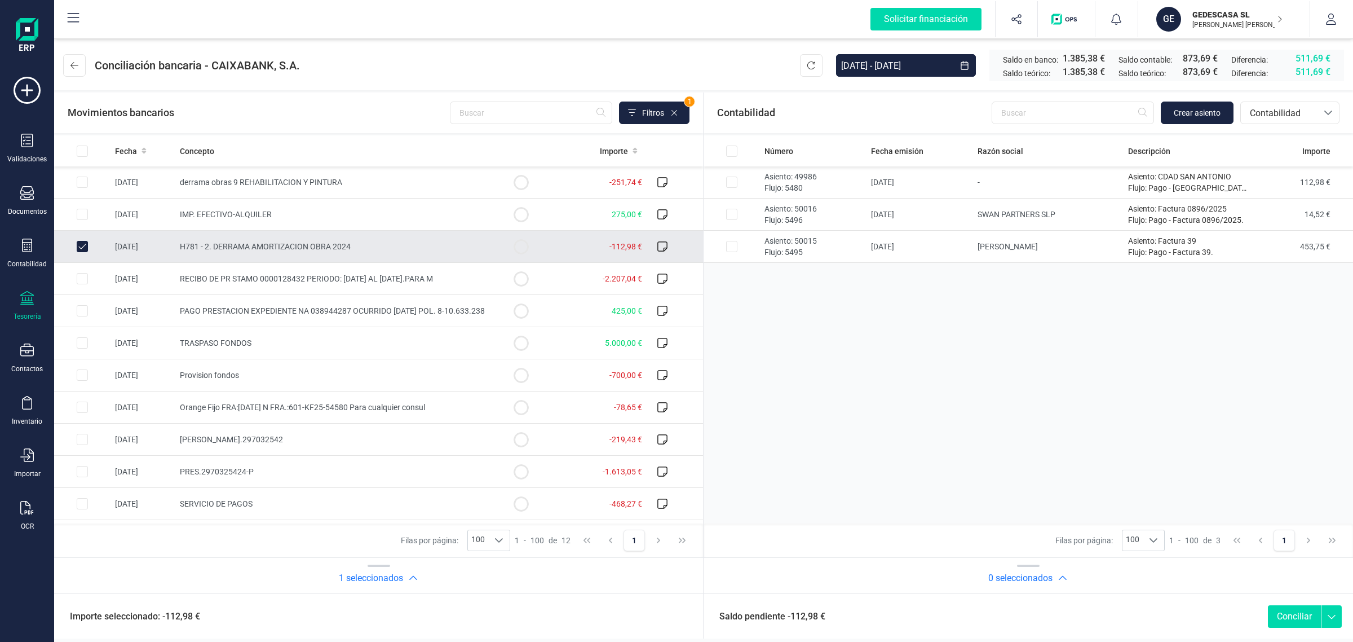
click at [555, 248] on td "-112,98 €" at bounding box center [598, 247] width 98 height 32
checkbox input "false"
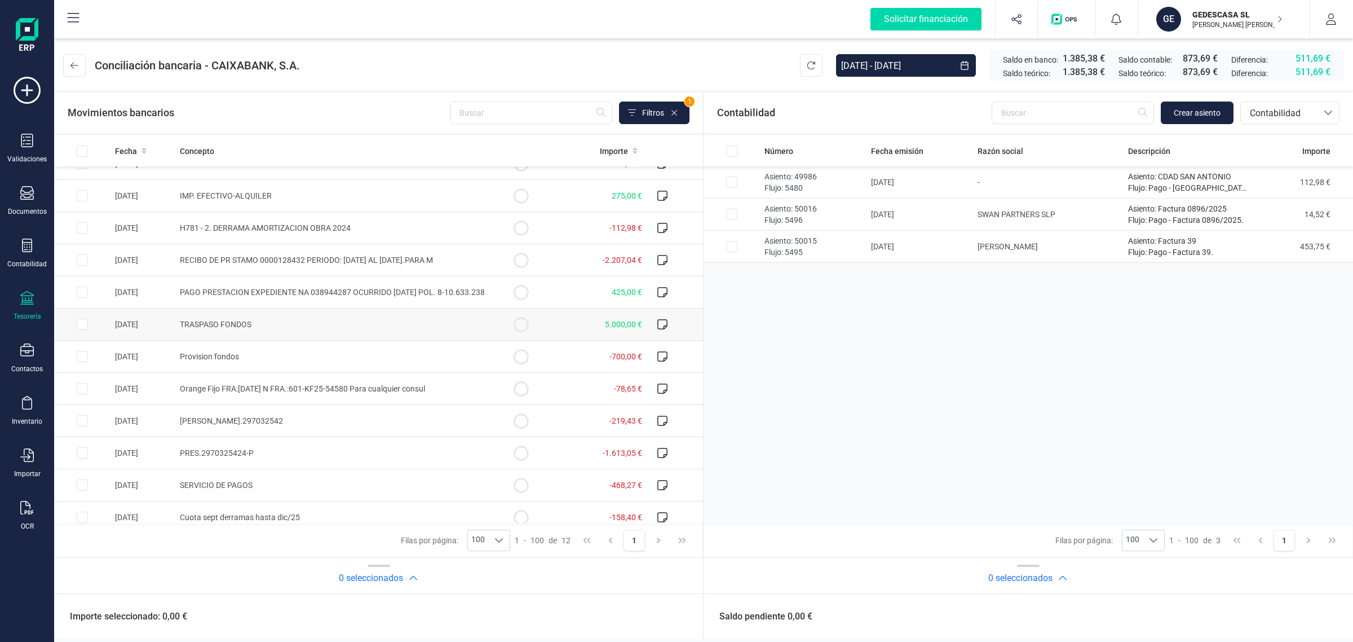
scroll to position [29, 0]
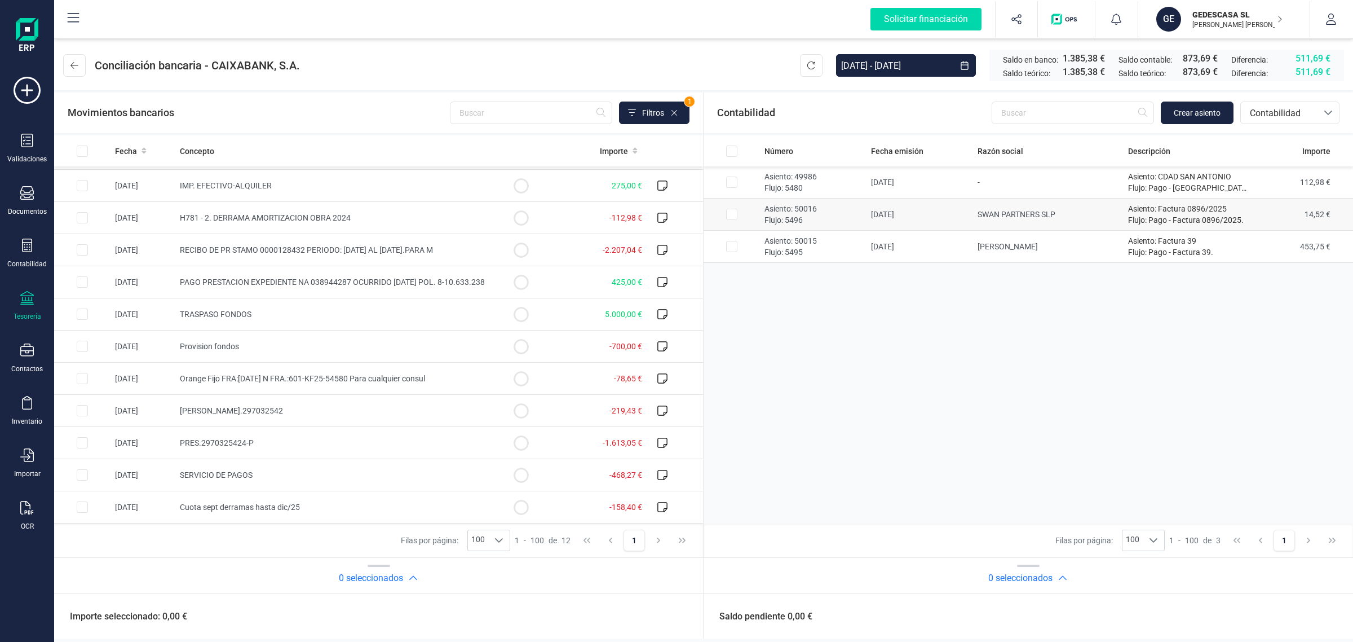
click at [734, 212] on input "Row Selected e97859fe-bc2f-45f8-9644-e8c8da501bb6" at bounding box center [731, 214] width 11 height 11
checkbox input "true"
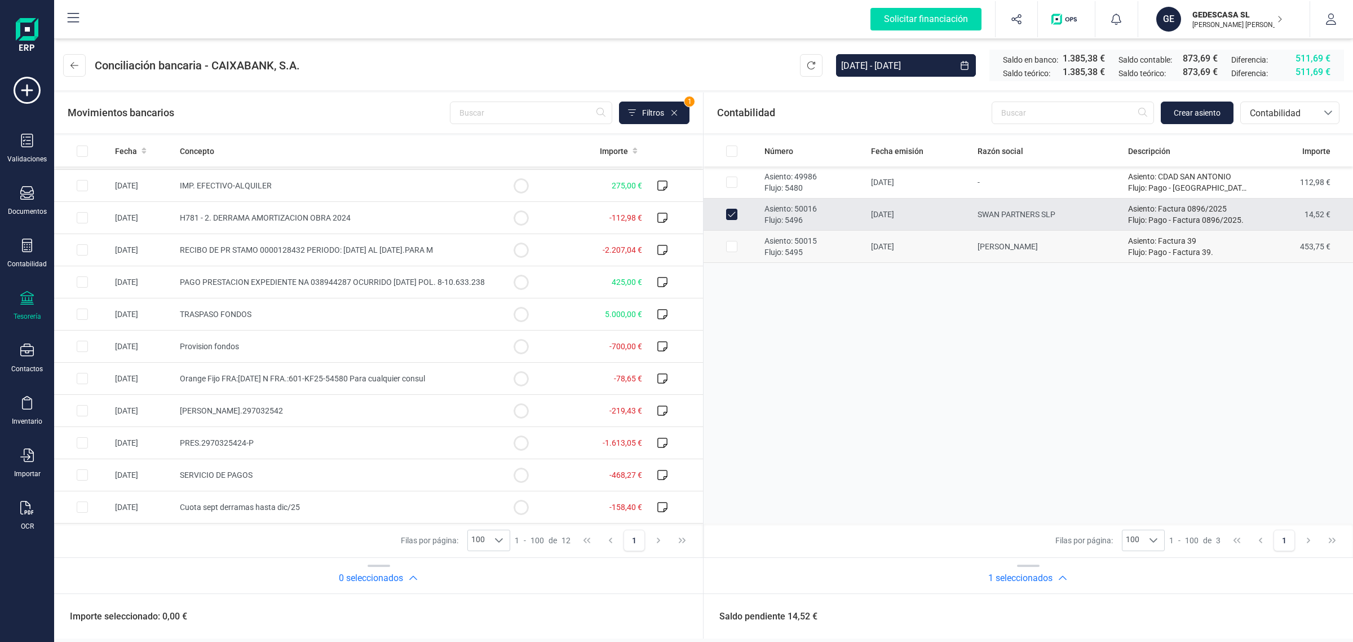
click at [732, 244] on input "Row Selected 3a73da5b-ce3b-409e-98f4-0df9d6502c01" at bounding box center [731, 246] width 11 height 11
checkbox input "true"
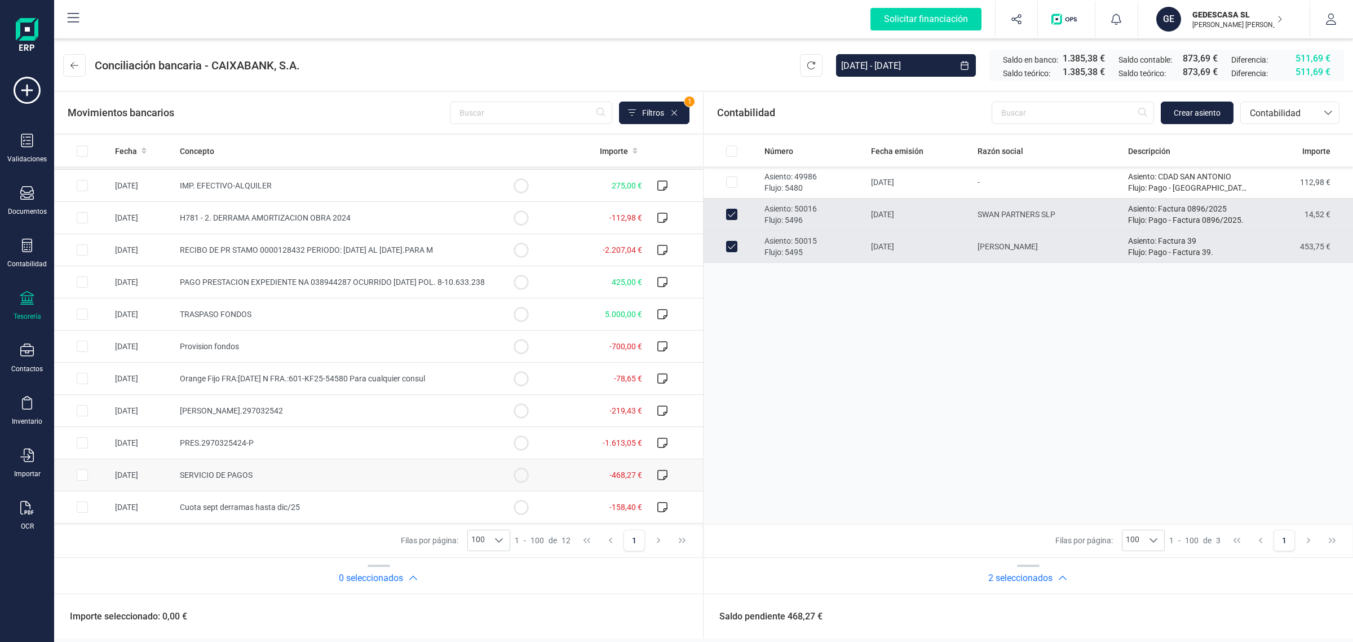
click at [570, 474] on td "-468,27 €" at bounding box center [598, 475] width 98 height 32
checkbox input "true"
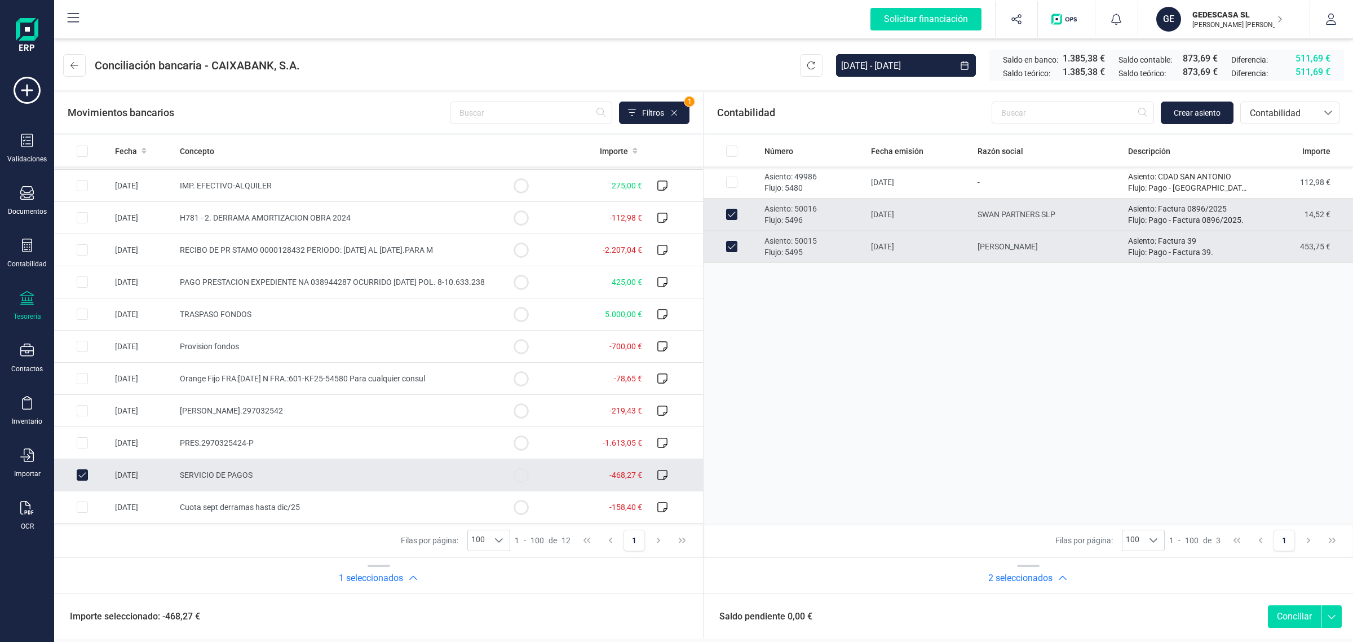
click at [1286, 619] on button "Conciliar" at bounding box center [1294, 616] width 53 height 23
checkbox input "false"
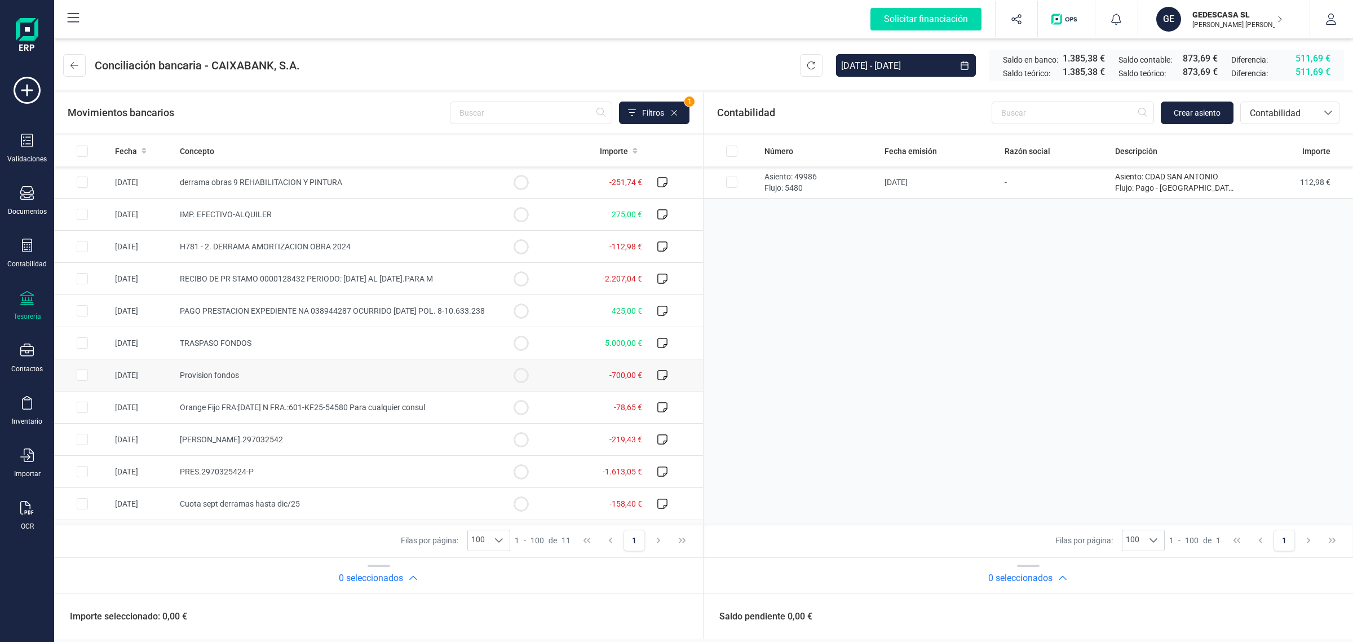
scroll to position [0, 0]
click at [1300, 111] on span "Contabilidad" at bounding box center [1280, 114] width 68 height 14
click at [1272, 188] on span "Facturas" at bounding box center [1267, 190] width 35 height 14
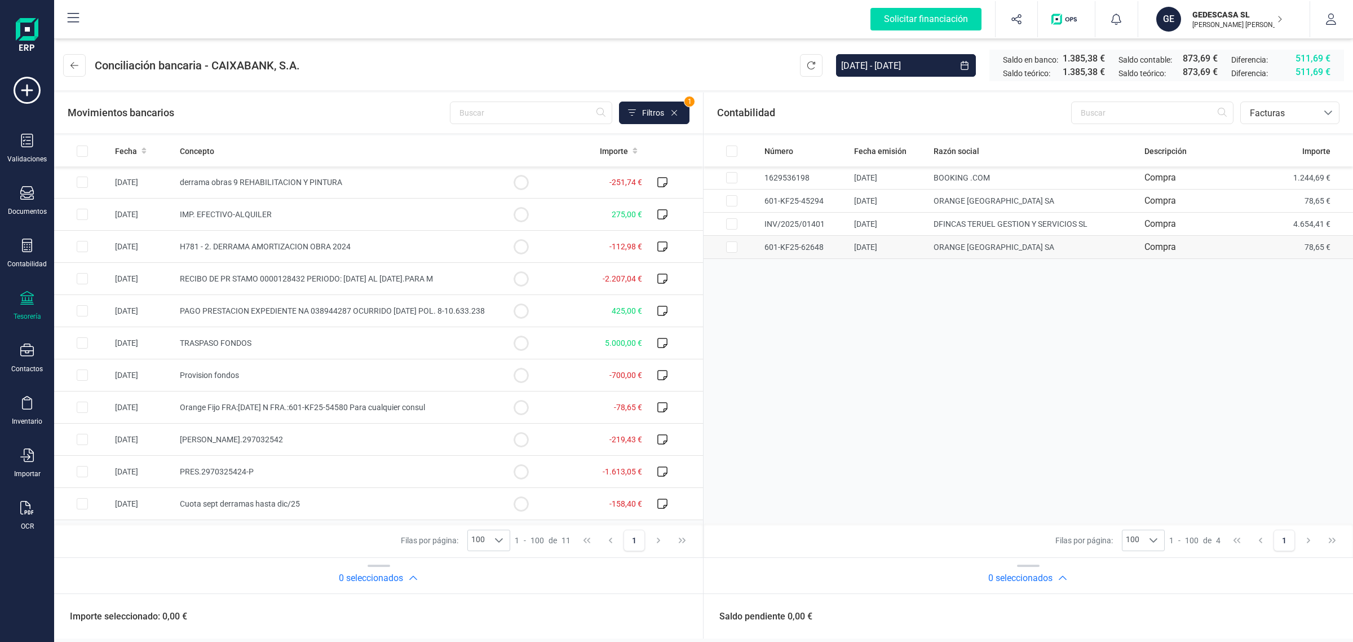
click at [826, 248] on td "601-KF25-62648" at bounding box center [805, 247] width 90 height 23
checkbox input "true"
click at [581, 391] on td "-78,65 €" at bounding box center [598, 407] width 98 height 32
checkbox input "true"
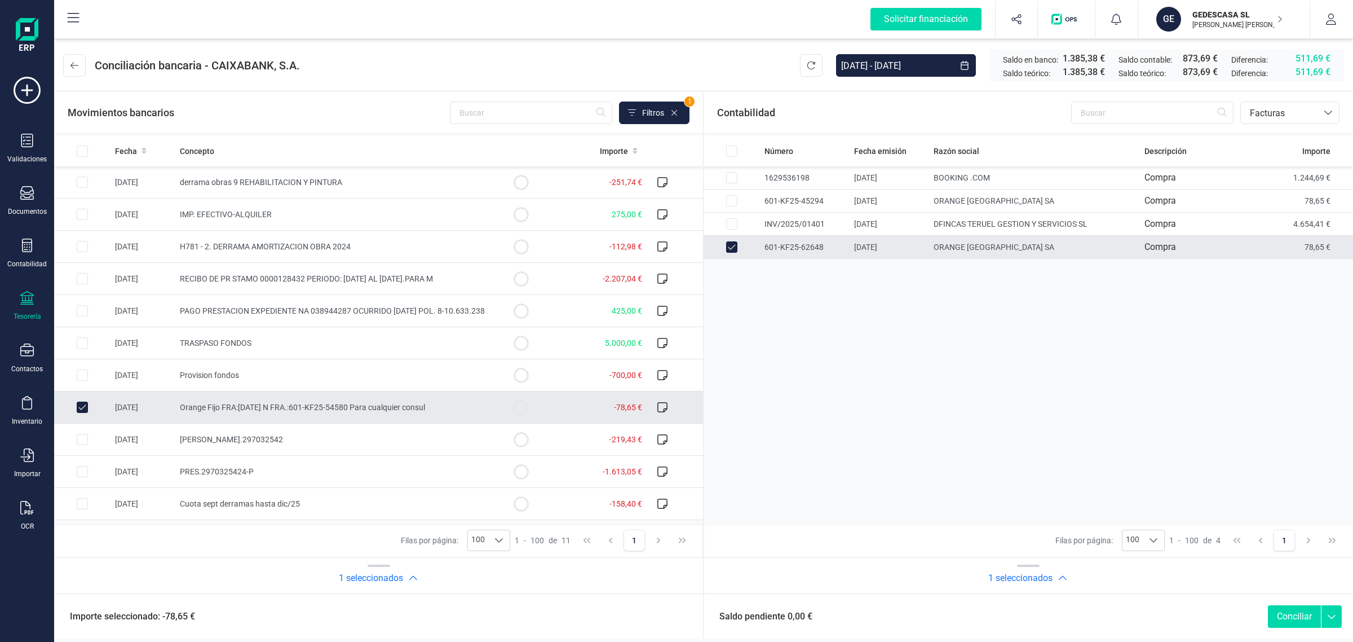
click at [1281, 610] on button "Conciliar" at bounding box center [1294, 616] width 53 height 23
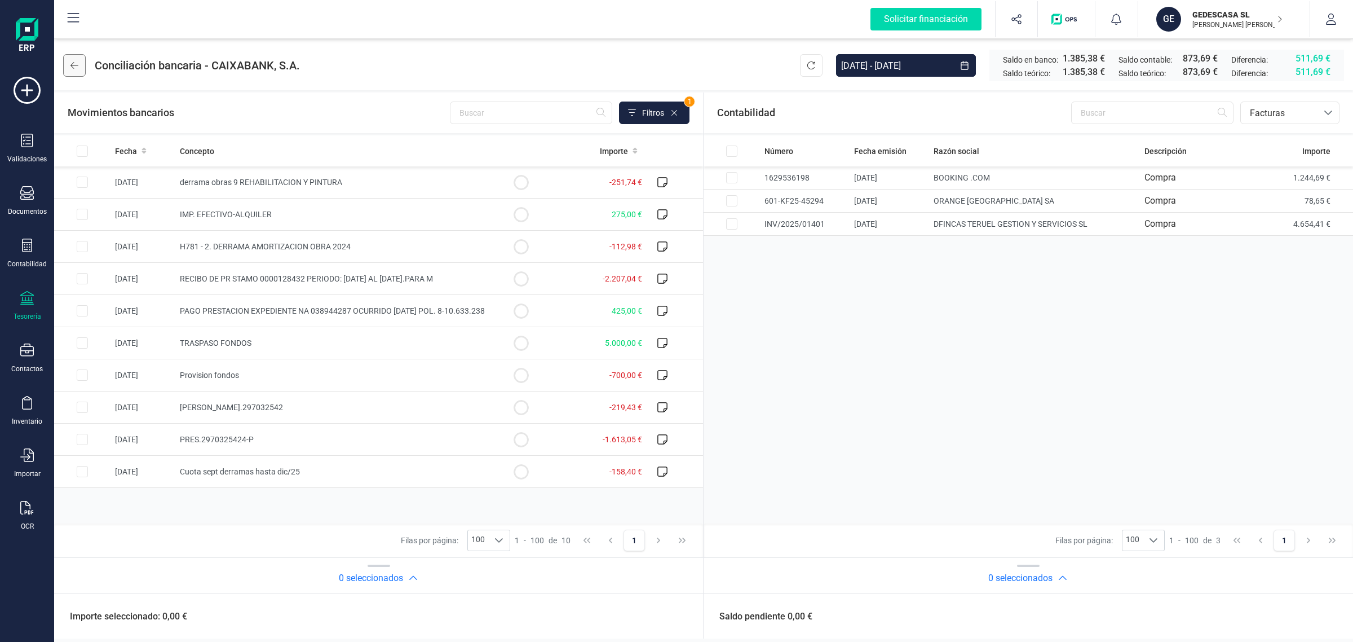
click at [70, 57] on button at bounding box center [74, 65] width 23 height 23
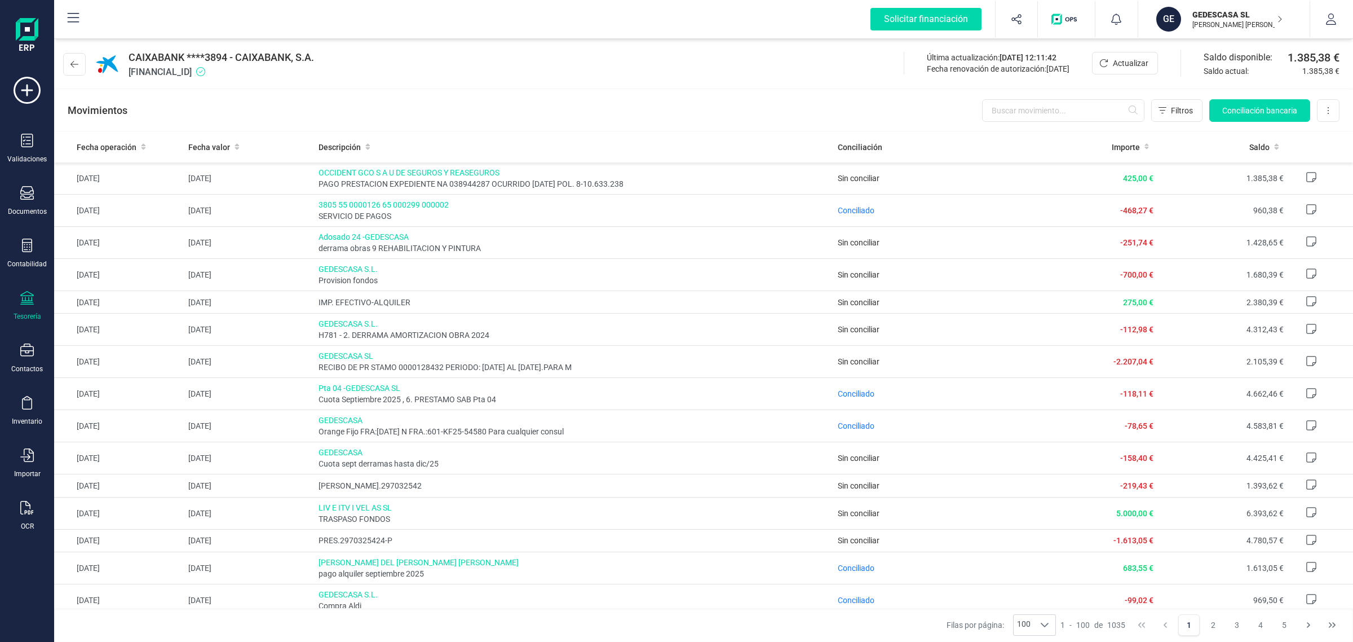
click at [31, 300] on icon at bounding box center [27, 298] width 14 height 14
click at [111, 190] on span "Cuentas bancarias" at bounding box center [135, 193] width 99 height 14
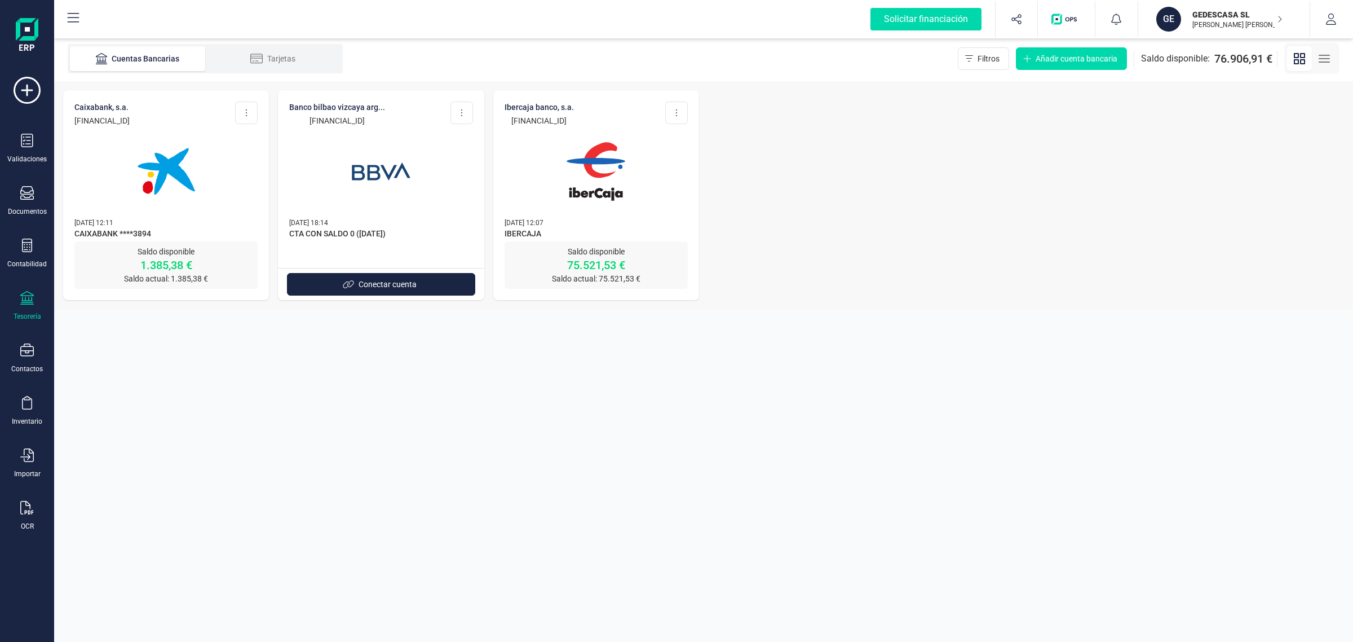
click at [635, 204] on img at bounding box center [596, 171] width 95 height 95
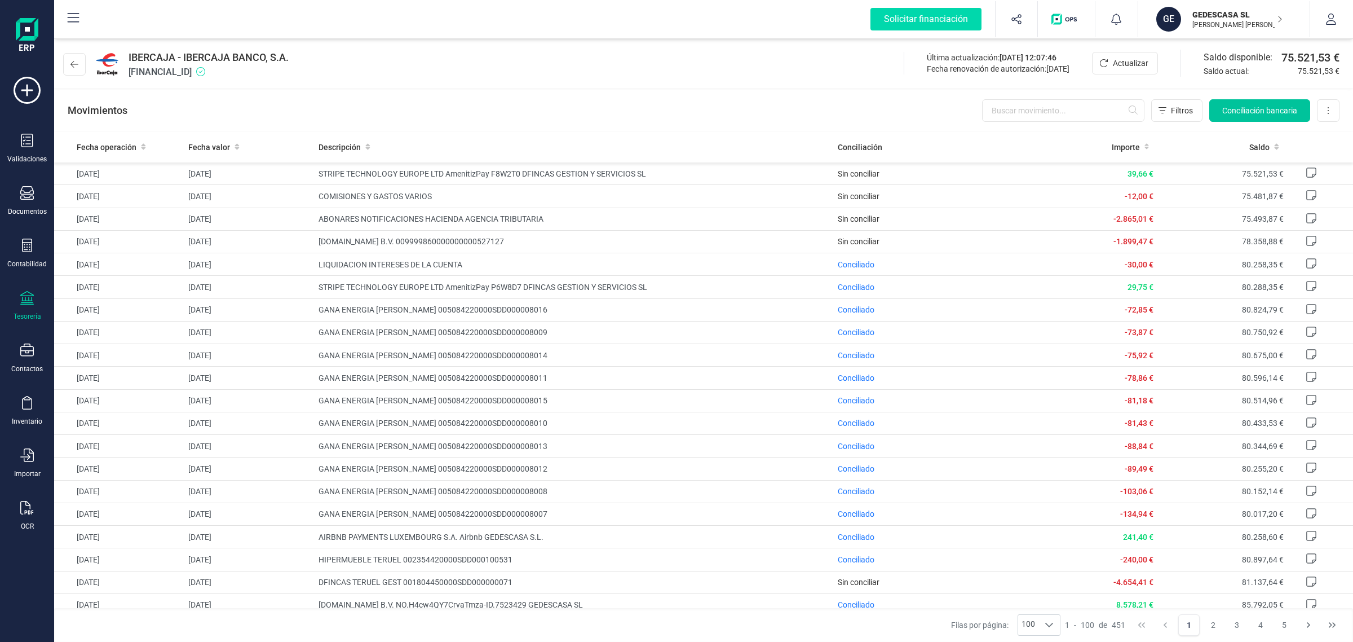
click at [1256, 114] on span "Conciliación bancaria" at bounding box center [1259, 110] width 75 height 11
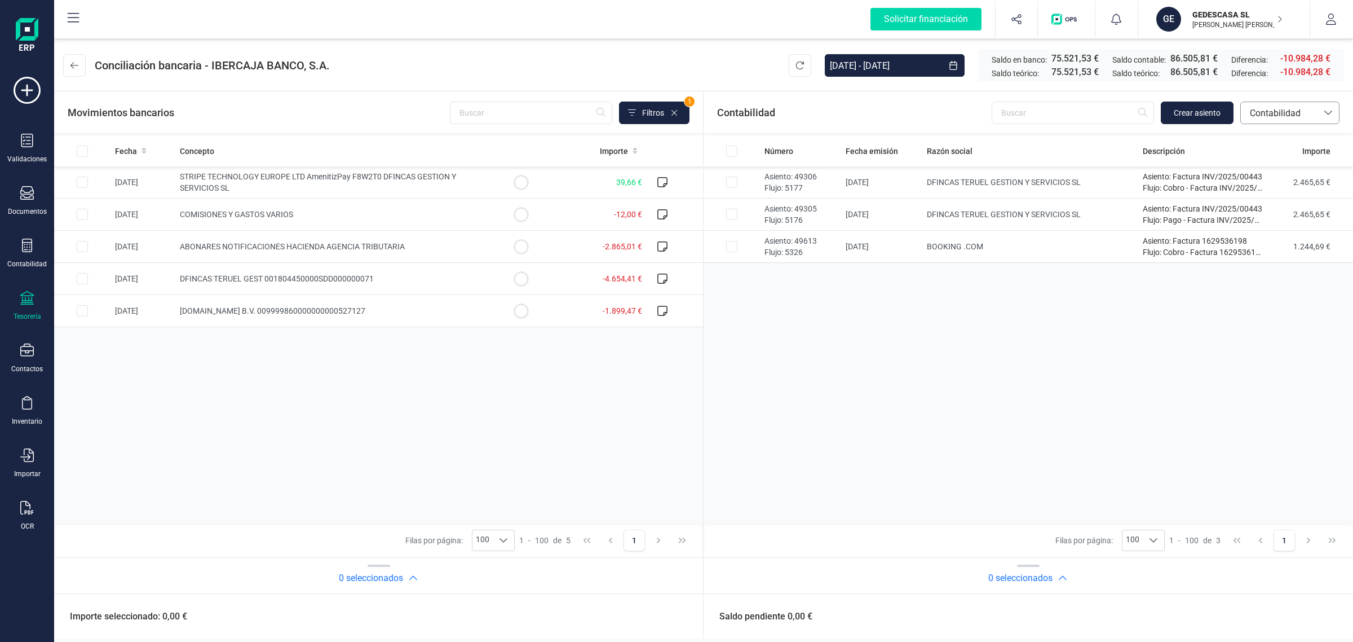
click at [1297, 108] on span "Contabilidad" at bounding box center [1280, 114] width 68 height 14
click at [1286, 192] on li "Facturas" at bounding box center [1290, 189] width 99 height 23
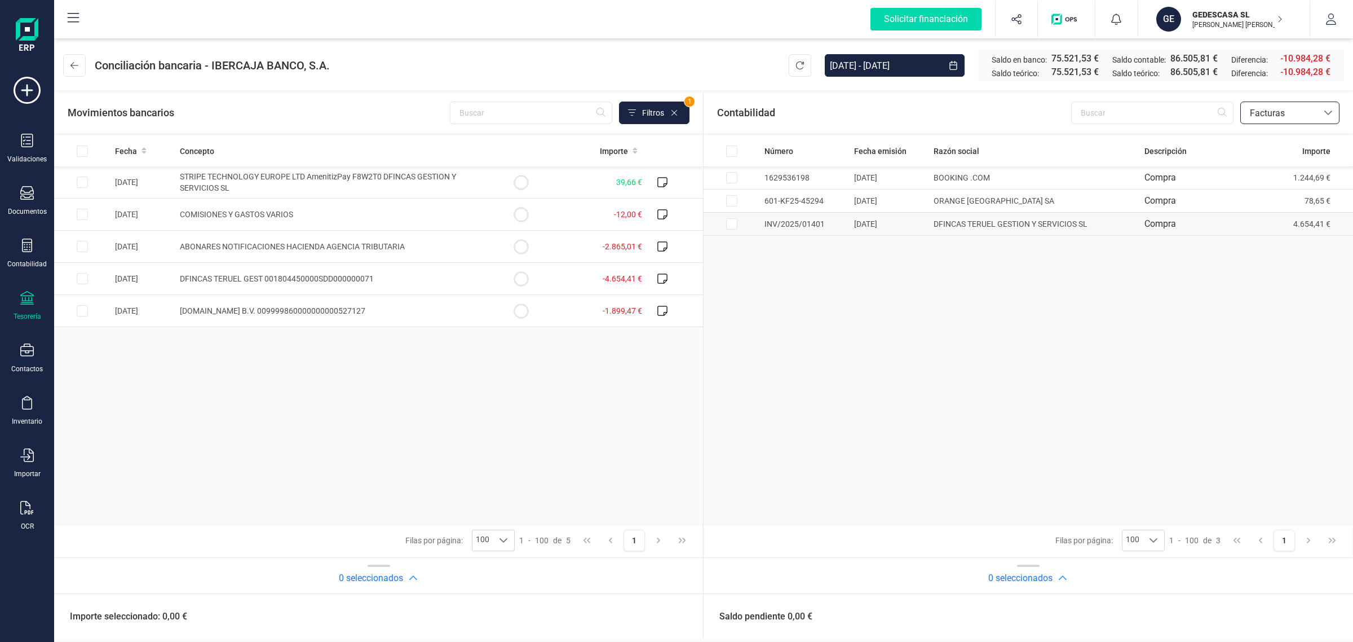
click at [1290, 223] on td "4.654,41 €" at bounding box center [1311, 224] width 83 height 23
checkbox input "true"
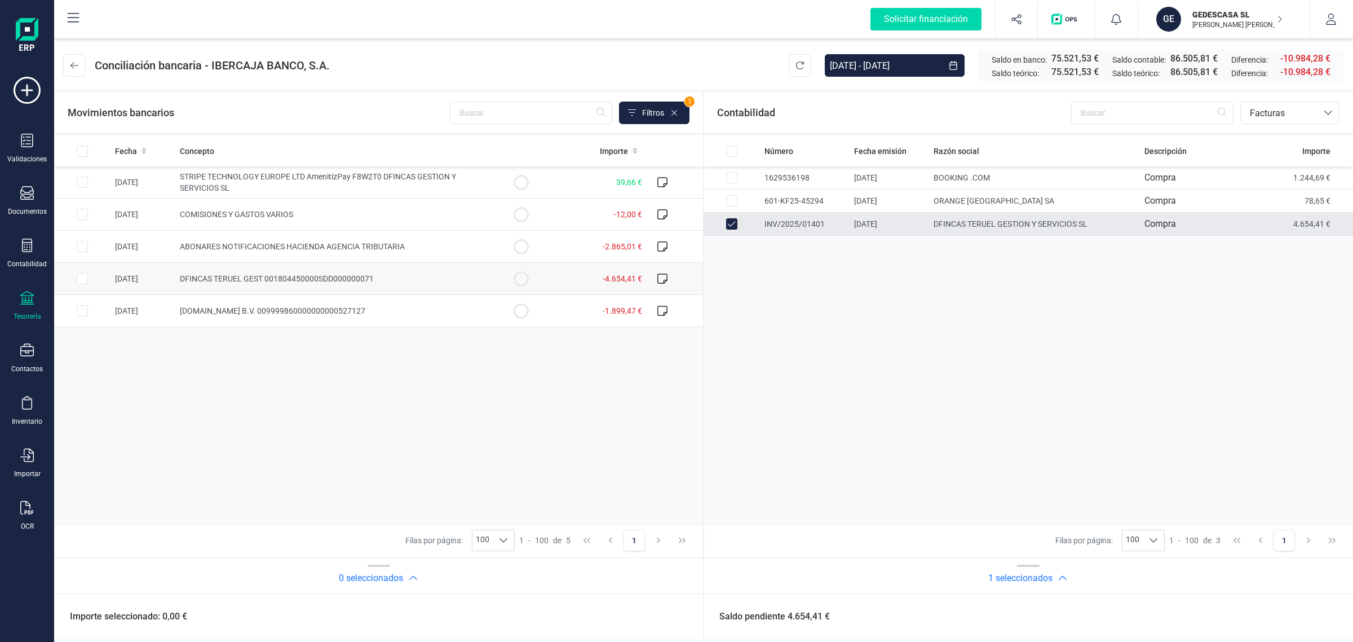
click at [592, 275] on td "-4.654,41 €" at bounding box center [598, 279] width 98 height 32
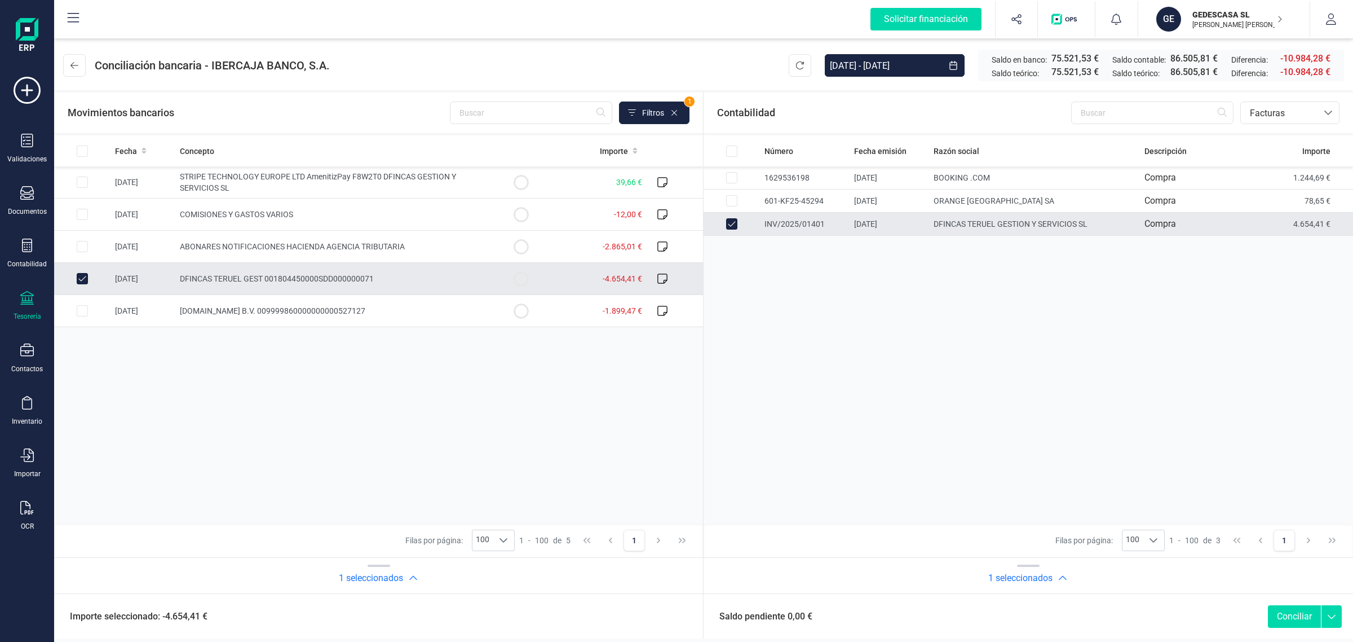
click at [1292, 613] on button "Conciliar" at bounding box center [1294, 616] width 53 height 23
checkbox input "false"
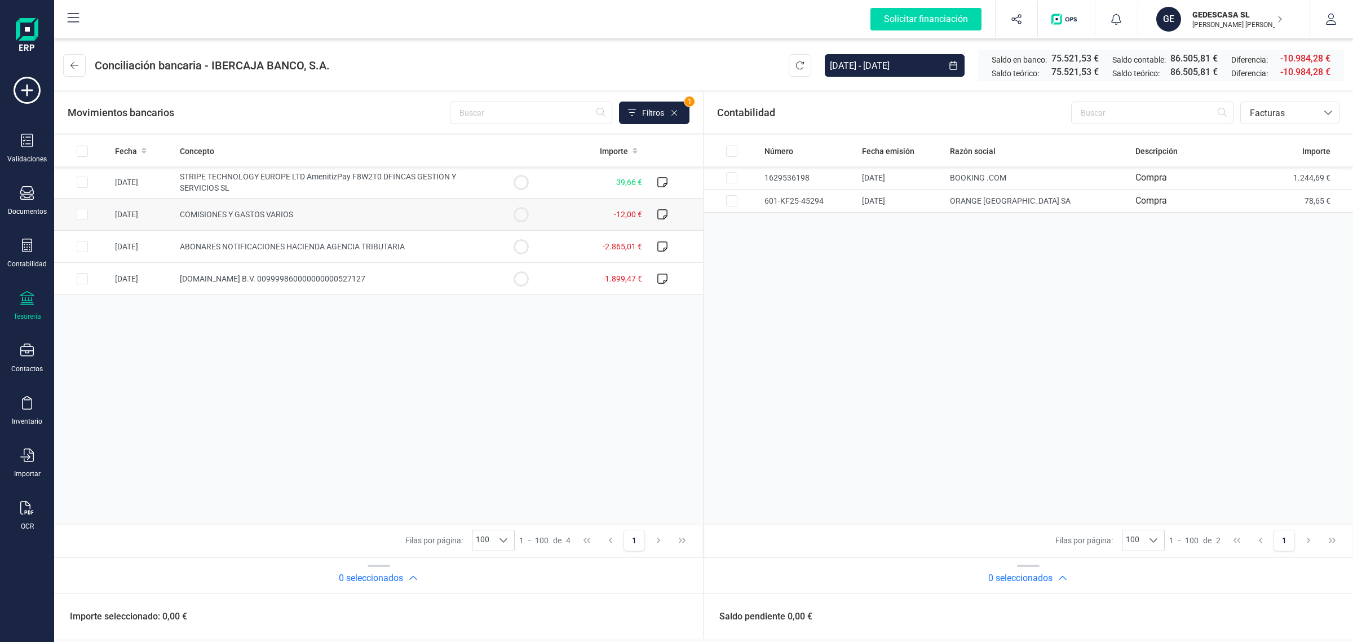
click at [295, 217] on td "COMISIONES Y GASTOS VARIOS" at bounding box center [333, 214] width 317 height 32
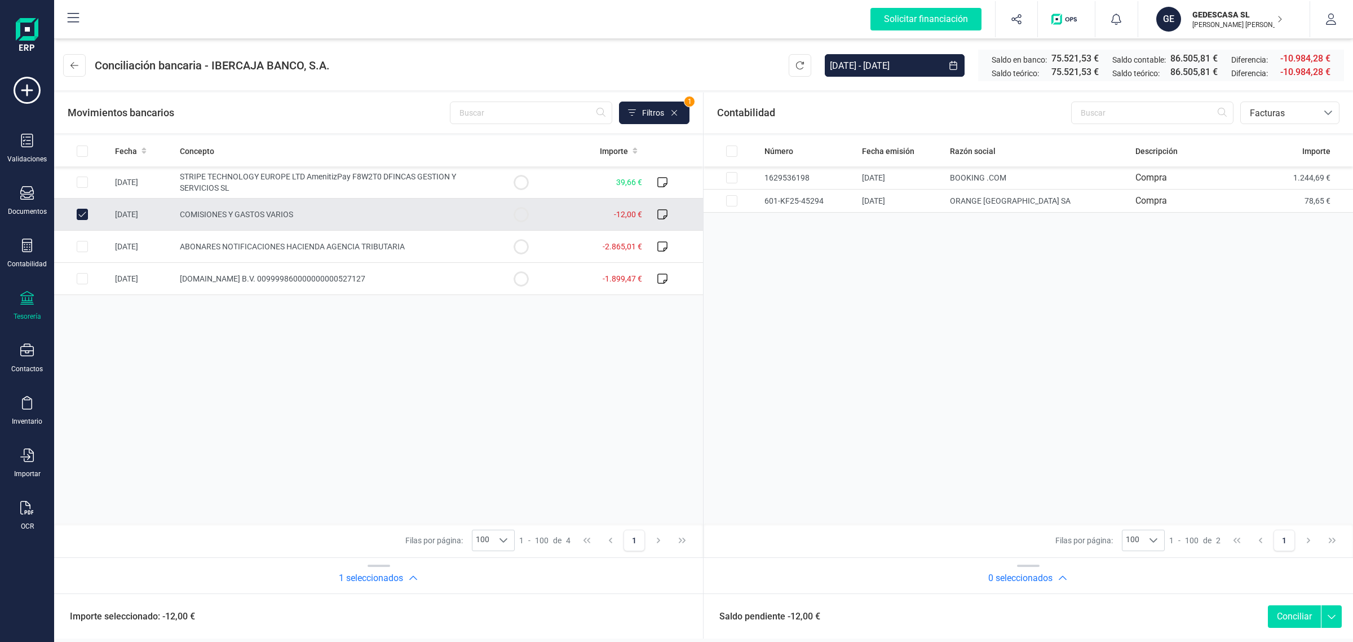
click at [87, 214] on input "Row Unselected 5f44126f-39cd-433d-a7bf-79e2edb62b63" at bounding box center [82, 214] width 11 height 11
checkbox input "false"
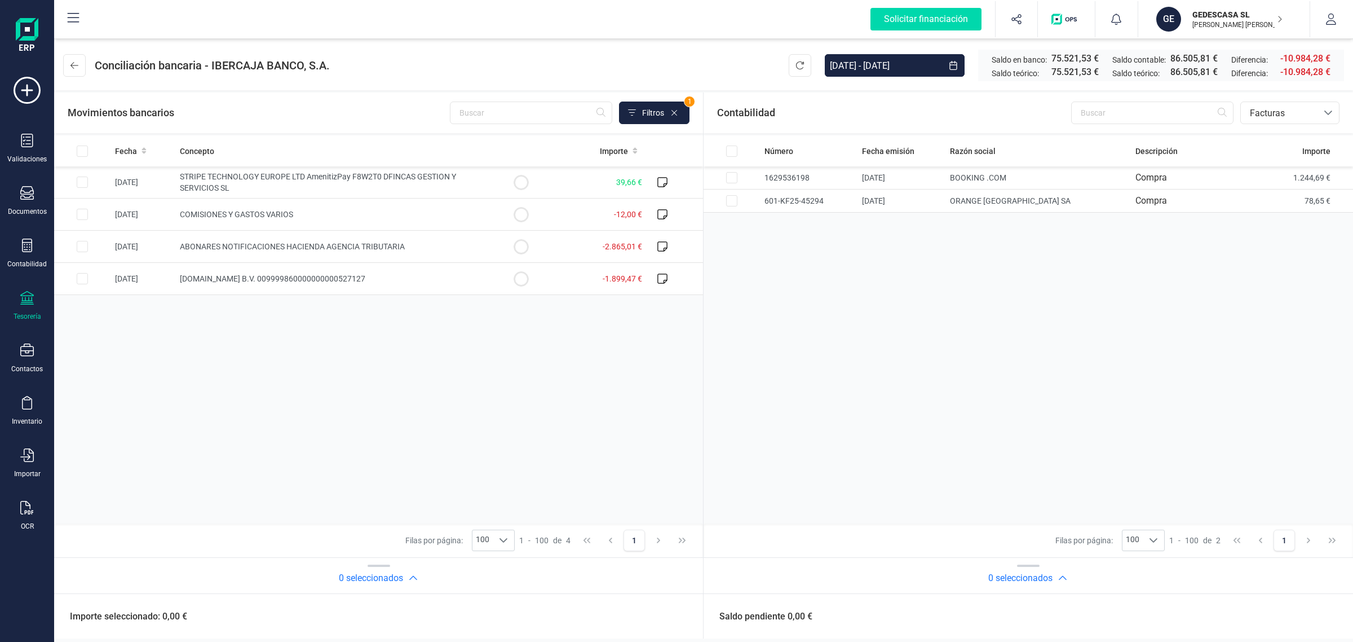
click at [401, 390] on div "Fecha Concepto Importe [DATE] STRIPE TECHNOLOGY EUROPE LTD AmenitizPay F8W2T0 D…" at bounding box center [378, 329] width 649 height 388
click at [1210, 15] on p "GEDESCASA SL" at bounding box center [1238, 14] width 90 height 11
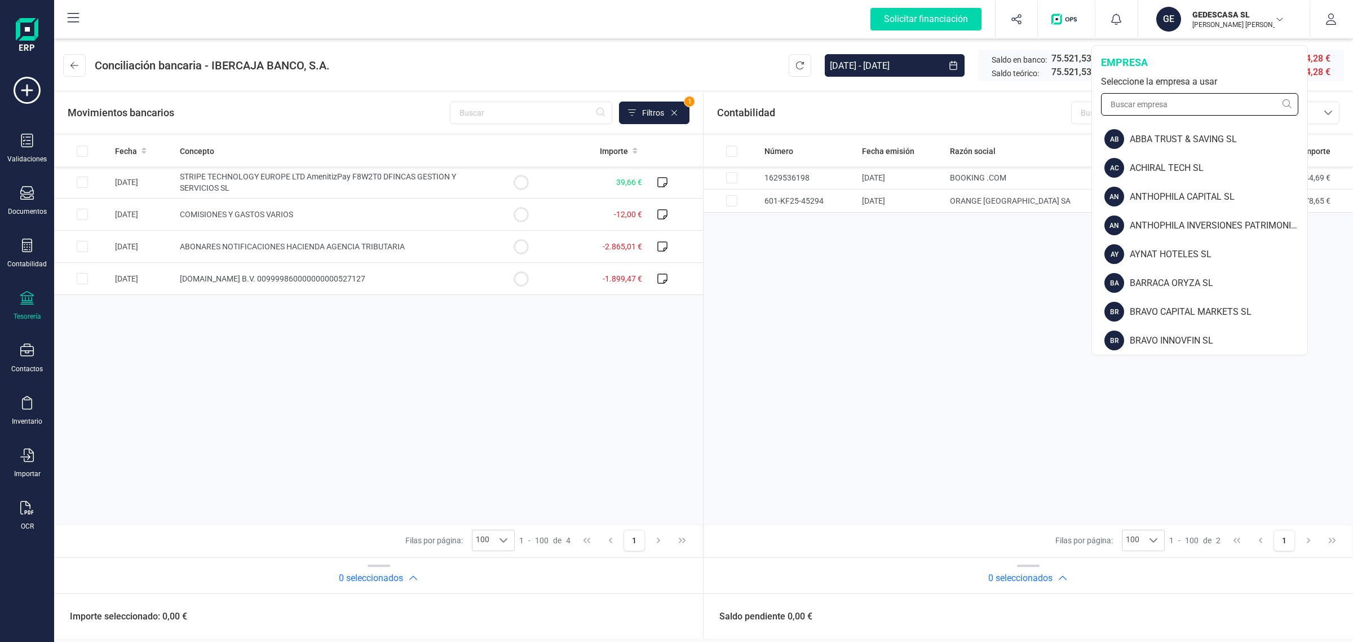
click at [1172, 96] on input "text" at bounding box center [1199, 104] width 197 height 23
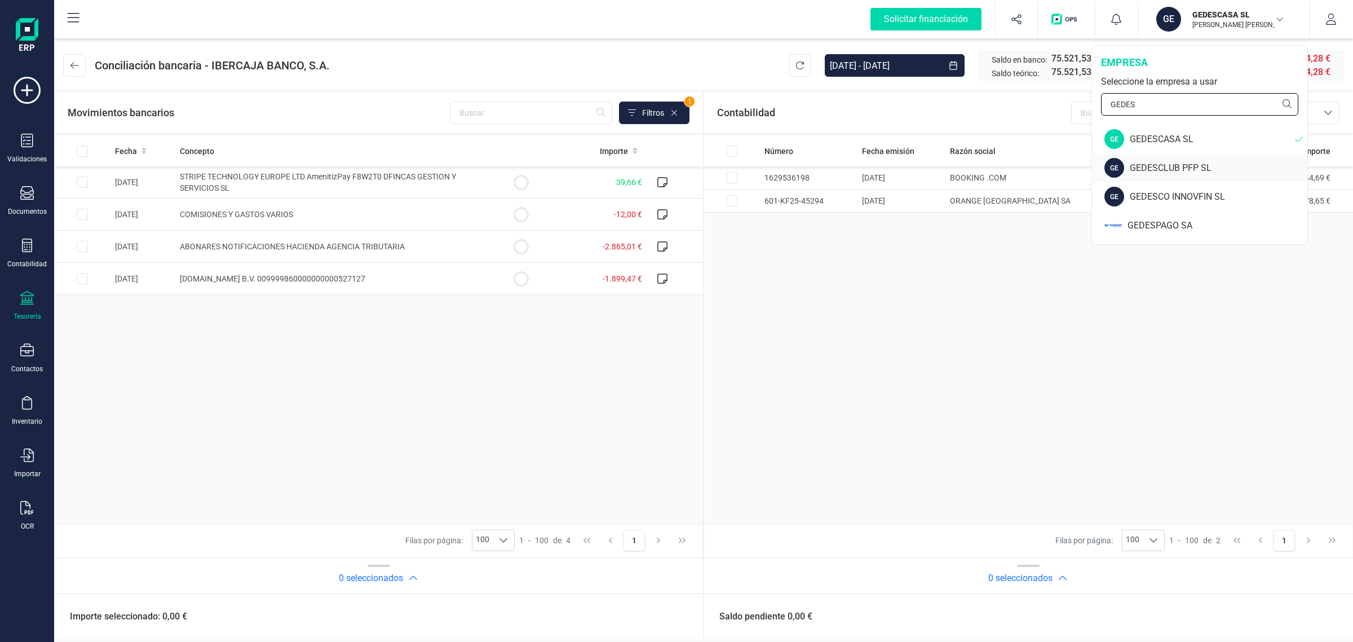
type input "GEDES"
click at [1160, 172] on div "GEDESCLUB PFP SL" at bounding box center [1219, 168] width 178 height 14
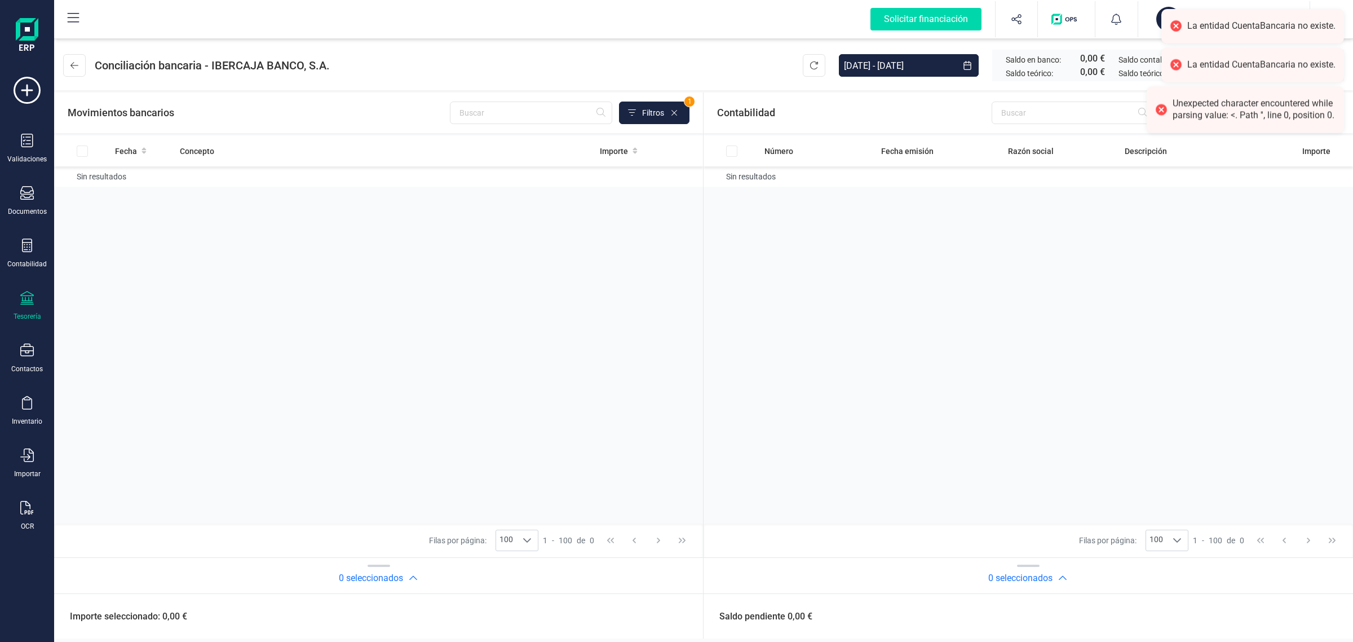
click at [860, 313] on div "Número Fecha emisión Razón social Descripción Importe Sin resultados" at bounding box center [1029, 329] width 650 height 388
click at [30, 306] on div "Tesorería" at bounding box center [27, 306] width 45 height 30
click at [106, 193] on span "Cuentas bancarias" at bounding box center [135, 193] width 99 height 14
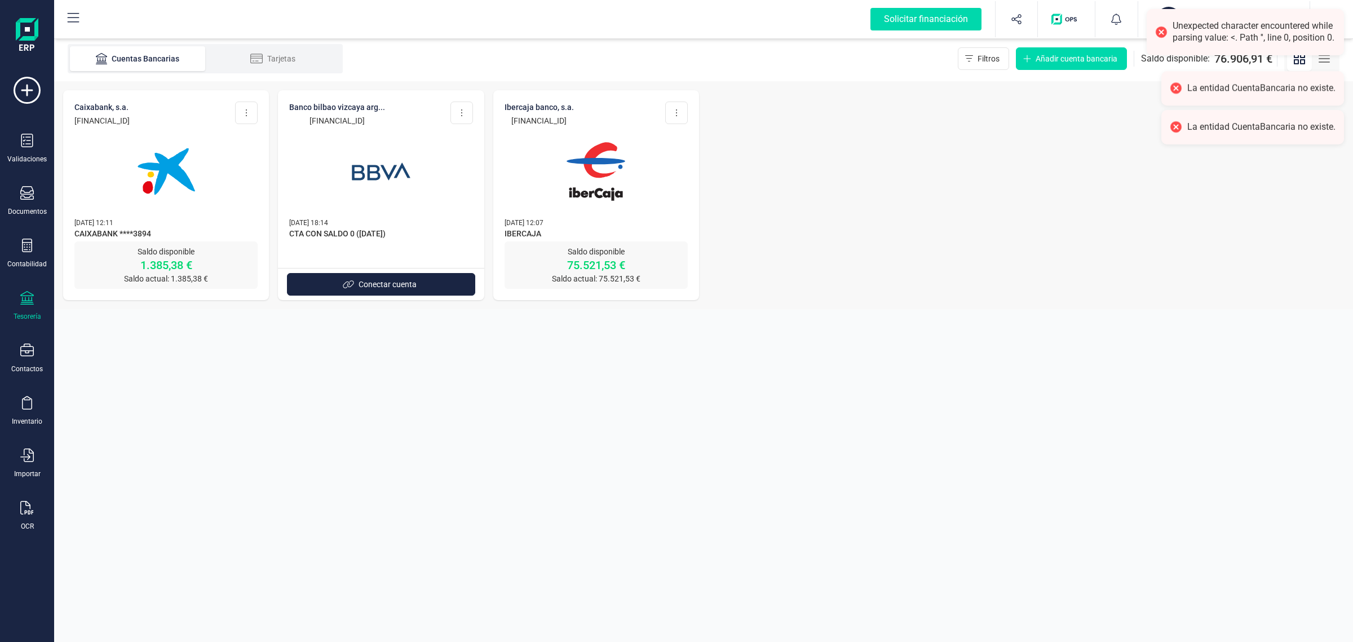
click at [888, 189] on div "CAIXABANK, S.A. [FINANCIAL_ID] Editar cuenta Actualizar Desconectar cuenta Elim…" at bounding box center [703, 195] width 1299 height 228
click at [1254, 28] on div "Unexpected character encountered while parsing value: <. Path '', line 0, posit…" at bounding box center [1254, 32] width 163 height 24
click at [1135, 176] on div "CAIXABANK, S.A. [FINANCIAL_ID] Editar cuenta Actualizar Desconectar cuenta Elim…" at bounding box center [703, 195] width 1299 height 228
